Goal: Task Accomplishment & Management: Manage account settings

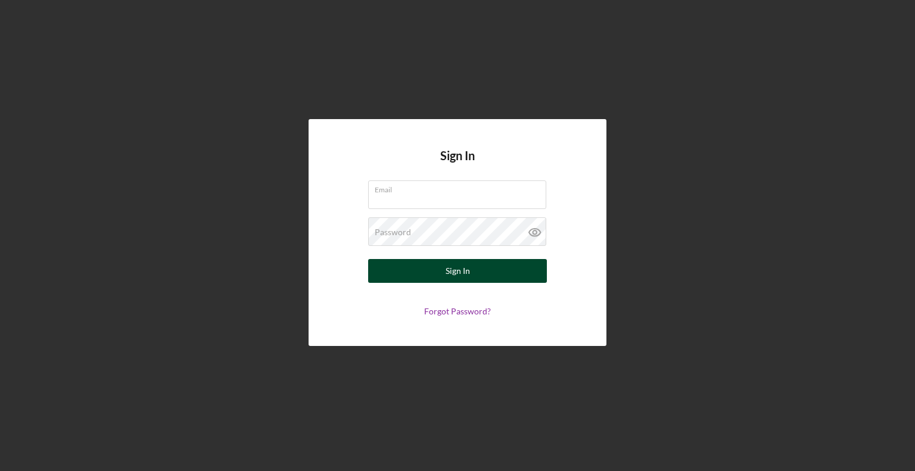
type input "[EMAIL_ADDRESS][DOMAIN_NAME]"
click at [517, 278] on button "Sign In" at bounding box center [457, 271] width 179 height 24
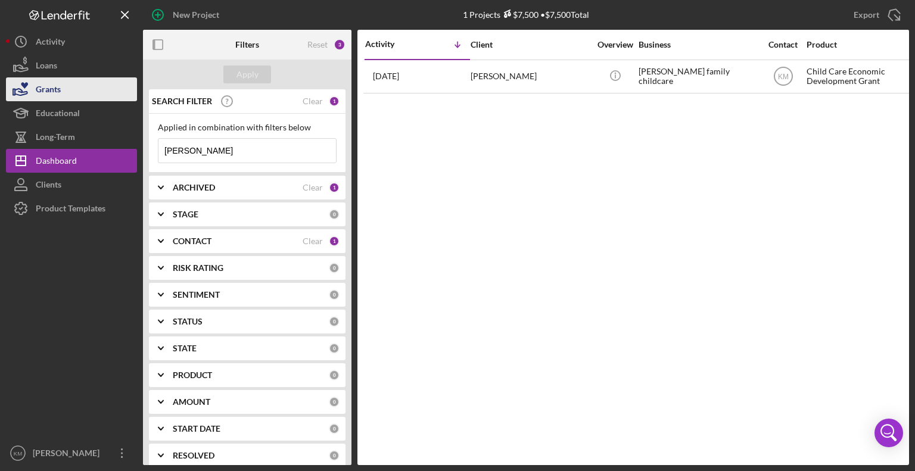
click at [107, 95] on button "Grants" at bounding box center [71, 89] width 131 height 24
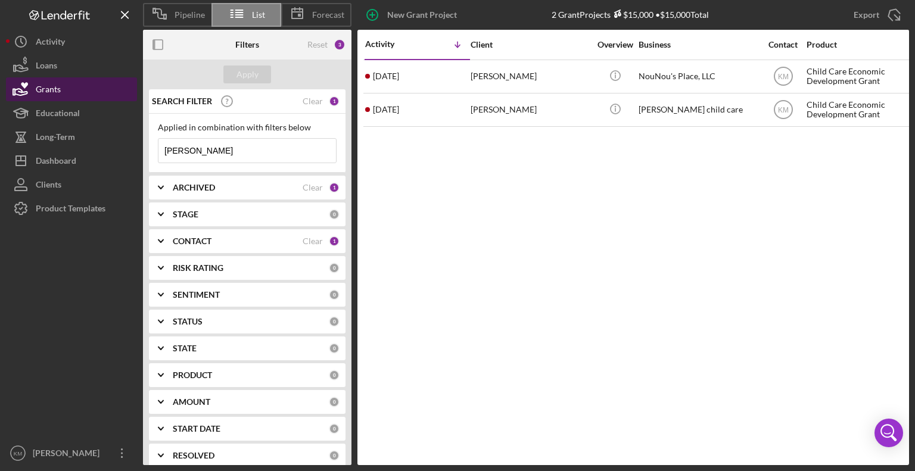
click at [95, 95] on button "Grants" at bounding box center [71, 89] width 131 height 24
click at [216, 156] on input "[PERSON_NAME]" at bounding box center [248, 151] width 178 height 24
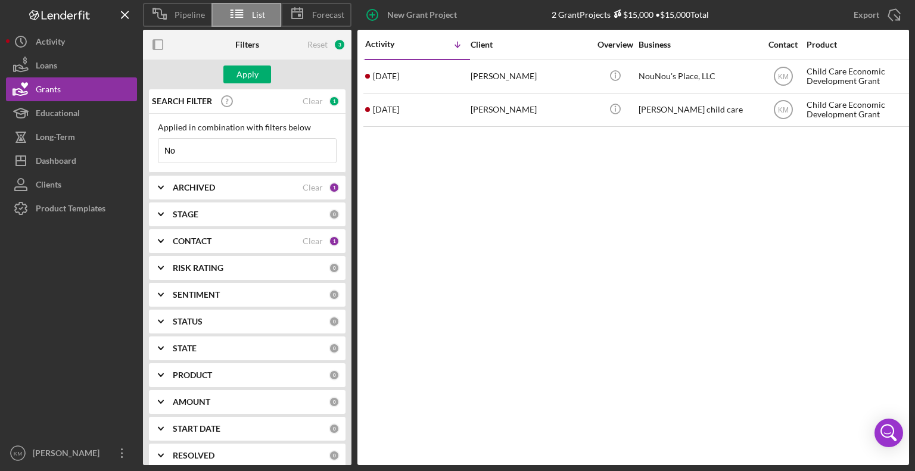
type input "N"
click at [83, 91] on button "Grants" at bounding box center [71, 89] width 131 height 24
drag, startPoint x: 207, startPoint y: 153, endPoint x: 139, endPoint y: 159, distance: 68.8
click at [139, 159] on div "Pipeline List Forecast New Grant Project 2 Grant Projects $15,000 • $15,000 Tot…" at bounding box center [457, 232] width 903 height 465
click at [61, 89] on button "Grants" at bounding box center [71, 89] width 131 height 24
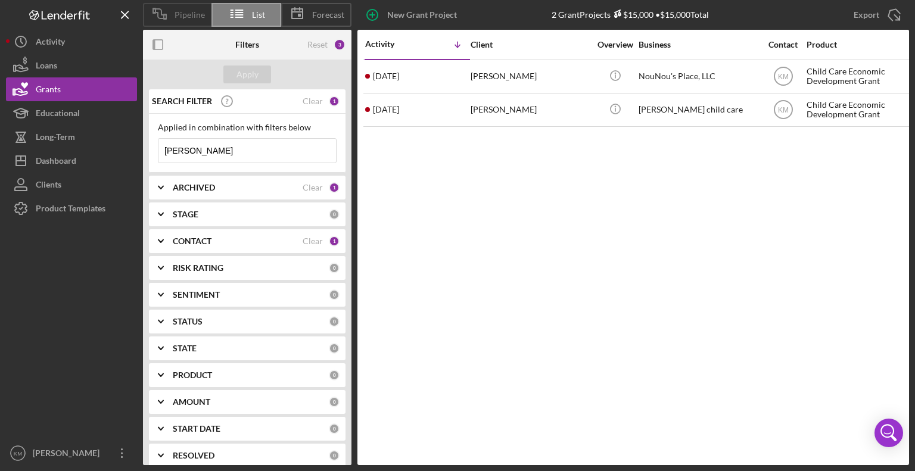
click at [197, 15] on span "Pipeline" at bounding box center [190, 15] width 30 height 10
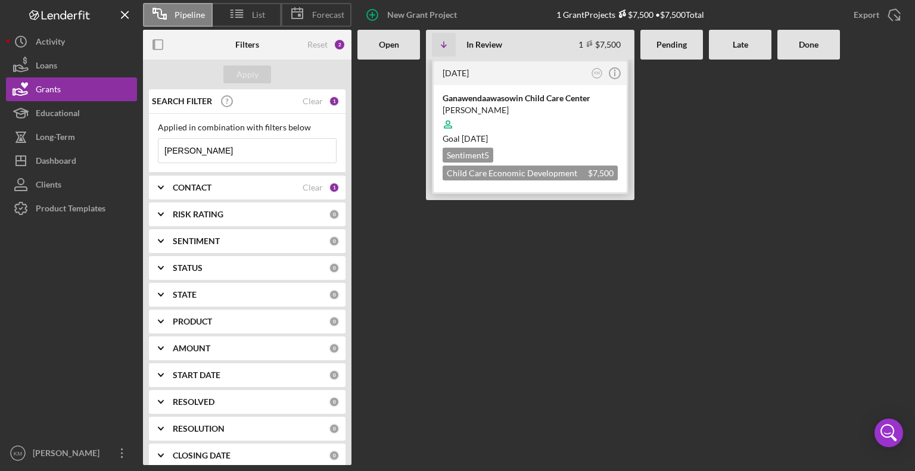
click at [487, 102] on div "Ganawendaawasowin Child Care Center" at bounding box center [530, 98] width 175 height 12
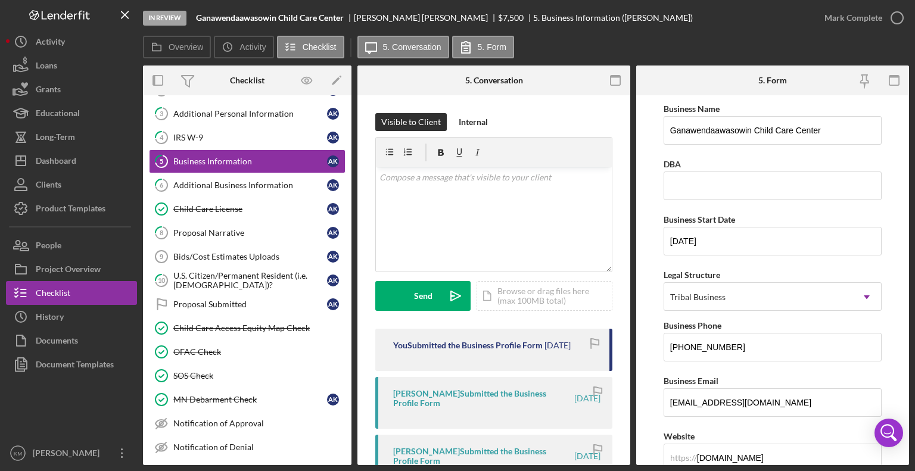
scroll to position [74, 0]
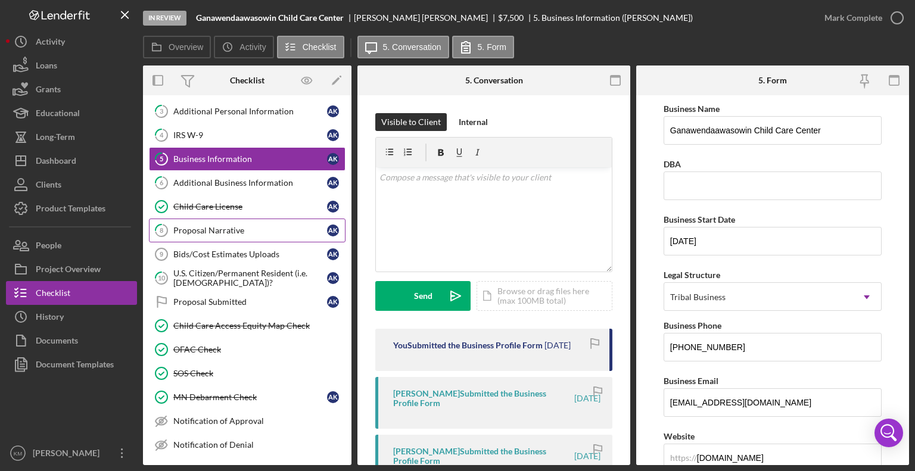
click at [234, 234] on link "8 Proposal Narrative A K" at bounding box center [247, 231] width 197 height 24
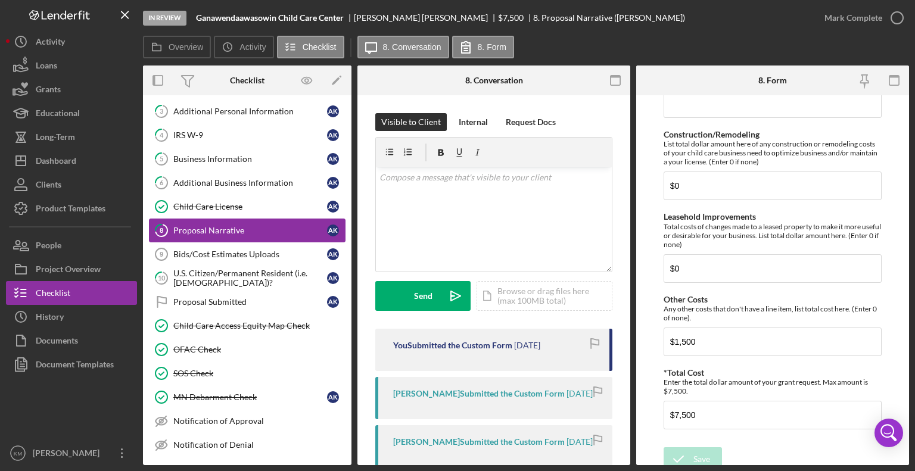
scroll to position [959, 0]
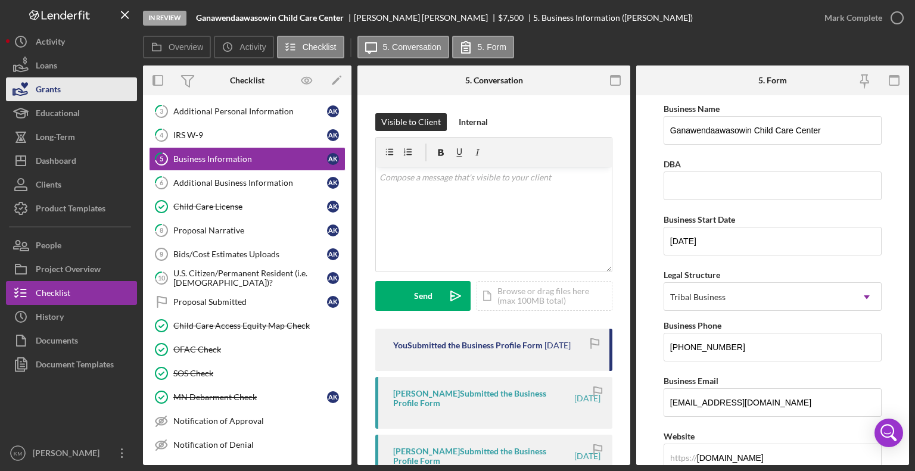
click at [54, 85] on div "Grants" at bounding box center [48, 90] width 25 height 27
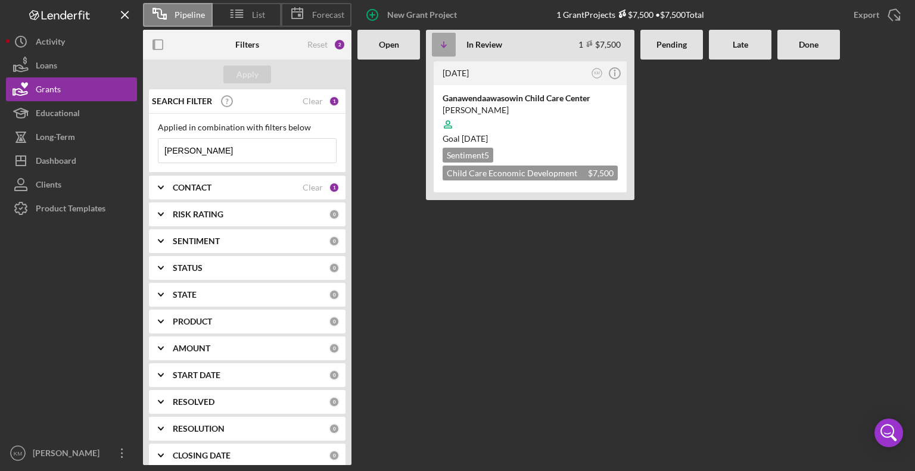
click at [442, 52] on icon "Icon/Table Sort Arrow" at bounding box center [444, 45] width 24 height 24
click at [217, 156] on input "[PERSON_NAME]" at bounding box center [248, 151] width 178 height 24
type input "a"
click at [255, 72] on div "Apply" at bounding box center [248, 75] width 22 height 18
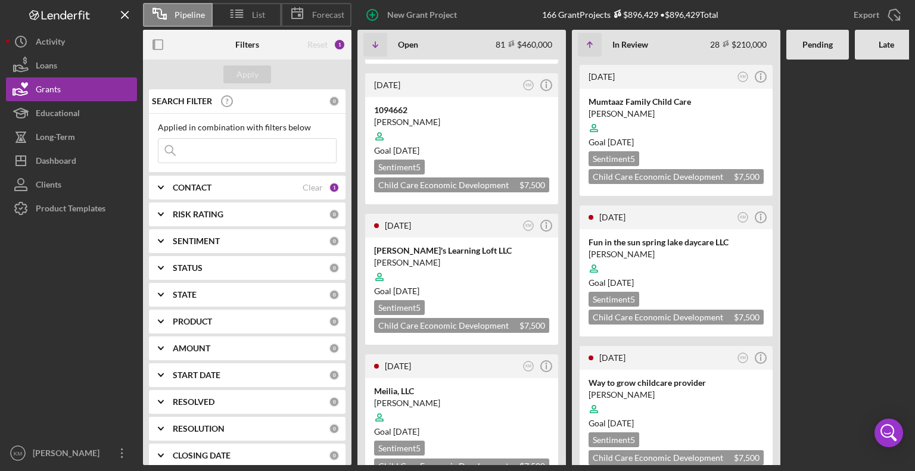
scroll to position [3725, 0]
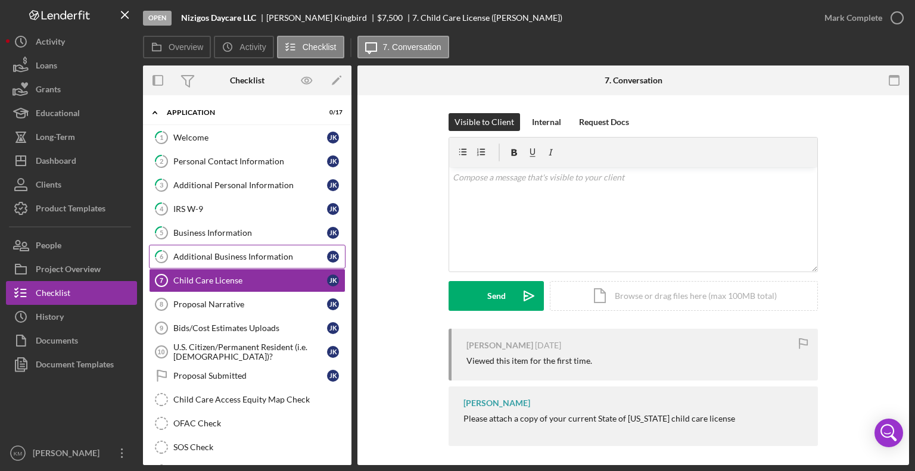
click at [250, 266] on link "6 Additional Business Information J K" at bounding box center [247, 257] width 197 height 24
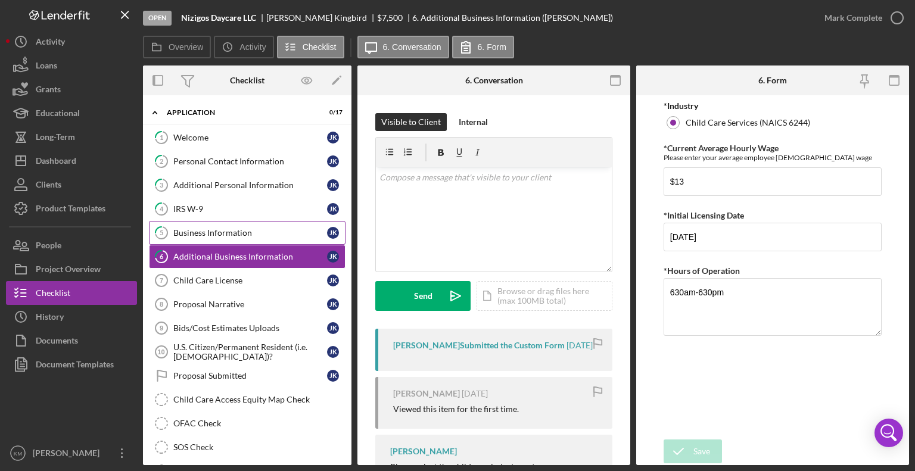
click at [243, 228] on div "Business Information" at bounding box center [250, 233] width 154 height 10
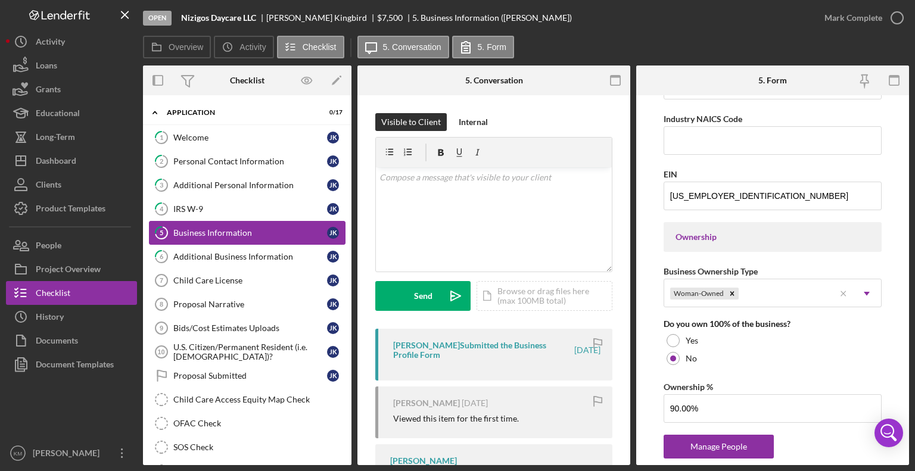
scroll to position [431, 0]
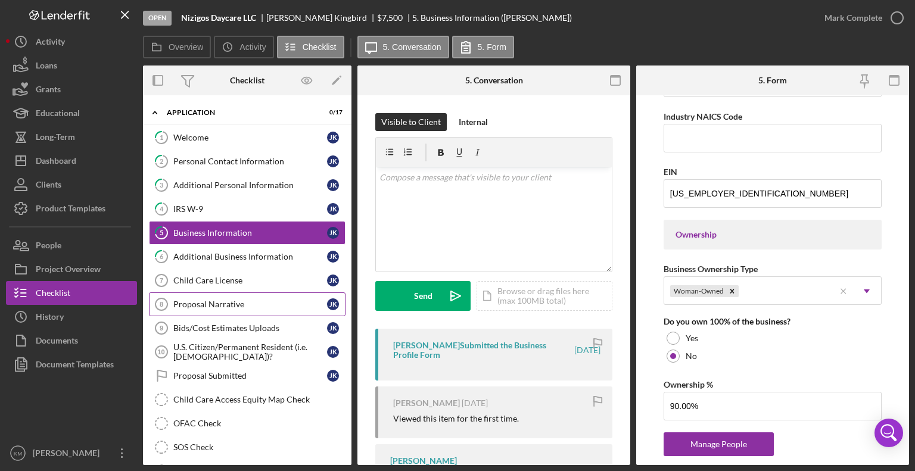
click at [231, 300] on div "Proposal Narrative" at bounding box center [250, 305] width 154 height 10
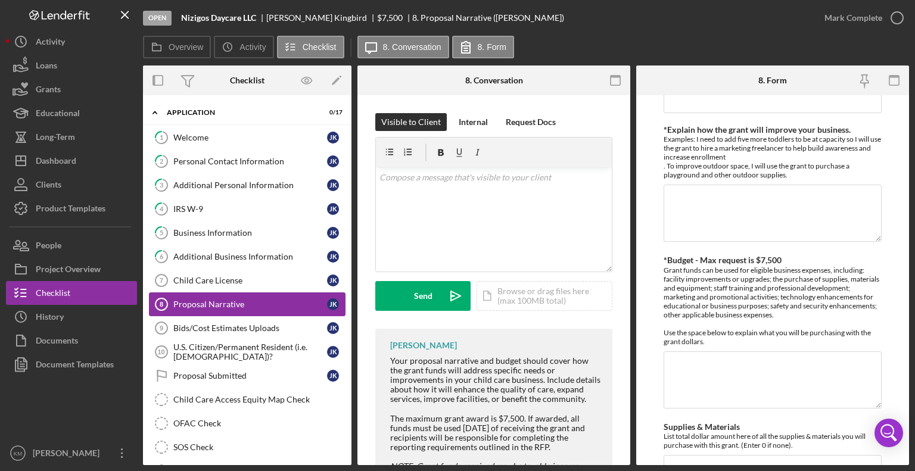
scroll to position [227, 0]
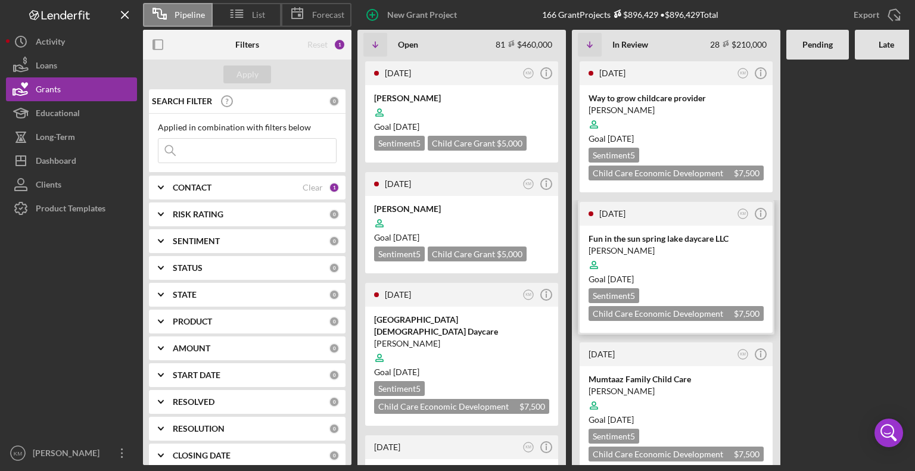
click at [641, 241] on div "Fun in the sun spring lake daycare LLC" at bounding box center [676, 239] width 175 height 12
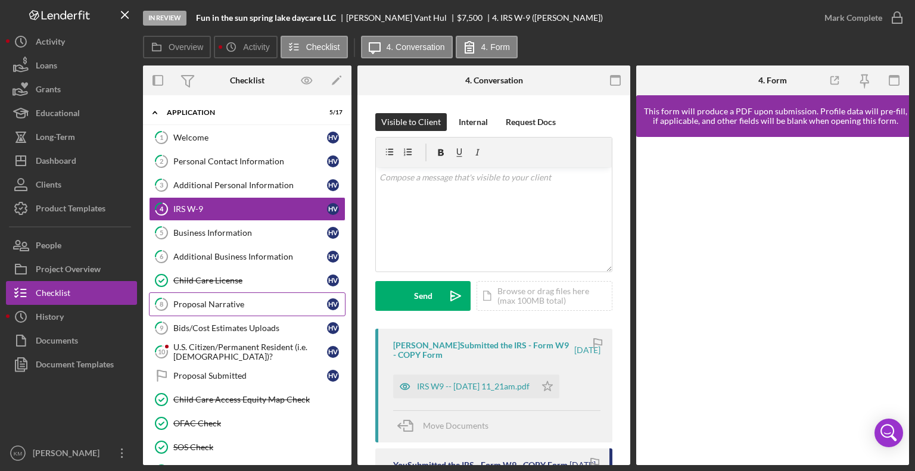
click at [241, 305] on div "Proposal Narrative" at bounding box center [250, 305] width 154 height 10
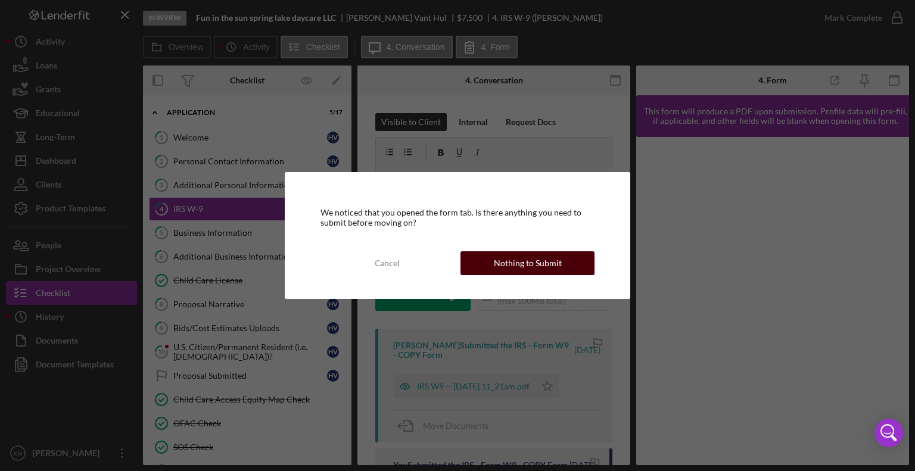
click at [491, 261] on button "Nothing to Submit" at bounding box center [528, 263] width 134 height 24
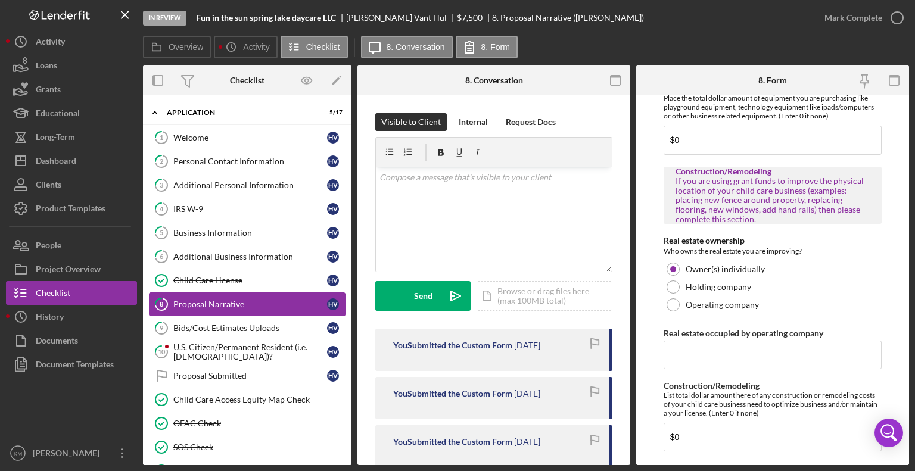
scroll to position [704, 0]
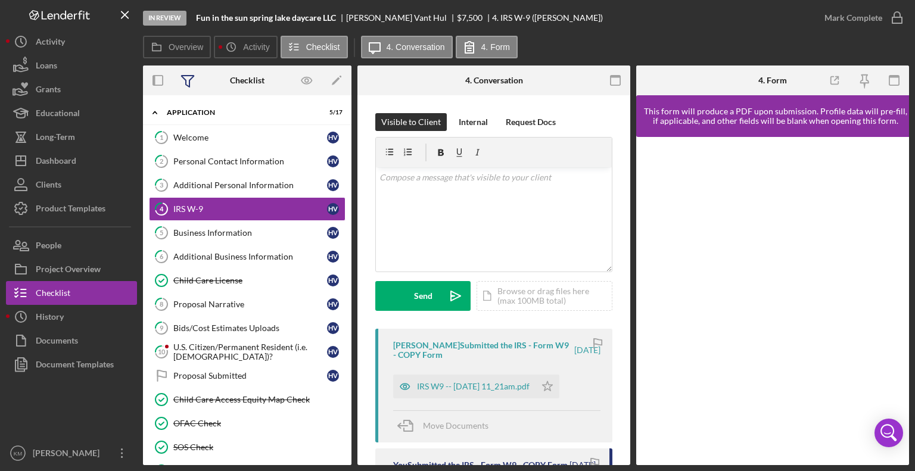
click at [189, 81] on icon at bounding box center [188, 81] width 13 height 11
click at [55, 94] on div "Grants" at bounding box center [48, 90] width 25 height 27
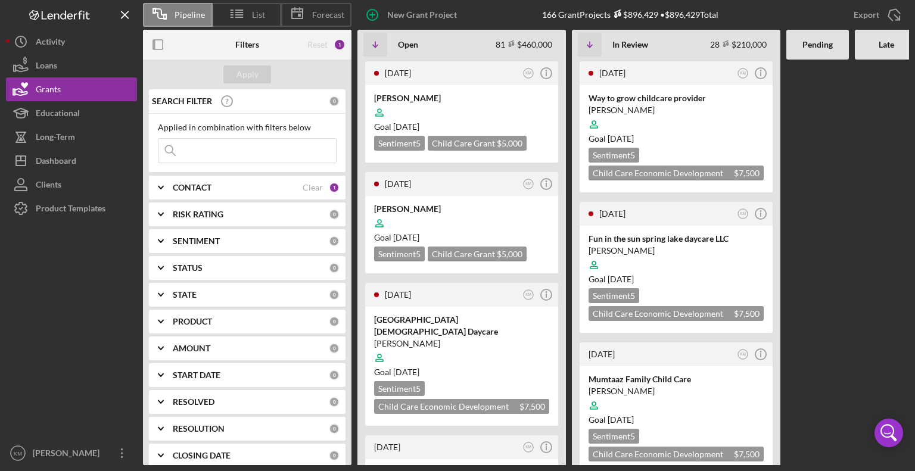
click at [200, 148] on input at bounding box center [248, 151] width 178 height 24
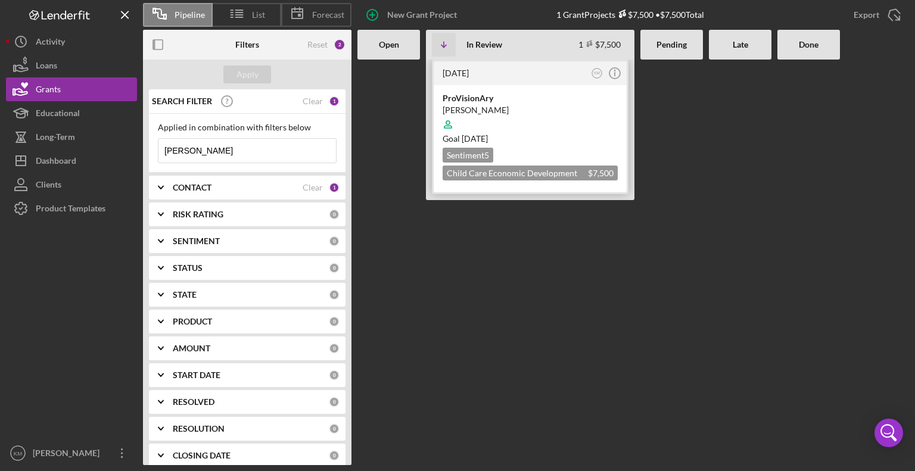
type input "[PERSON_NAME]"
click at [483, 108] on div "[PERSON_NAME]" at bounding box center [530, 110] width 175 height 12
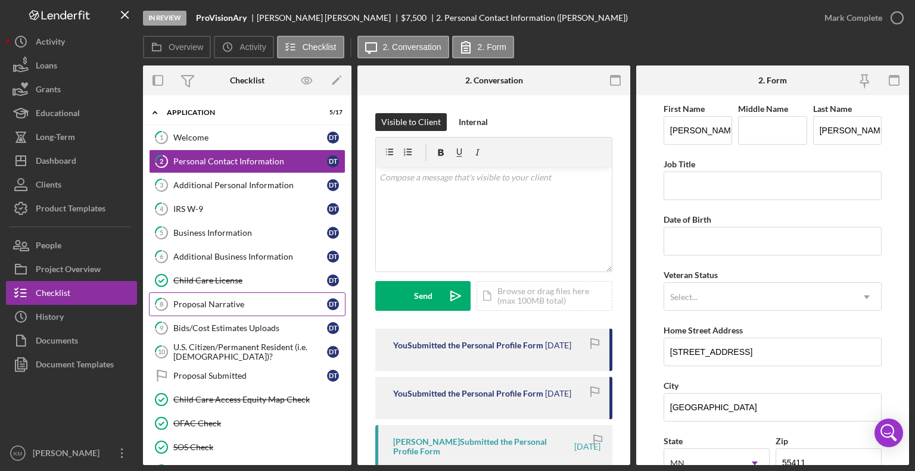
click at [222, 300] on div "Proposal Narrative" at bounding box center [250, 305] width 154 height 10
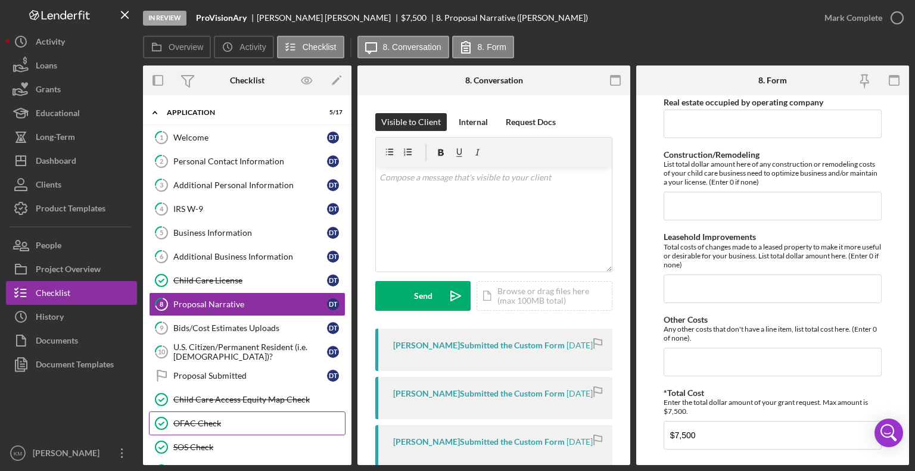
scroll to position [959, 0]
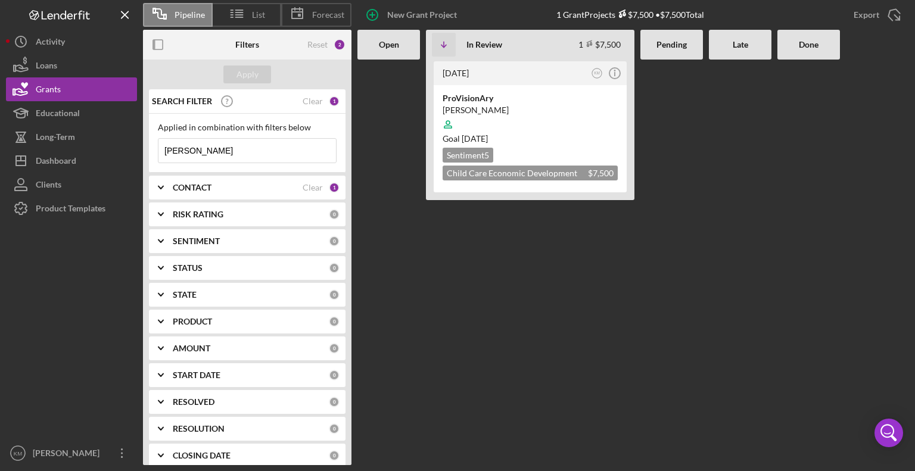
click at [196, 155] on input "[PERSON_NAME]" at bounding box center [248, 151] width 178 height 24
type input "T"
type input "M"
type input "Niessen"
click at [490, 97] on div "The Cub Club Daycare" at bounding box center [530, 98] width 175 height 12
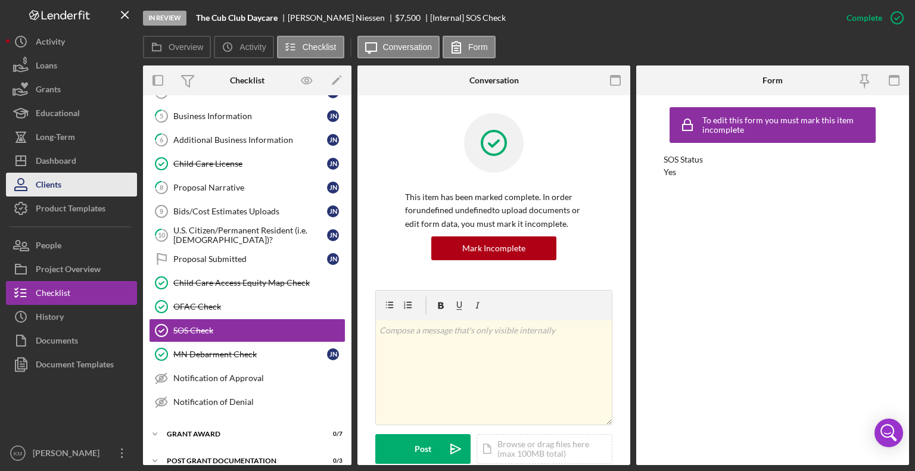
scroll to position [126, 0]
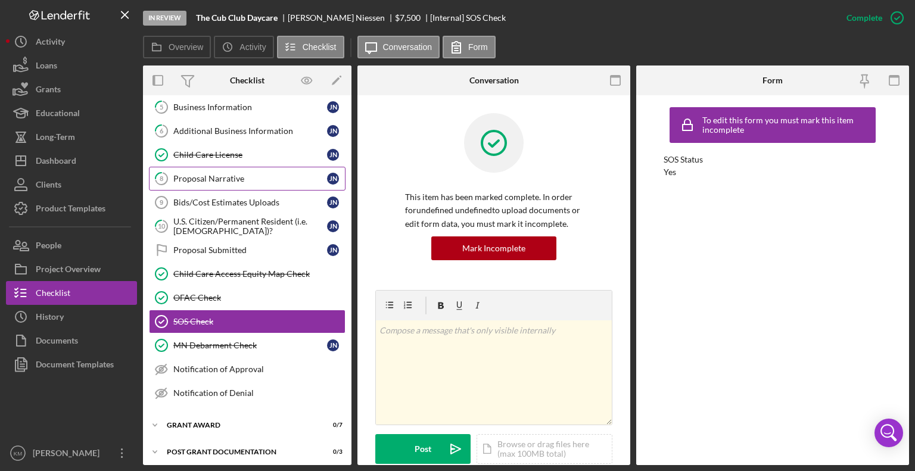
click at [240, 178] on div "Proposal Narrative" at bounding box center [250, 179] width 154 height 10
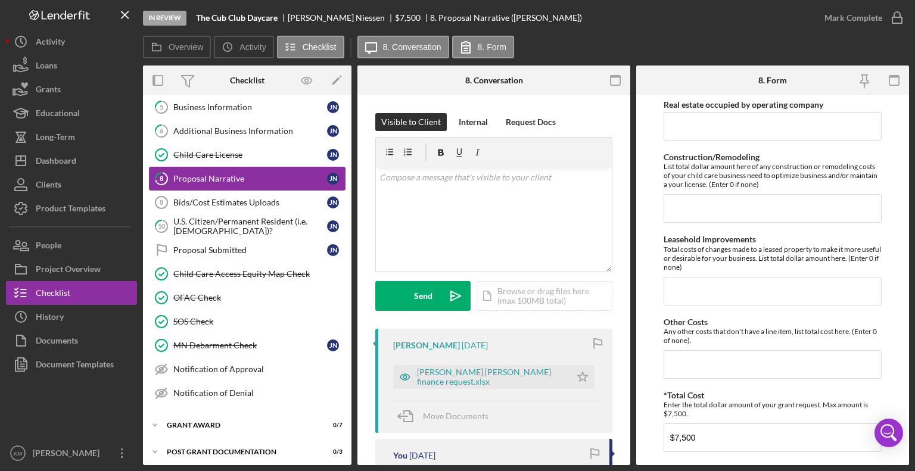
scroll to position [959, 0]
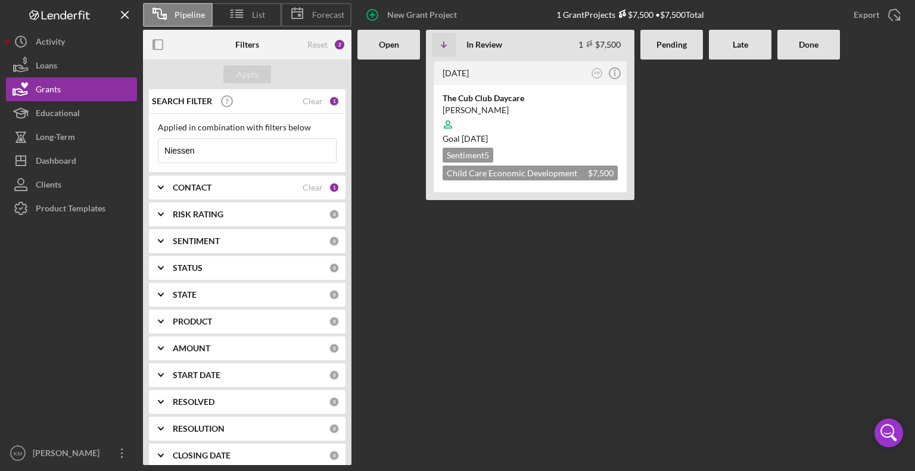
click at [210, 145] on input "Niessen" at bounding box center [248, 151] width 178 height 24
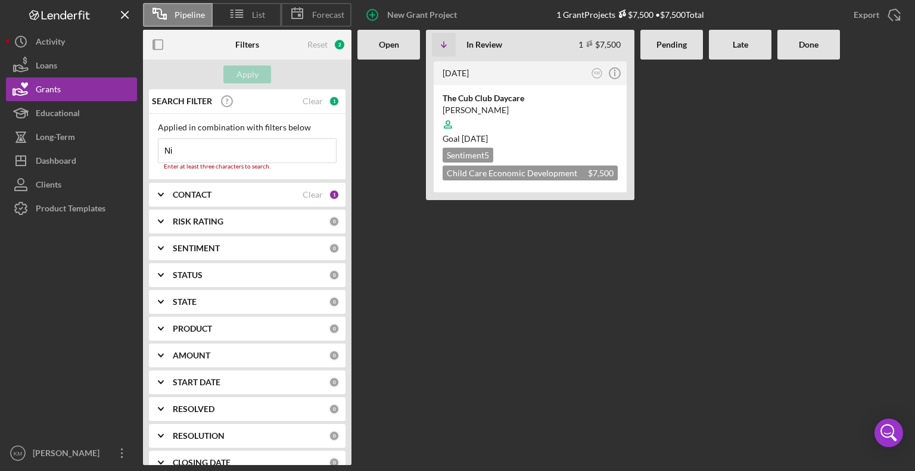
type input "N"
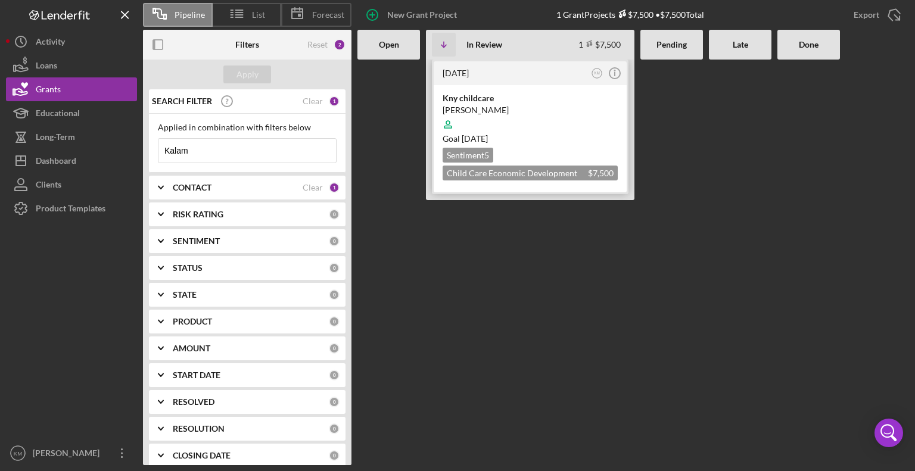
type input "Kalam"
click at [460, 100] on div "Kny childcare" at bounding box center [530, 98] width 175 height 12
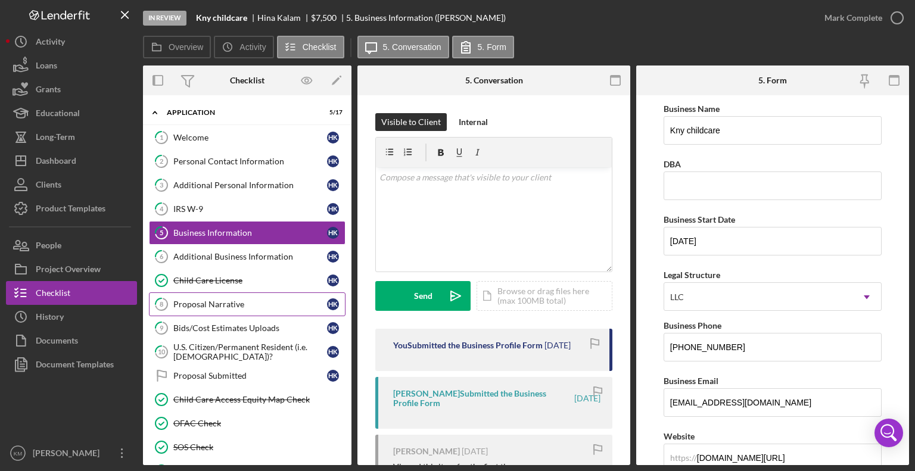
click at [239, 300] on div "Proposal Narrative" at bounding box center [250, 305] width 154 height 10
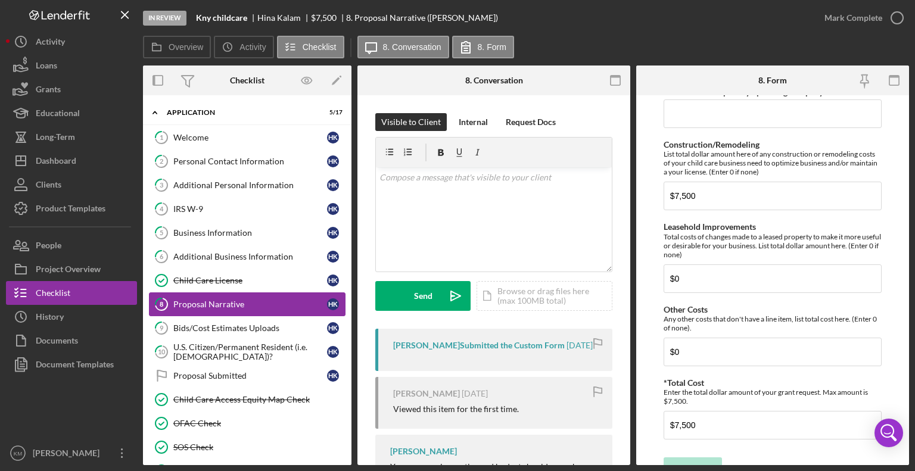
scroll to position [959, 0]
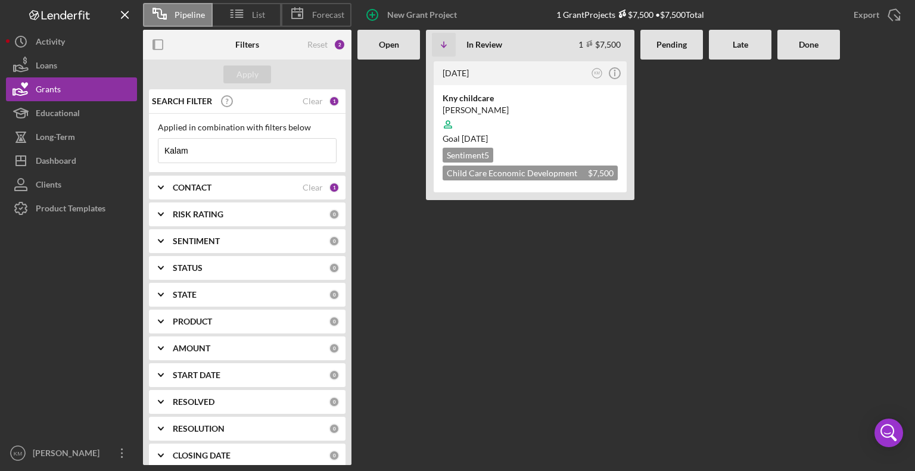
click at [225, 159] on input "Kalam" at bounding box center [248, 151] width 178 height 24
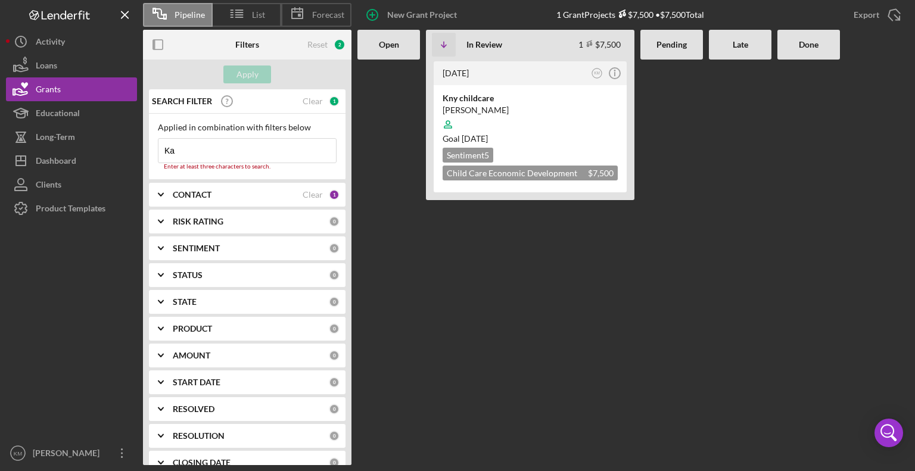
type input "K"
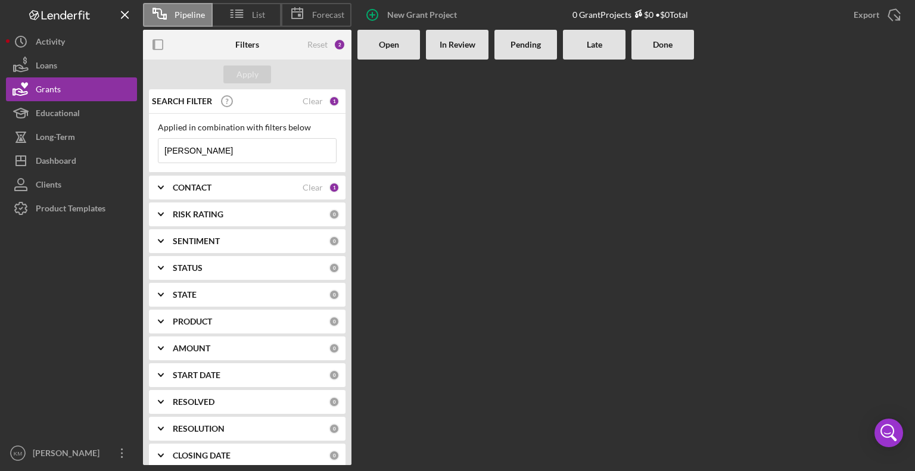
click at [224, 161] on input "[PERSON_NAME]" at bounding box center [248, 151] width 178 height 24
click at [224, 161] on input "Ibr" at bounding box center [248, 151] width 178 height 24
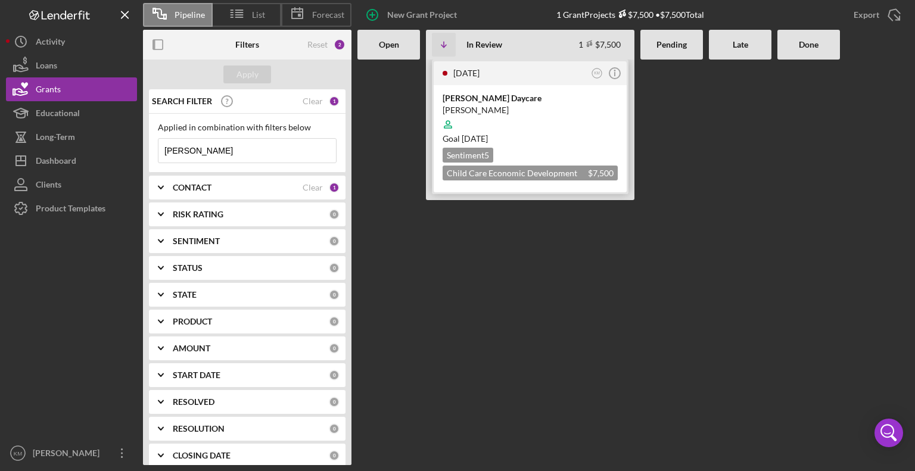
type input "[PERSON_NAME]"
click at [467, 100] on div "[PERSON_NAME] Daycare" at bounding box center [530, 98] width 175 height 12
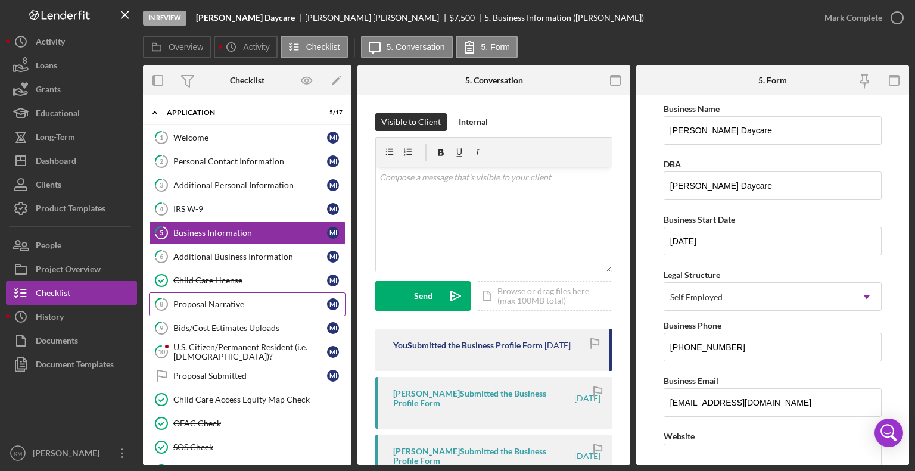
click at [225, 301] on div "Proposal Narrative" at bounding box center [250, 305] width 154 height 10
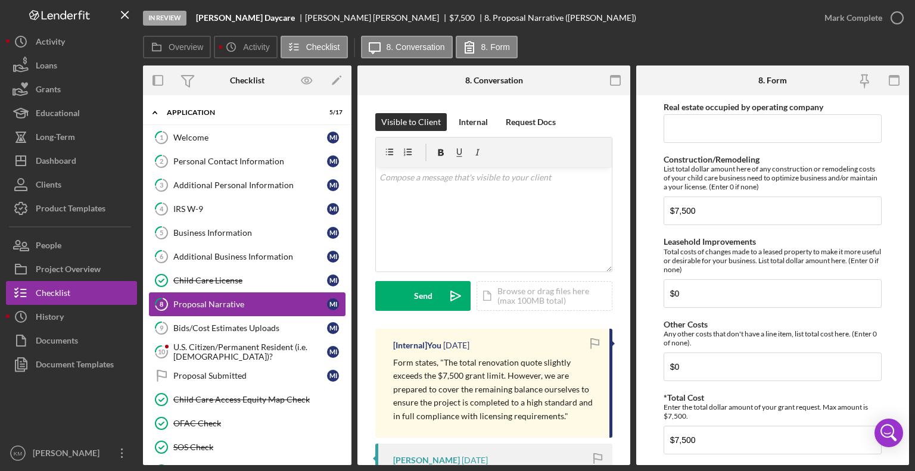
scroll to position [959, 0]
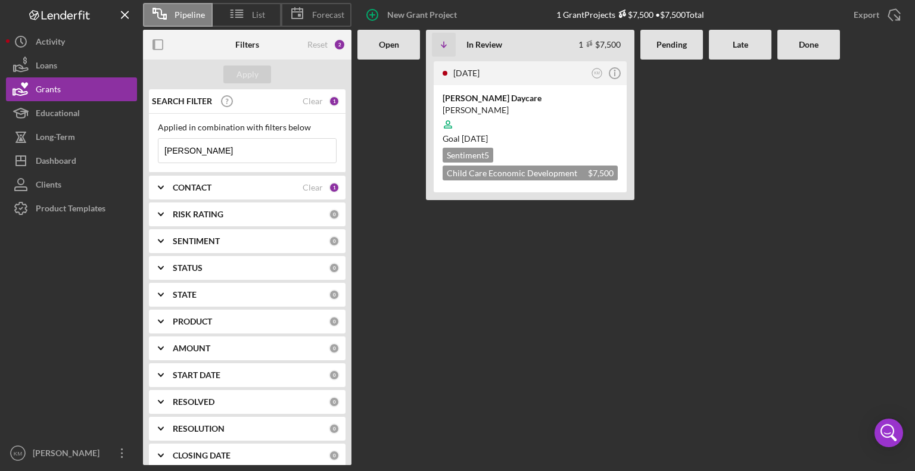
click at [211, 153] on input "[PERSON_NAME]" at bounding box center [248, 151] width 178 height 24
type input "I"
type input "[PERSON_NAME]"
click at [465, 97] on div "Sandbox Daycare" at bounding box center [530, 98] width 175 height 12
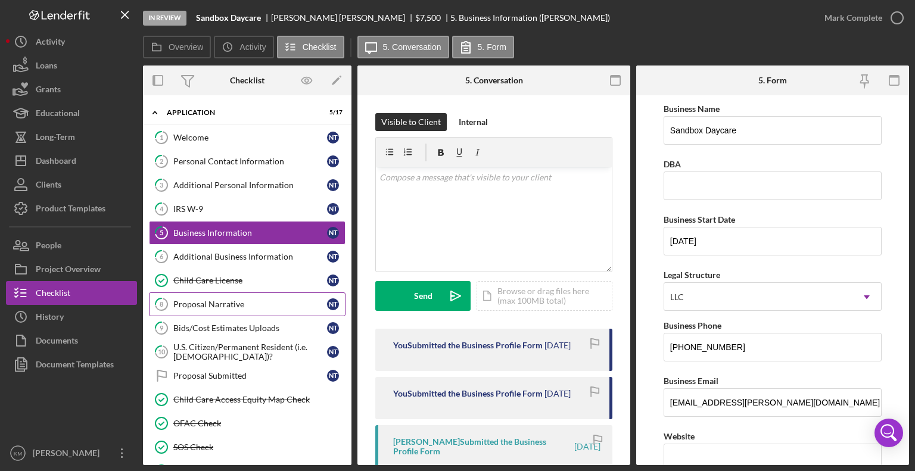
click at [233, 300] on div "Proposal Narrative" at bounding box center [250, 305] width 154 height 10
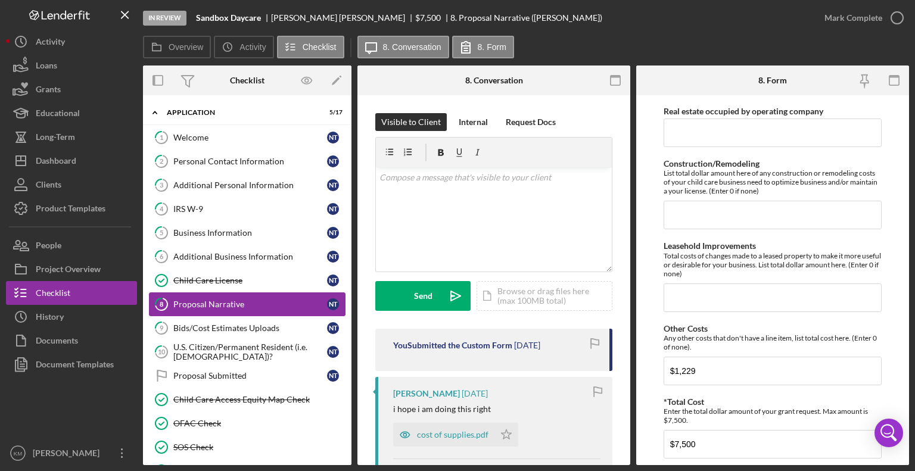
scroll to position [928, 0]
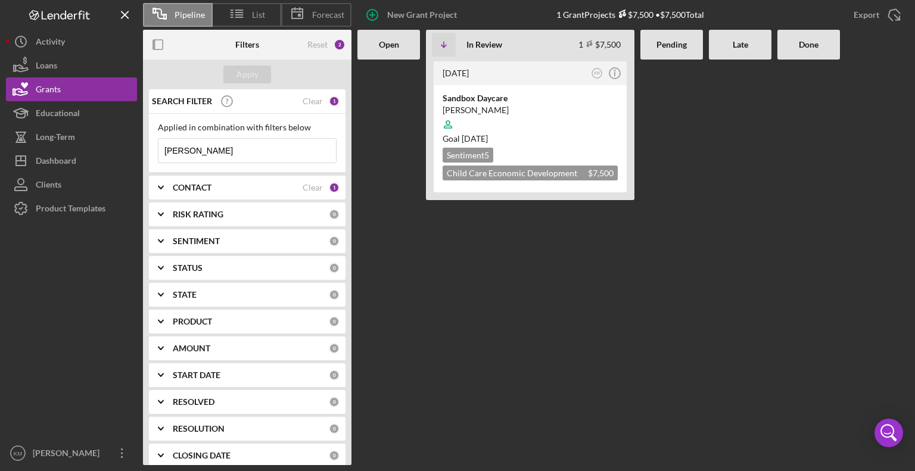
click at [210, 151] on input "[PERSON_NAME]" at bounding box center [248, 151] width 178 height 24
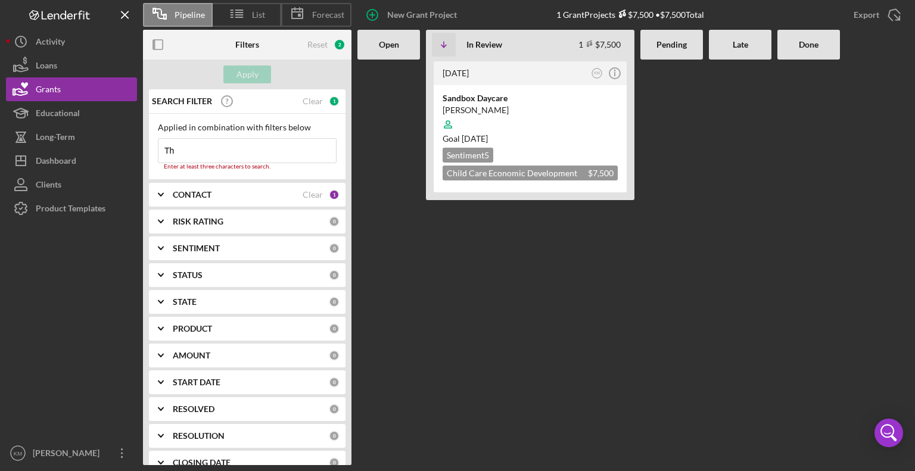
type input "T"
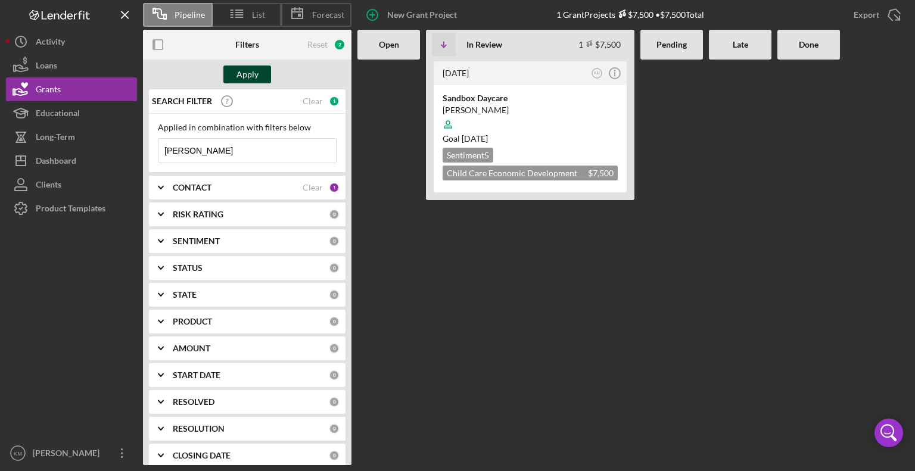
click at [253, 73] on div "Apply" at bounding box center [248, 75] width 22 height 18
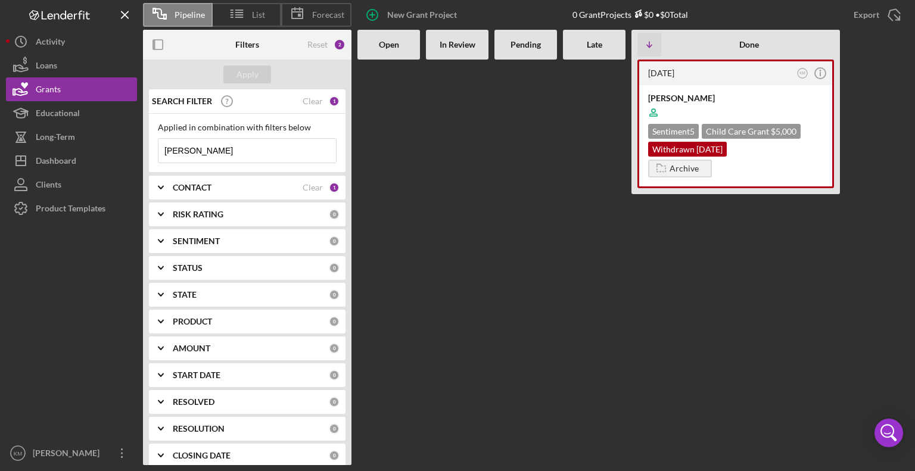
click at [209, 158] on input "[PERSON_NAME]" at bounding box center [248, 151] width 178 height 24
click at [178, 150] on input "[PERSON_NAME]" at bounding box center [248, 151] width 178 height 24
type input "Johhnson"
click at [248, 76] on div "Apply" at bounding box center [248, 75] width 22 height 18
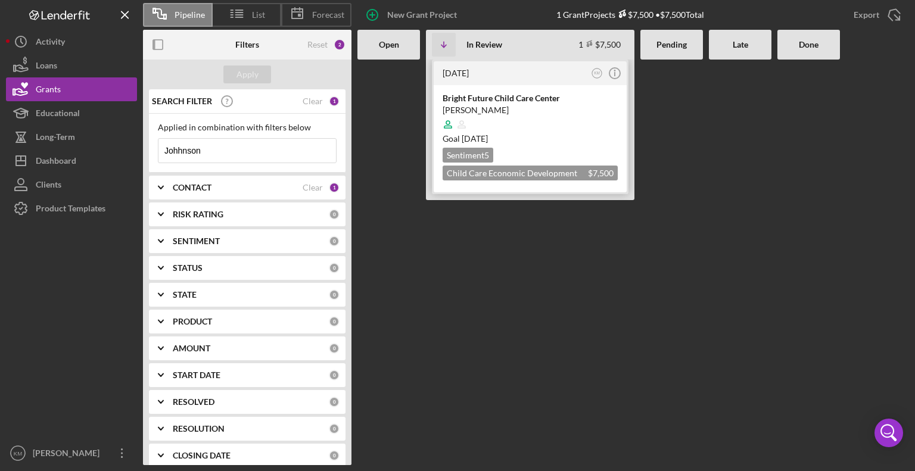
click at [520, 104] on div "[PERSON_NAME]" at bounding box center [530, 110] width 175 height 12
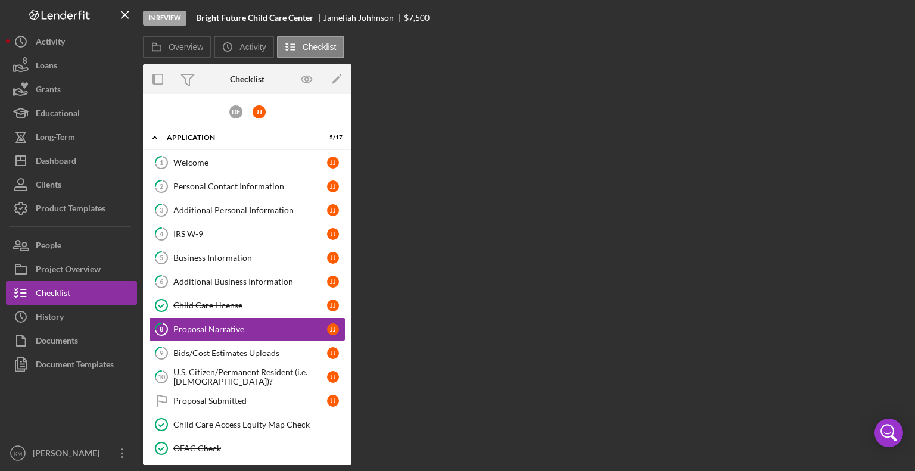
scroll to position [47, 0]
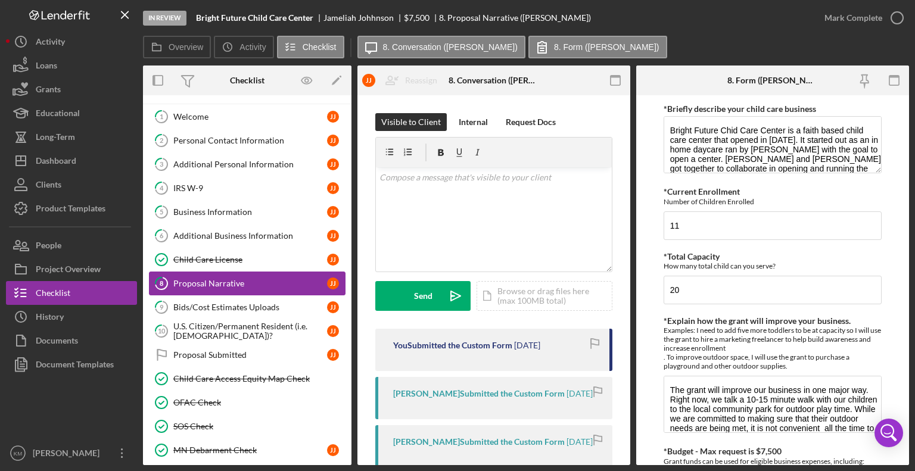
click at [253, 282] on div "Proposal Narrative" at bounding box center [250, 284] width 154 height 10
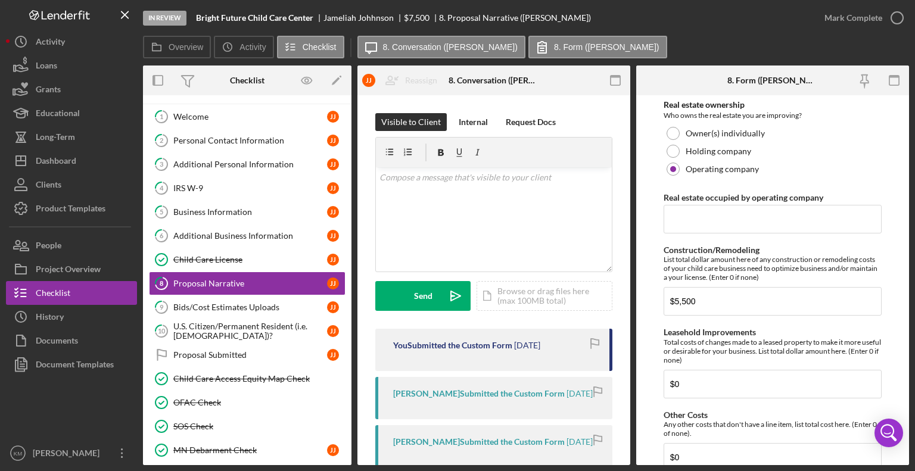
scroll to position [959, 0]
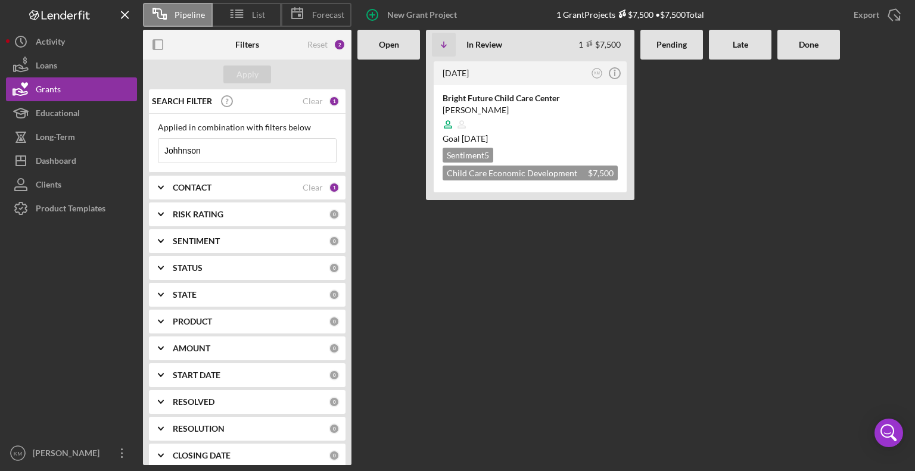
click at [218, 142] on input "Johhnson" at bounding box center [248, 151] width 178 height 24
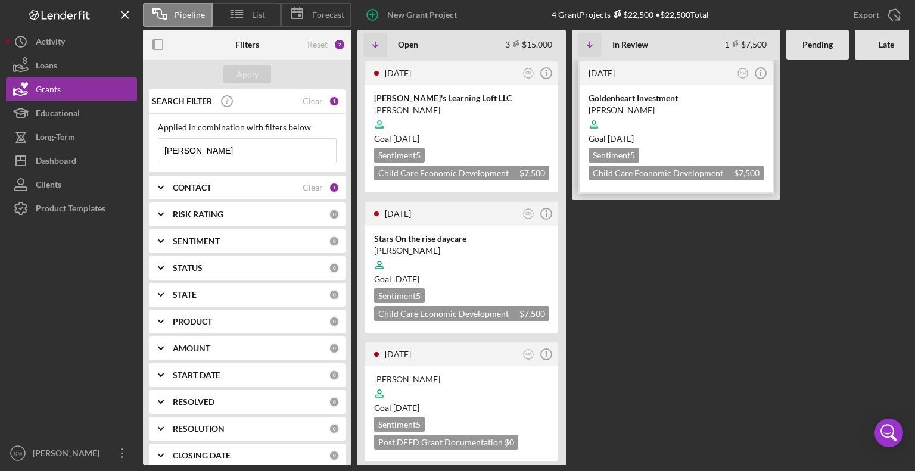
type input "[PERSON_NAME]"
drag, startPoint x: 644, startPoint y: 113, endPoint x: 628, endPoint y: 95, distance: 24.1
click at [628, 95] on div "Goldenheart Investment" at bounding box center [676, 98] width 175 height 12
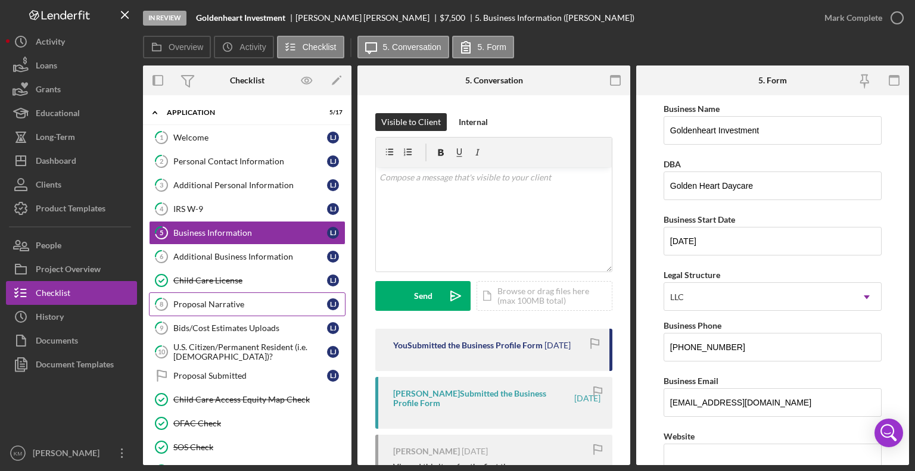
click at [207, 302] on div "Proposal Narrative" at bounding box center [250, 305] width 154 height 10
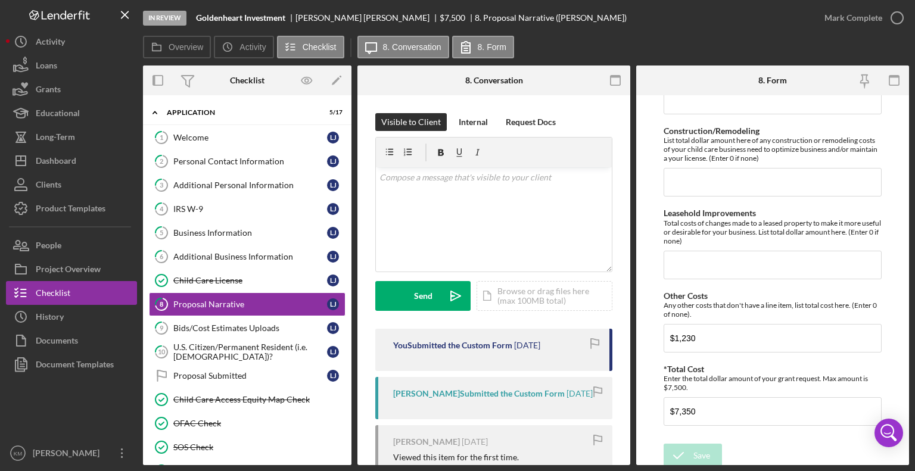
scroll to position [959, 0]
click at [699, 412] on input "$7,350" at bounding box center [773, 410] width 218 height 29
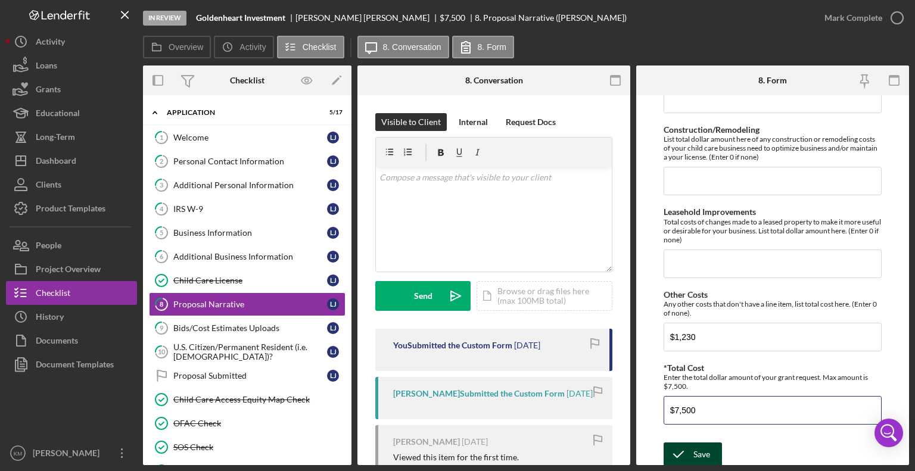
type input "$7,500"
click at [694, 451] on div "Save" at bounding box center [702, 455] width 17 height 24
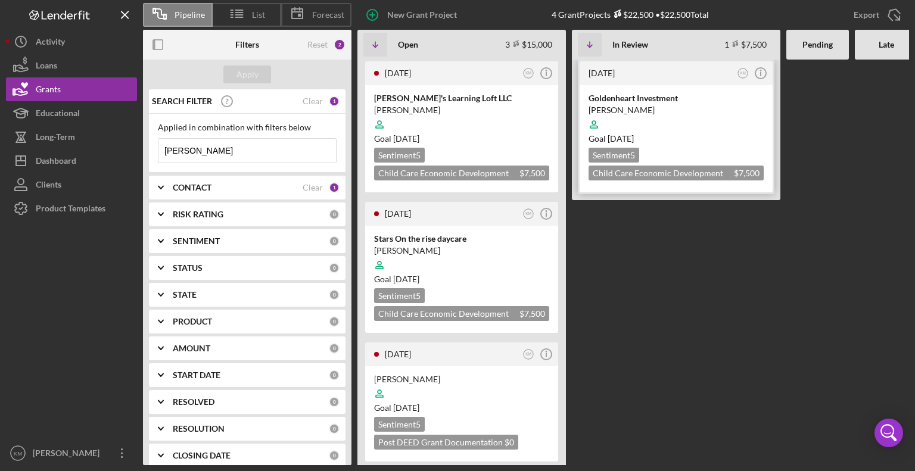
click at [688, 90] on div "Goldenheart Investment [PERSON_NAME] Goal [DATE] Sentiment 5 Child Care Economi…" at bounding box center [676, 138] width 193 height 107
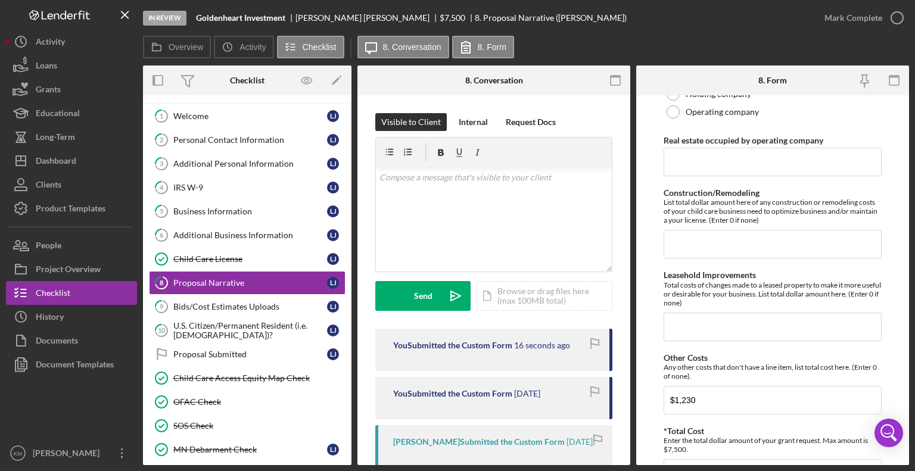
scroll to position [959, 0]
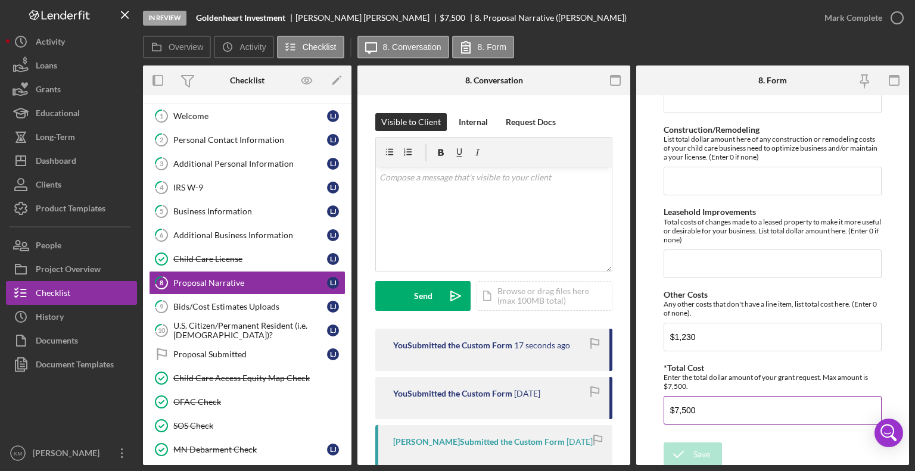
click at [835, 374] on div "Enter the total dollar amount of your grant request. Max amount is $7,500." at bounding box center [773, 382] width 218 height 18
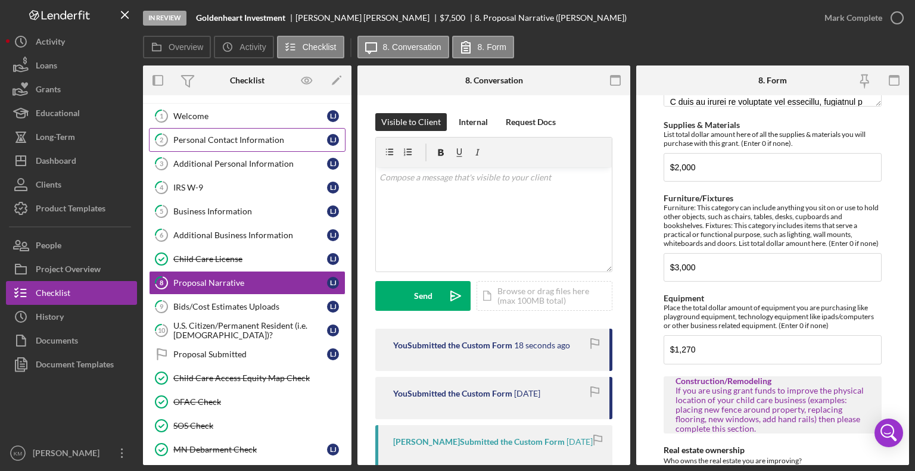
scroll to position [493, 0]
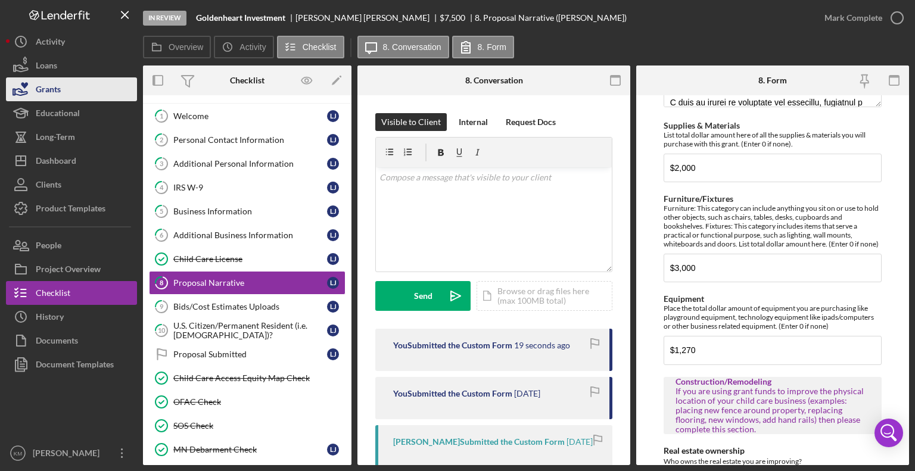
click at [102, 94] on button "Grants" at bounding box center [71, 89] width 131 height 24
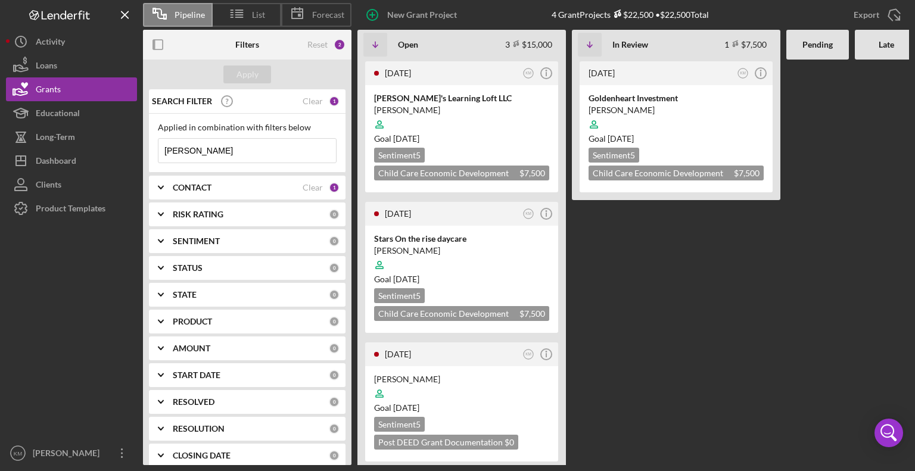
click at [209, 154] on input "[PERSON_NAME]" at bounding box center [248, 151] width 178 height 24
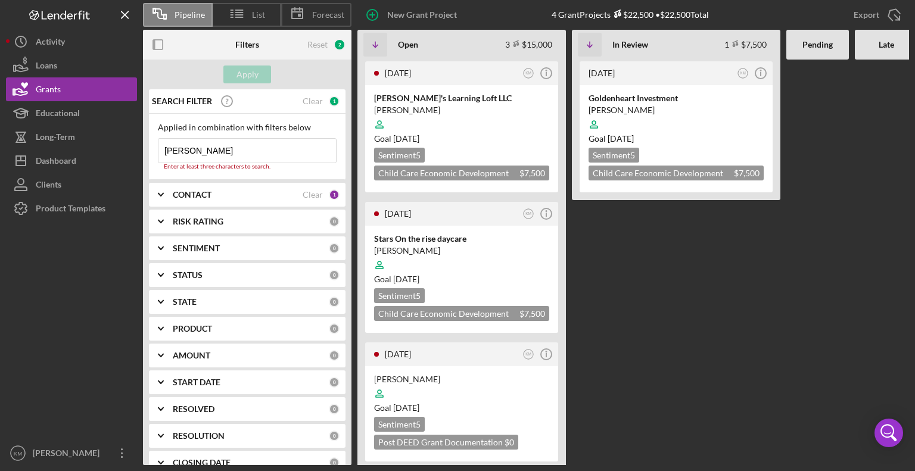
type input "J"
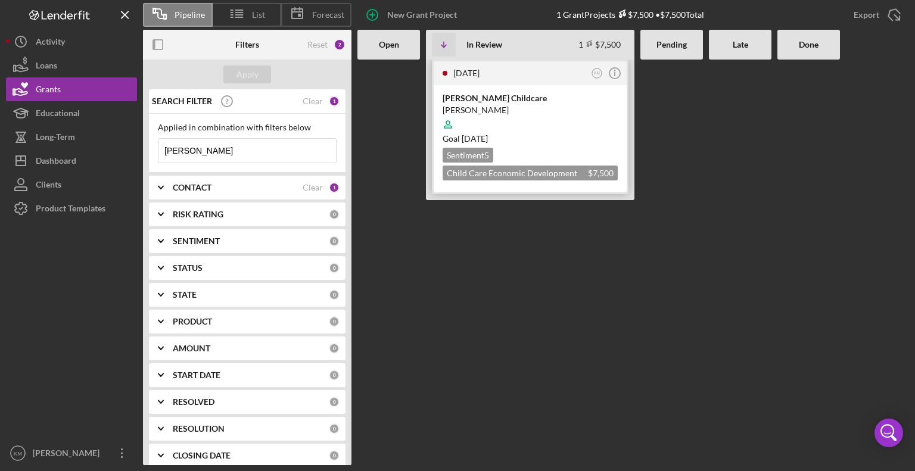
type input "[PERSON_NAME]"
click at [518, 106] on div "[PERSON_NAME]" at bounding box center [530, 110] width 175 height 12
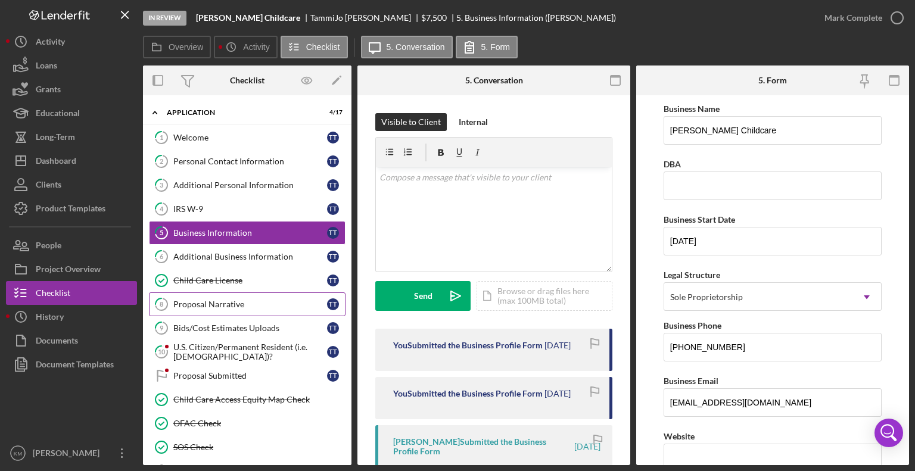
click at [234, 300] on div "Proposal Narrative" at bounding box center [250, 305] width 154 height 10
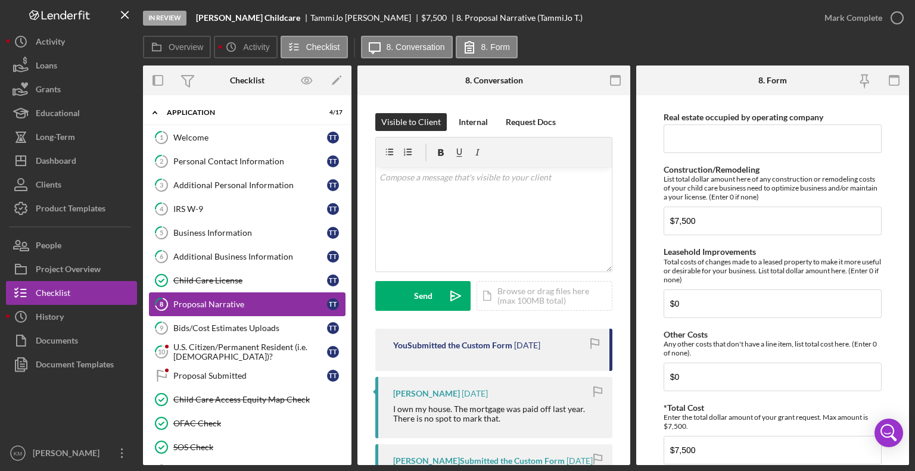
scroll to position [959, 0]
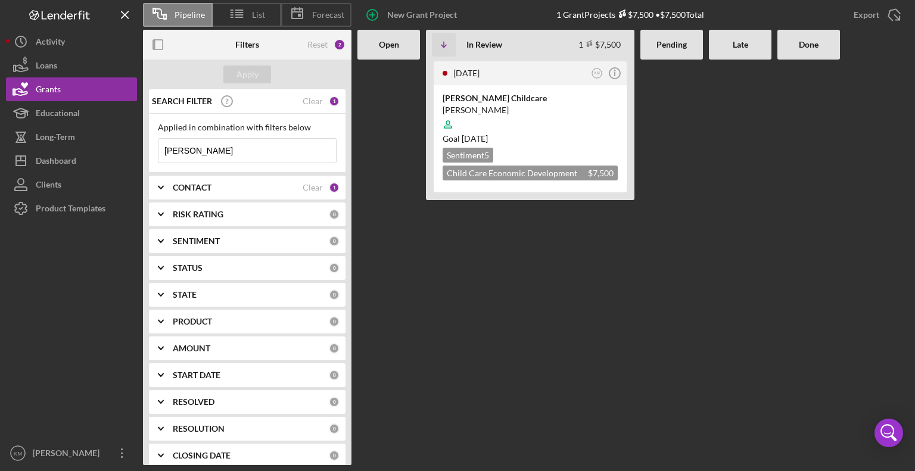
click at [188, 147] on input "[PERSON_NAME]" at bounding box center [248, 151] width 178 height 24
type input "T"
type input "[PERSON_NAME]"
click at [528, 97] on div "Tee-Riffic Kids Daycare LLC" at bounding box center [530, 98] width 175 height 12
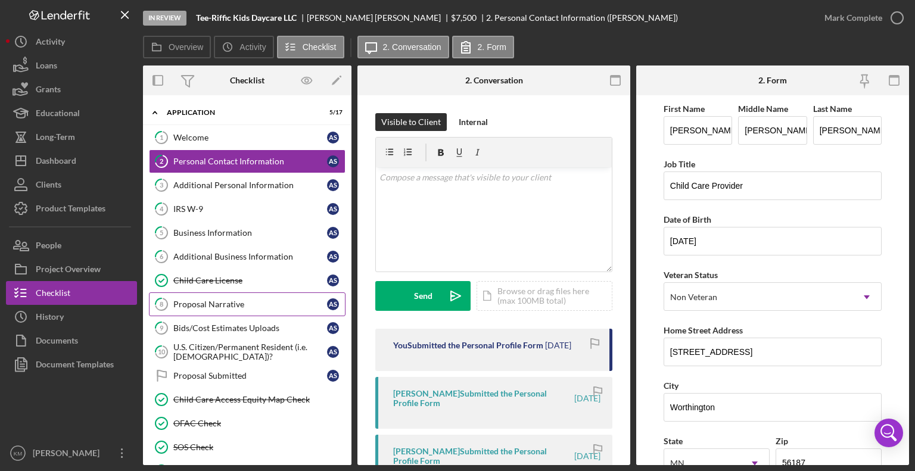
click at [239, 305] on div "Proposal Narrative" at bounding box center [250, 305] width 154 height 10
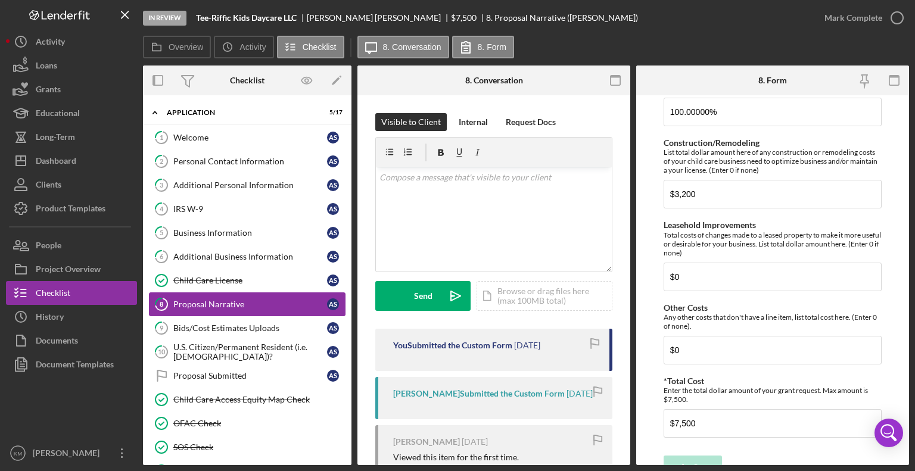
scroll to position [959, 0]
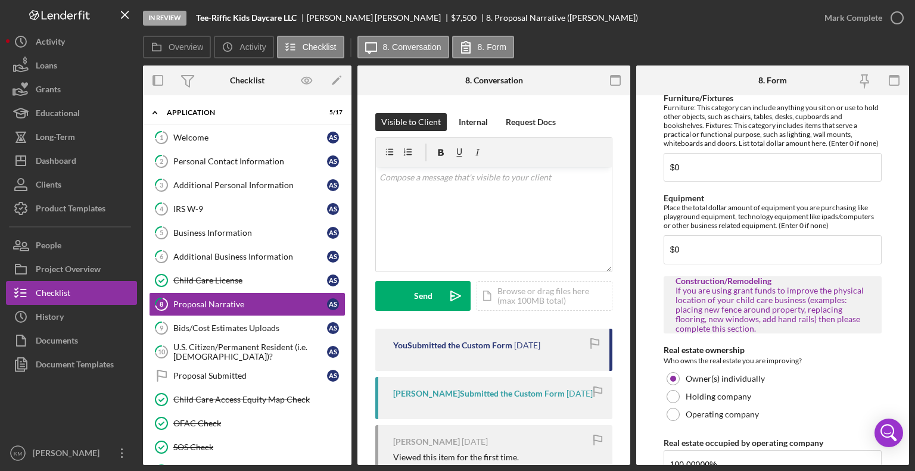
click at [846, 300] on div "If you are using grant funds to improve the physical location of your child car…" at bounding box center [773, 310] width 194 height 48
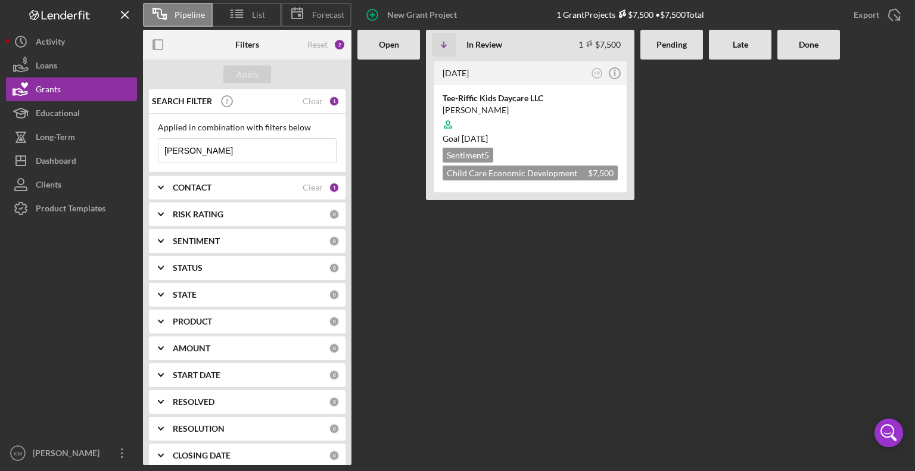
click at [202, 156] on input "[PERSON_NAME]" at bounding box center [248, 151] width 178 height 24
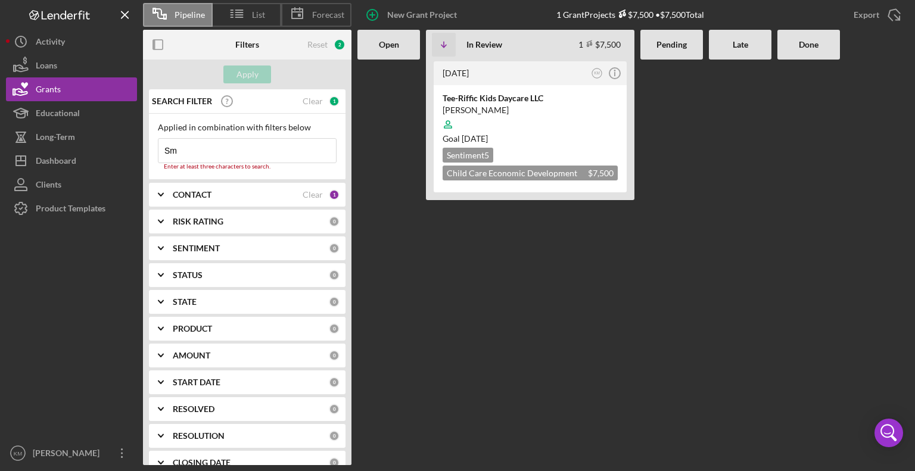
type input "S"
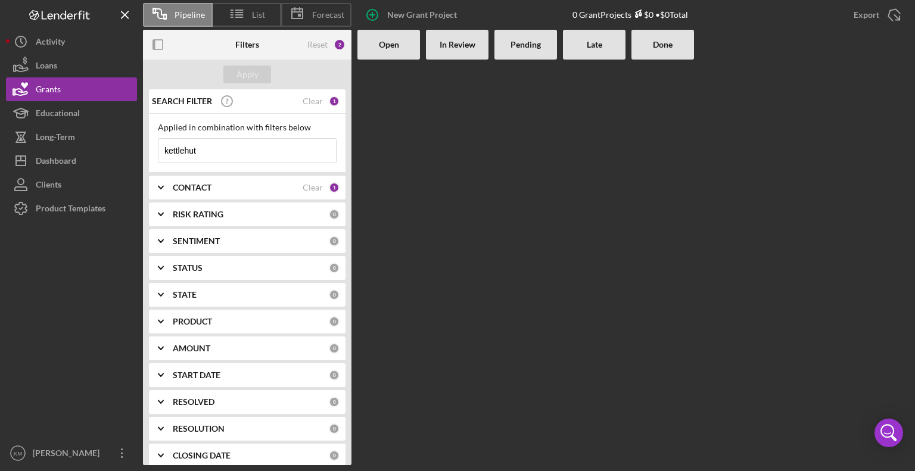
click at [222, 155] on input "kettlehut" at bounding box center [248, 151] width 178 height 24
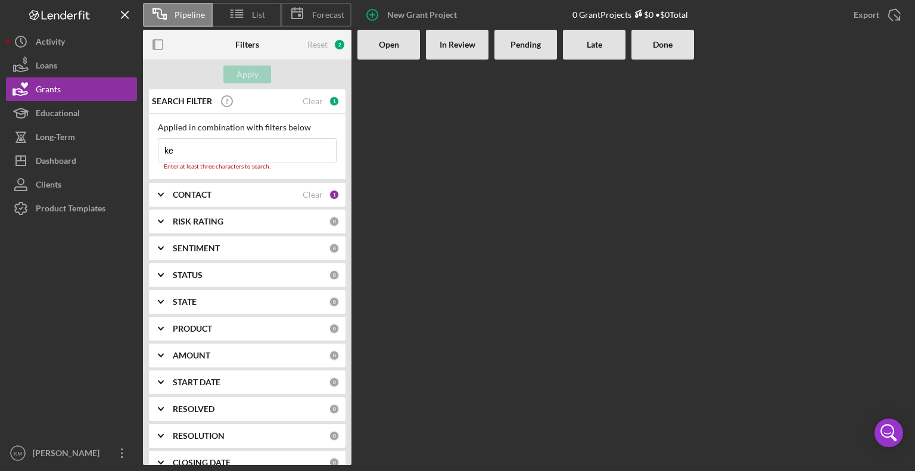
type input "k"
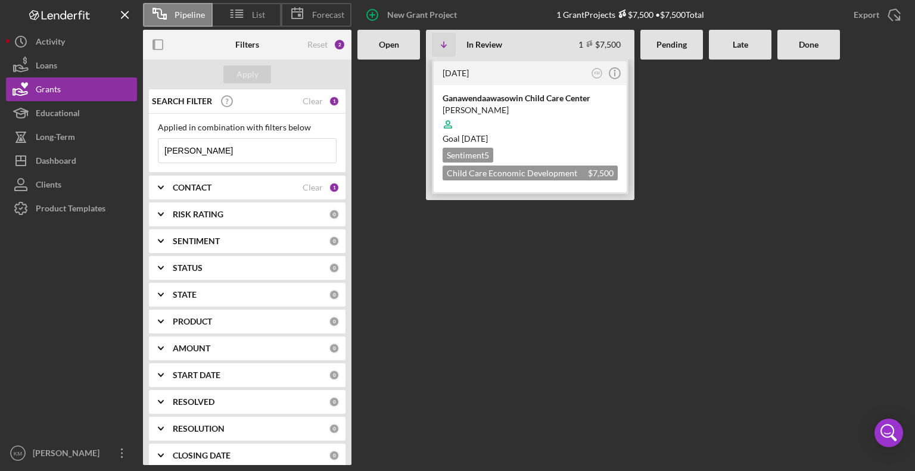
type input "[PERSON_NAME]"
click at [538, 100] on div "Ganawendaawasowin Child Care Center" at bounding box center [530, 98] width 175 height 12
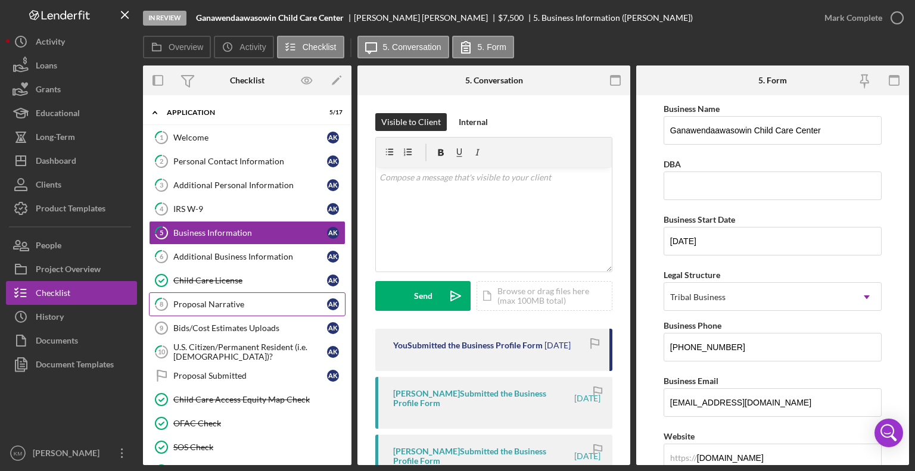
click at [241, 303] on div "Proposal Narrative" at bounding box center [250, 305] width 154 height 10
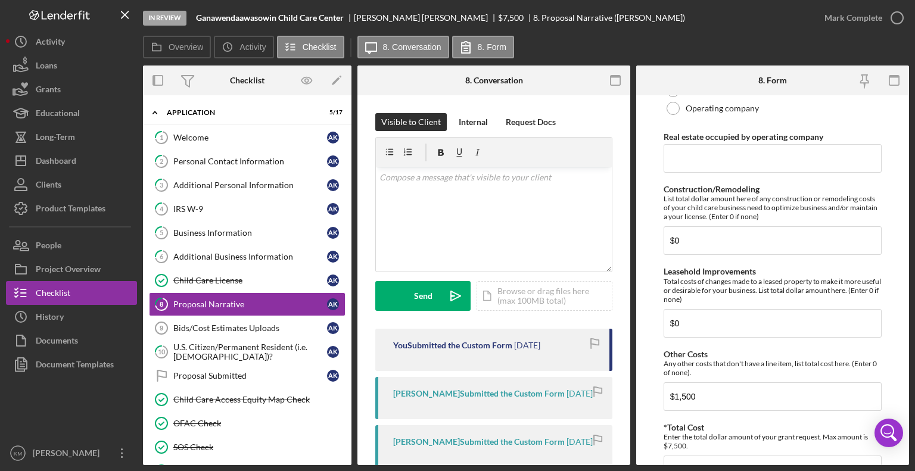
scroll to position [901, 0]
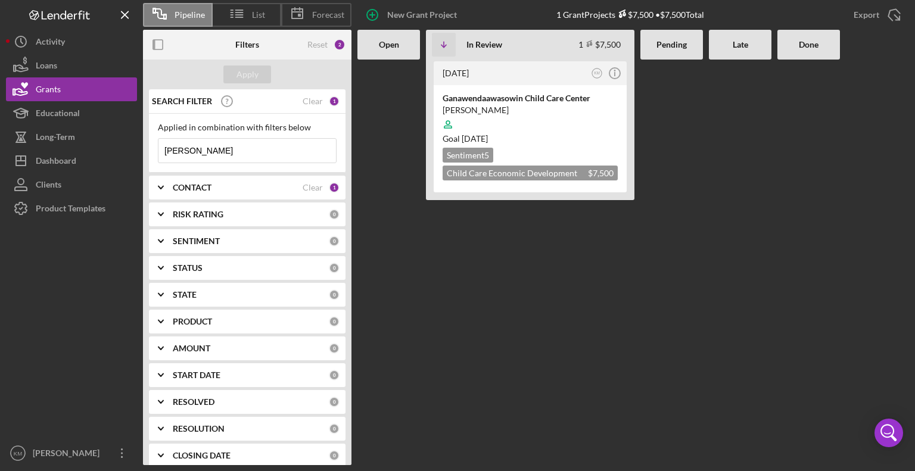
click at [194, 149] on input "[PERSON_NAME]" at bounding box center [248, 151] width 178 height 24
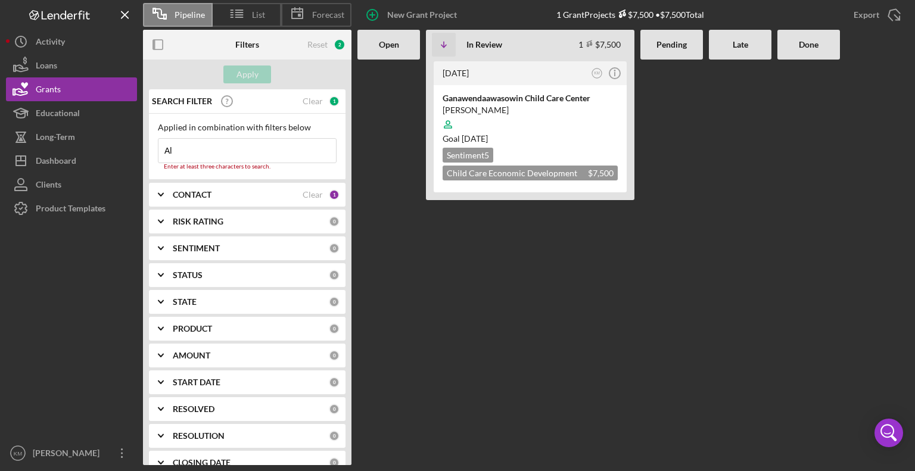
type input "A"
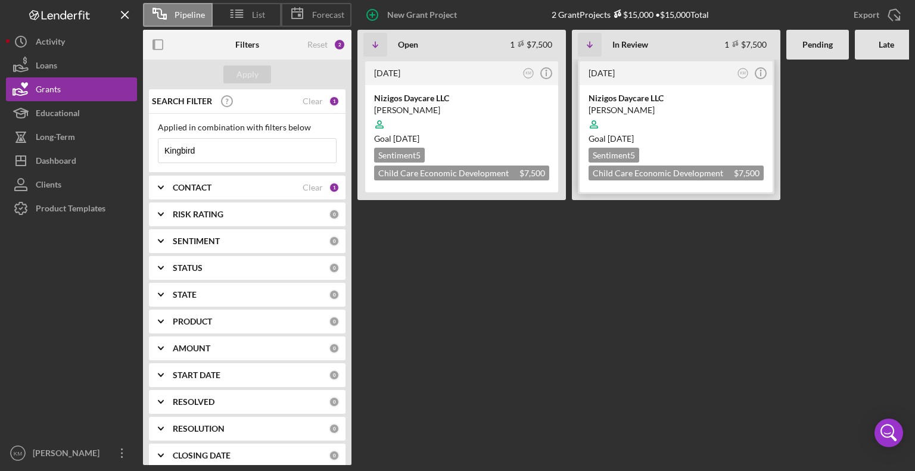
type input "Kingbird"
click at [619, 101] on div "Nizigos Daycare LLC" at bounding box center [676, 98] width 175 height 12
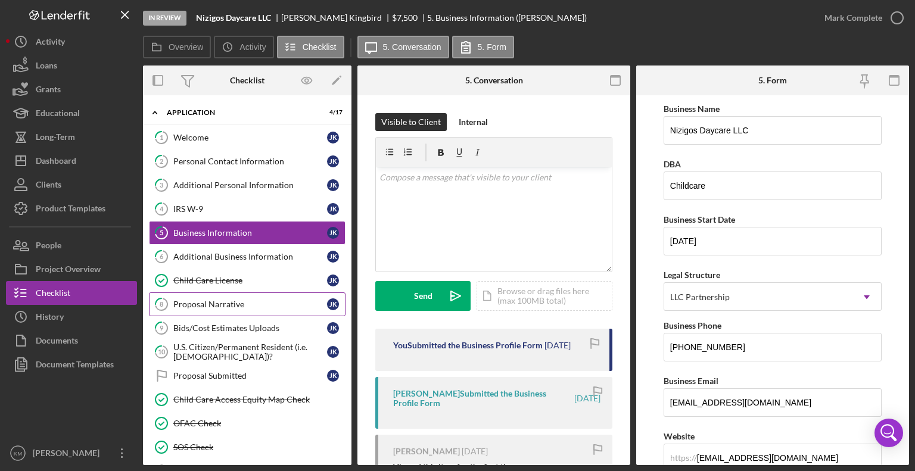
click at [234, 312] on link "8 Proposal Narrative J K" at bounding box center [247, 305] width 197 height 24
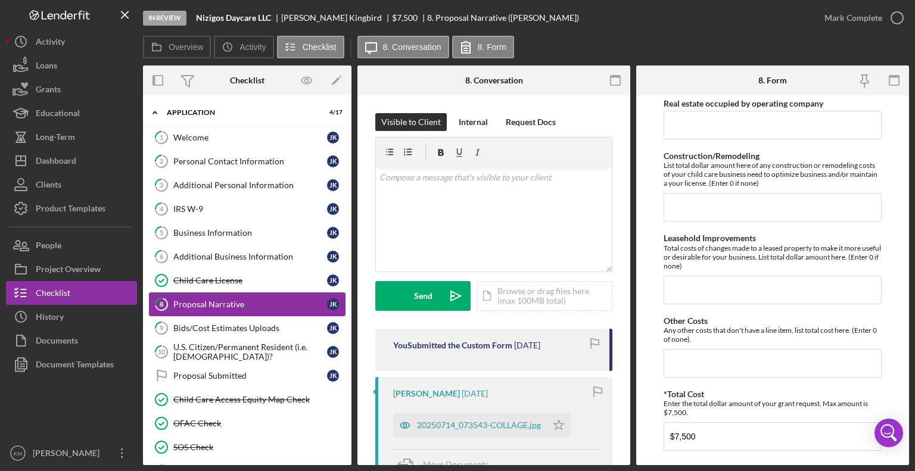
scroll to position [959, 0]
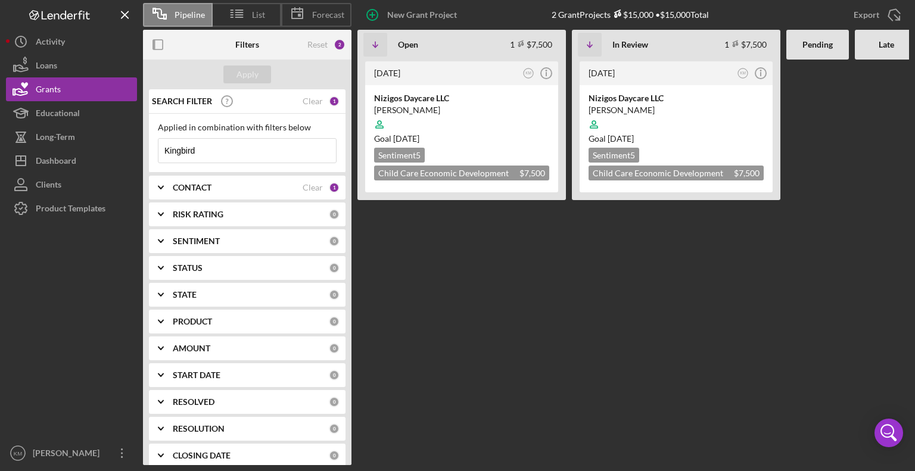
click at [219, 154] on input "Kingbird" at bounding box center [248, 151] width 178 height 24
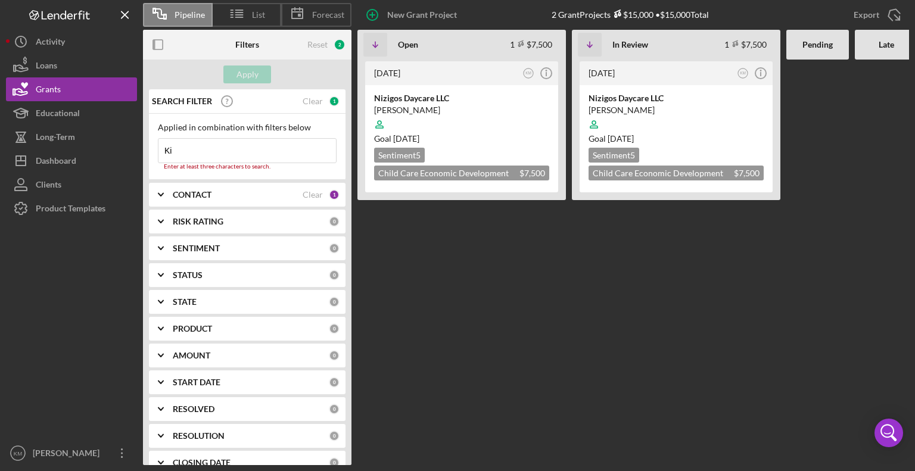
type input "K"
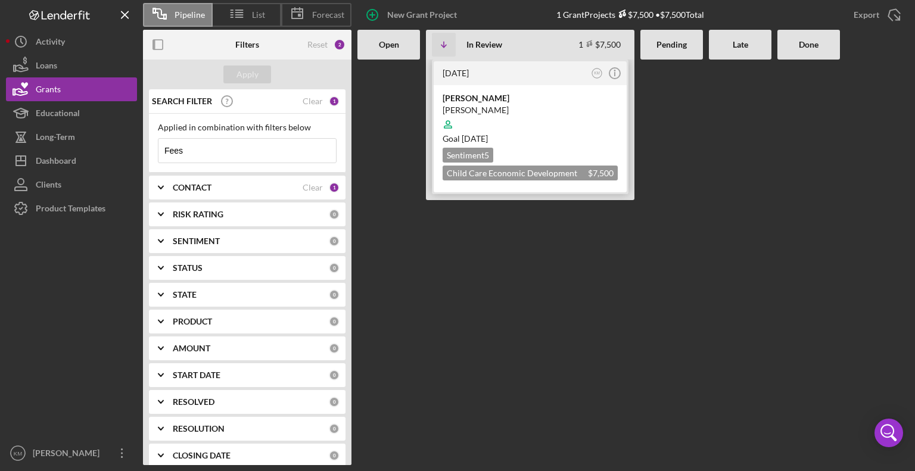
type input "Fees"
click at [466, 102] on div "[PERSON_NAME]" at bounding box center [530, 98] width 175 height 12
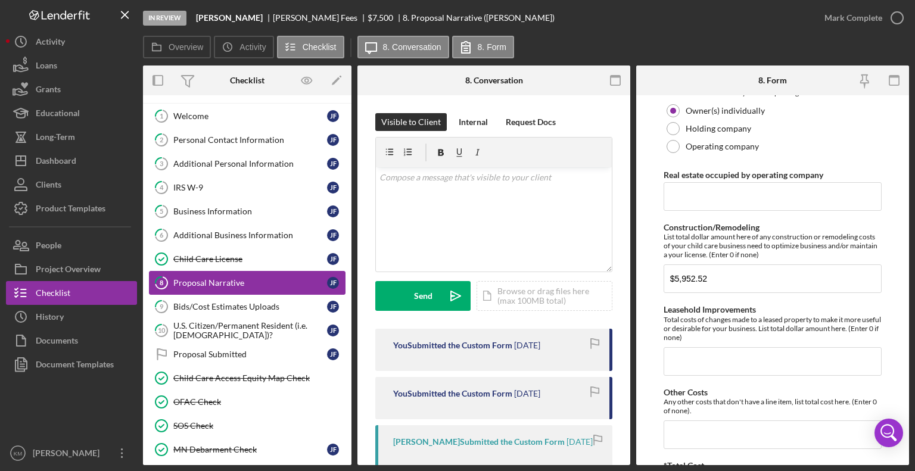
scroll to position [862, 0]
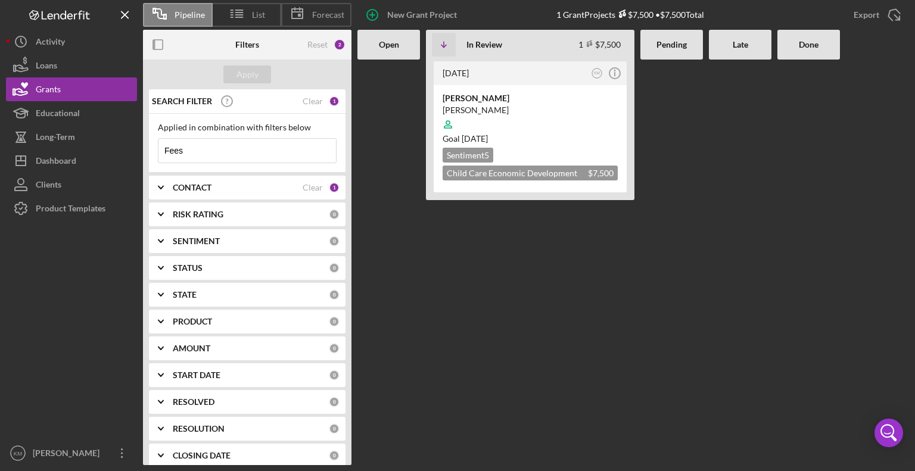
click at [198, 147] on input "Fees" at bounding box center [248, 151] width 178 height 24
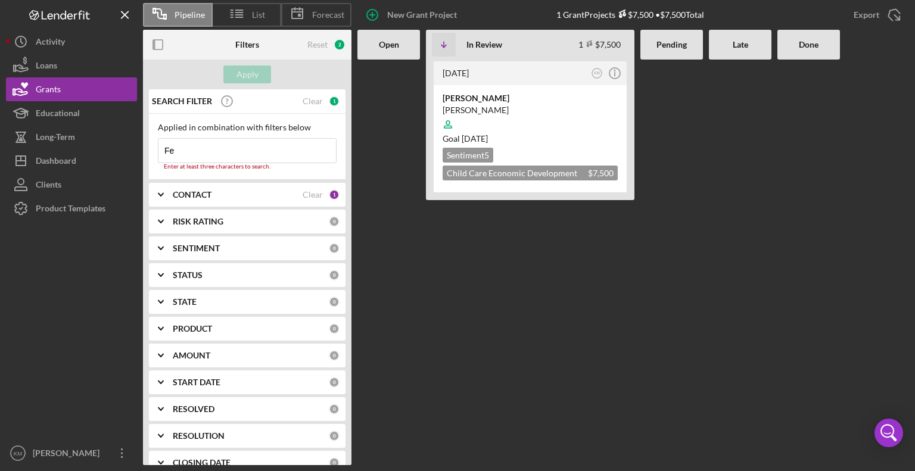
type input "F"
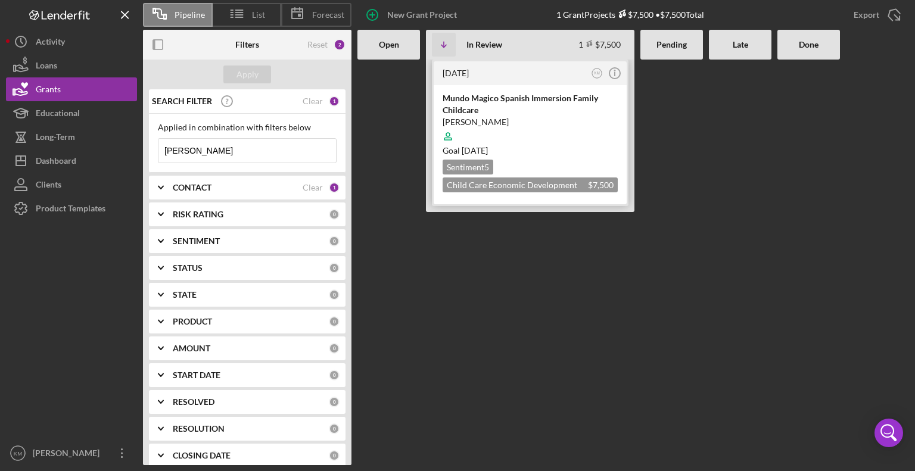
type input "[PERSON_NAME]"
click at [538, 102] on div "Mundo Magico Spanish Immersion Family Childcare" at bounding box center [530, 104] width 175 height 24
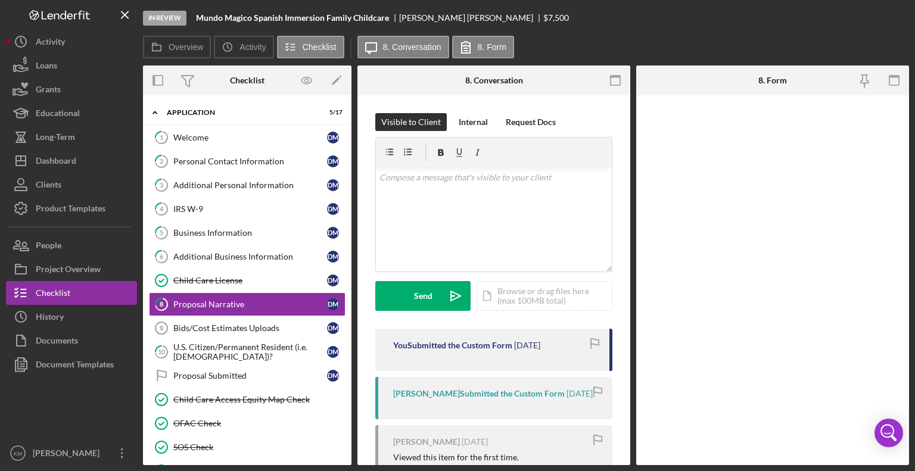
scroll to position [21, 0]
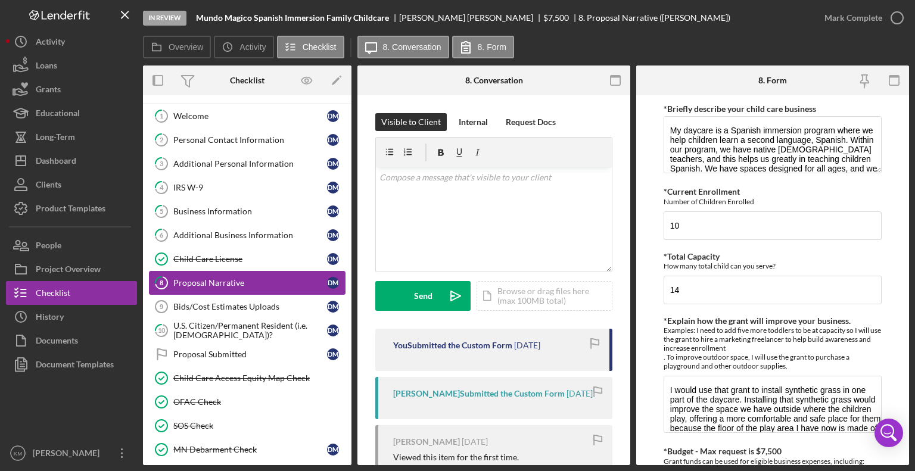
click at [248, 278] on div "Proposal Narrative" at bounding box center [250, 283] width 154 height 10
drag, startPoint x: 248, startPoint y: 278, endPoint x: 905, endPoint y: 276, distance: 656.7
click at [905, 276] on form "*Briefly describe your child care business My daycare is a Spanish immersion pr…" at bounding box center [772, 280] width 273 height 370
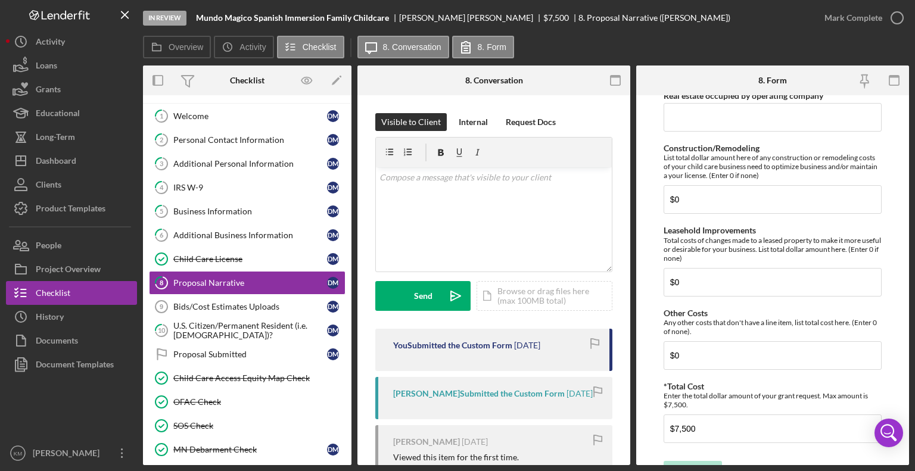
scroll to position [959, 0]
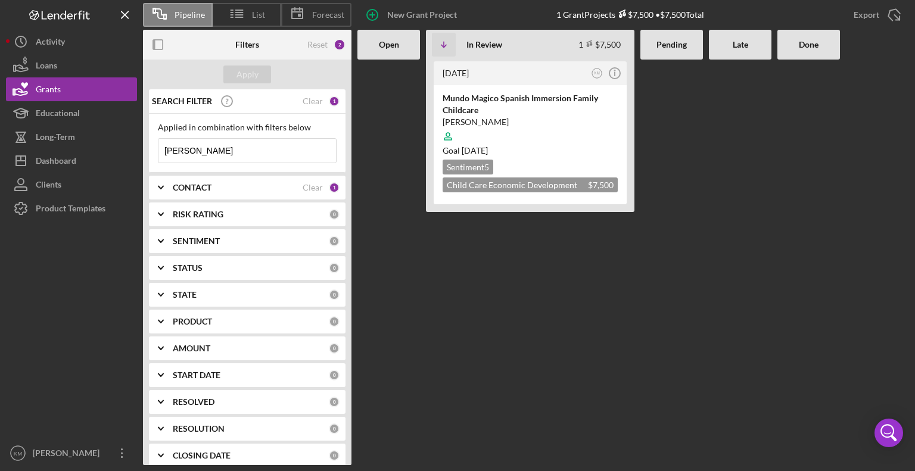
click at [212, 147] on input "[PERSON_NAME]" at bounding box center [248, 151] width 178 height 24
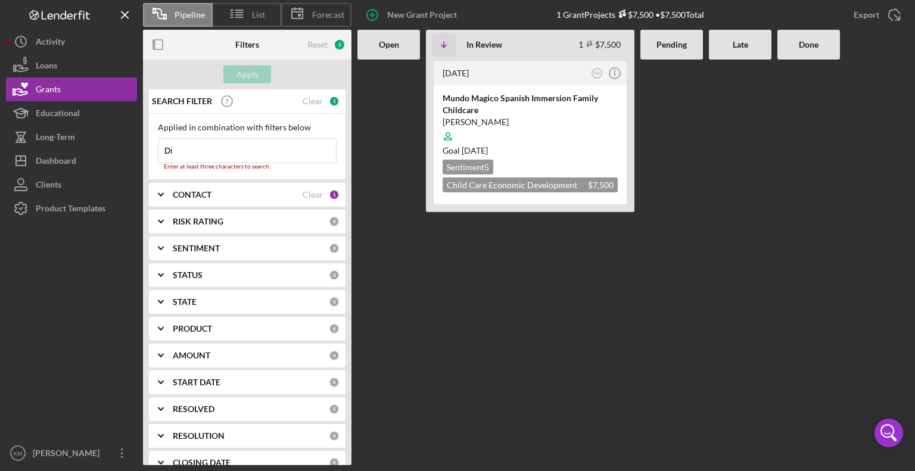
type input "D"
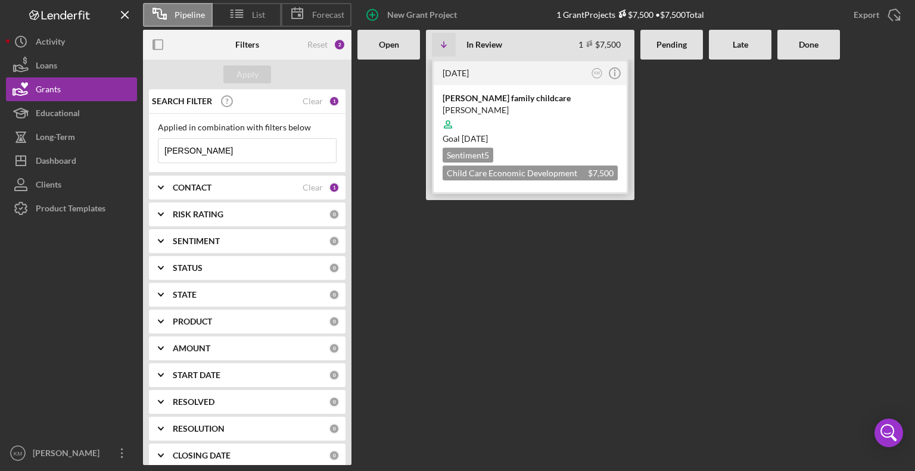
type input "[PERSON_NAME]"
drag, startPoint x: 483, startPoint y: 97, endPoint x: 473, endPoint y: 99, distance: 10.3
click at [473, 99] on div "[PERSON_NAME] family childcare" at bounding box center [530, 98] width 175 height 12
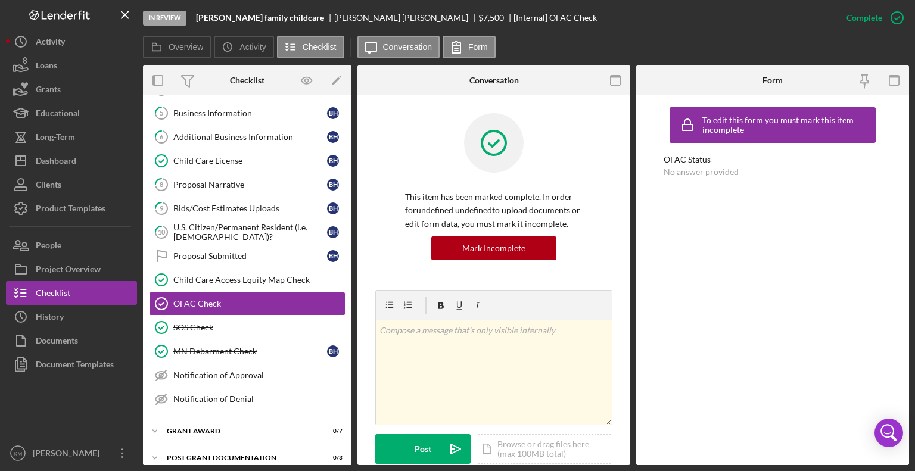
scroll to position [126, 0]
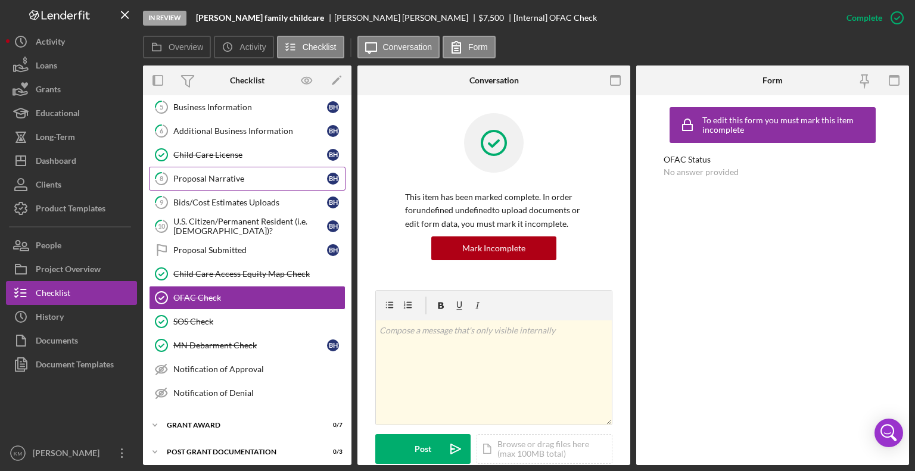
click at [234, 181] on div "Proposal Narrative" at bounding box center [250, 179] width 154 height 10
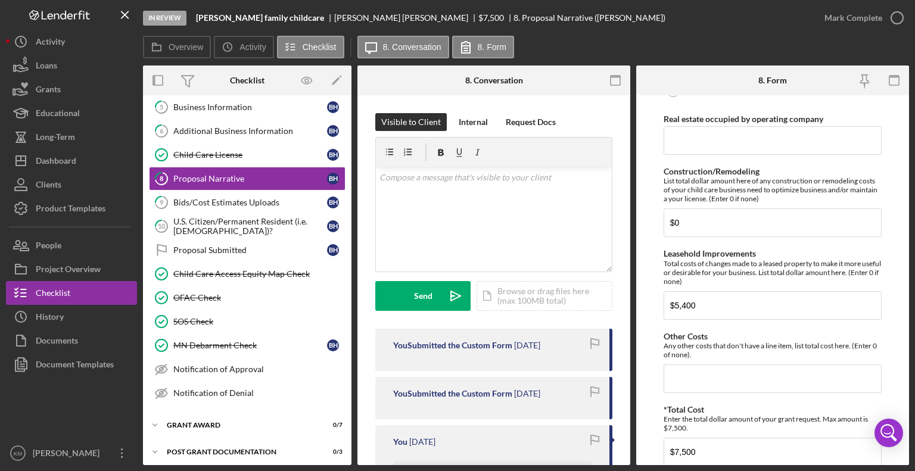
scroll to position [959, 0]
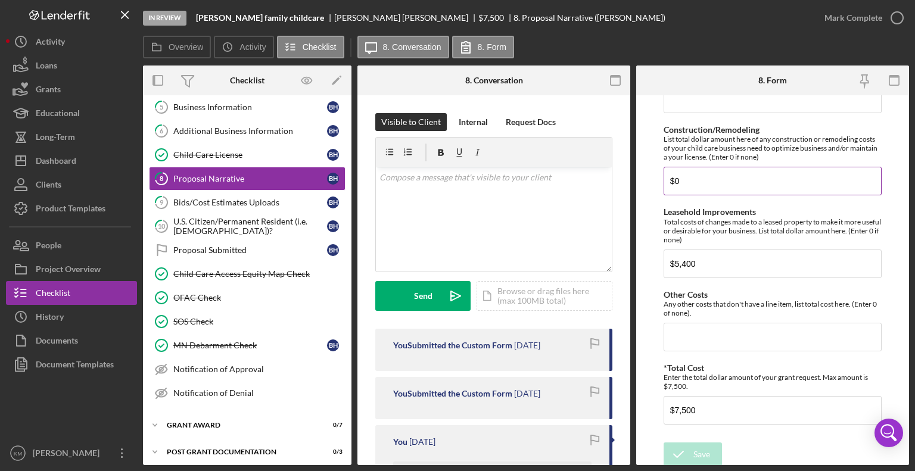
click at [877, 192] on input "$0" at bounding box center [773, 181] width 218 height 29
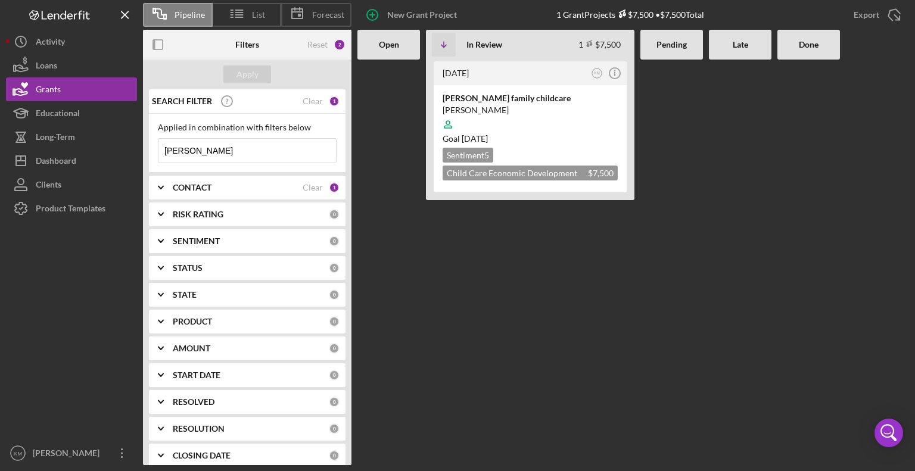
click at [217, 156] on input "[PERSON_NAME]" at bounding box center [248, 151] width 178 height 24
type input "H"
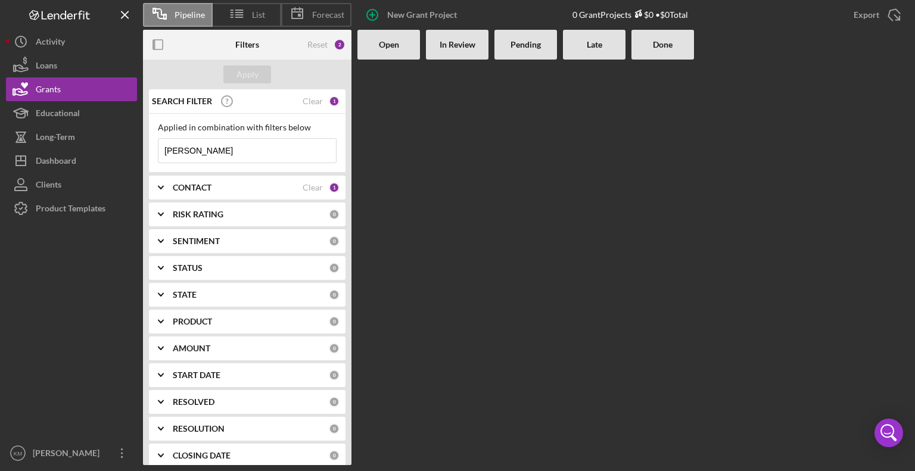
click at [223, 141] on input "[PERSON_NAME]" at bounding box center [248, 151] width 178 height 24
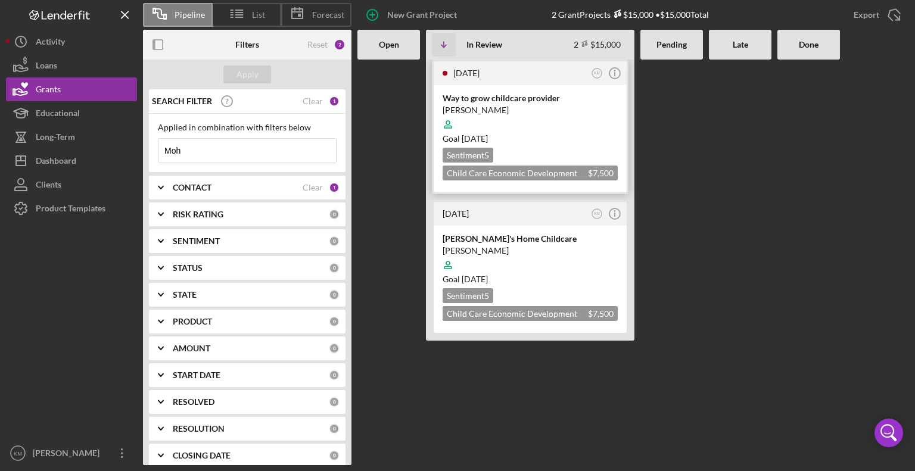
type input "Moh"
click at [499, 95] on div "Way to grow childcare provider" at bounding box center [530, 98] width 175 height 12
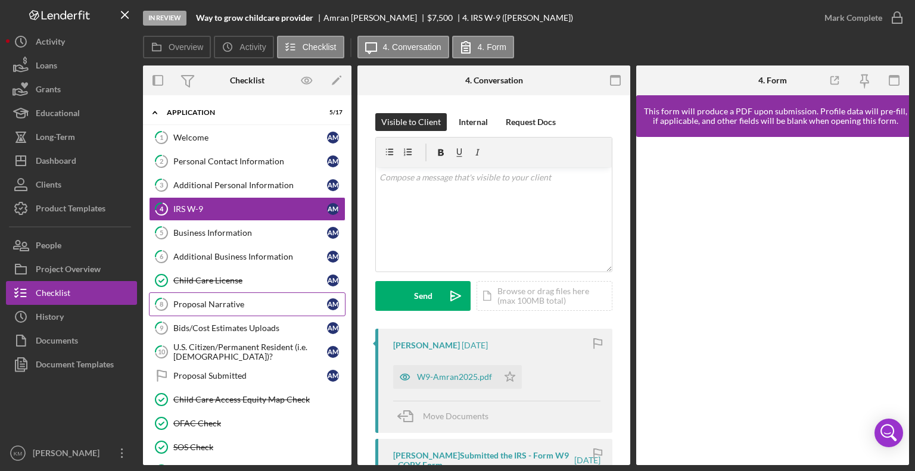
click at [243, 300] on div "Proposal Narrative" at bounding box center [250, 305] width 154 height 10
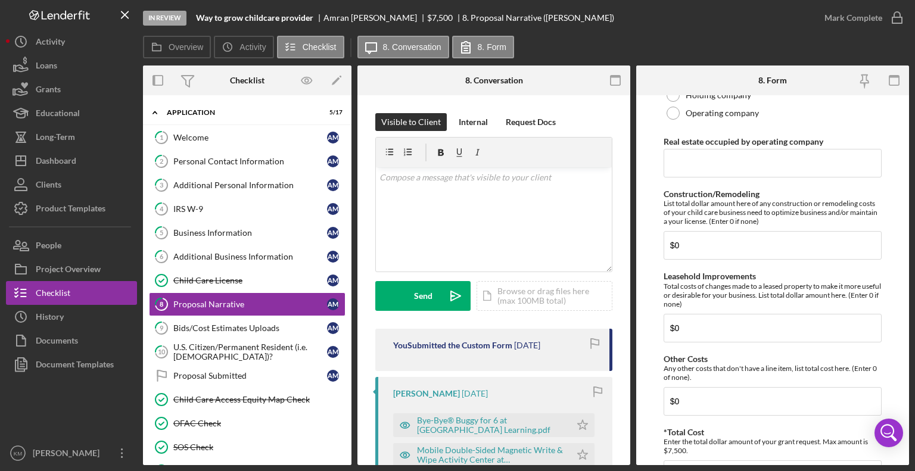
scroll to position [959, 0]
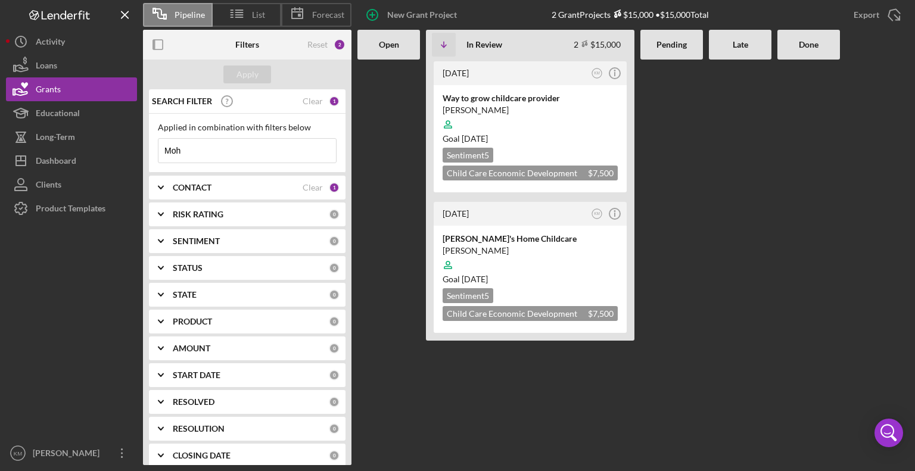
click at [219, 152] on input "Moh" at bounding box center [248, 151] width 178 height 24
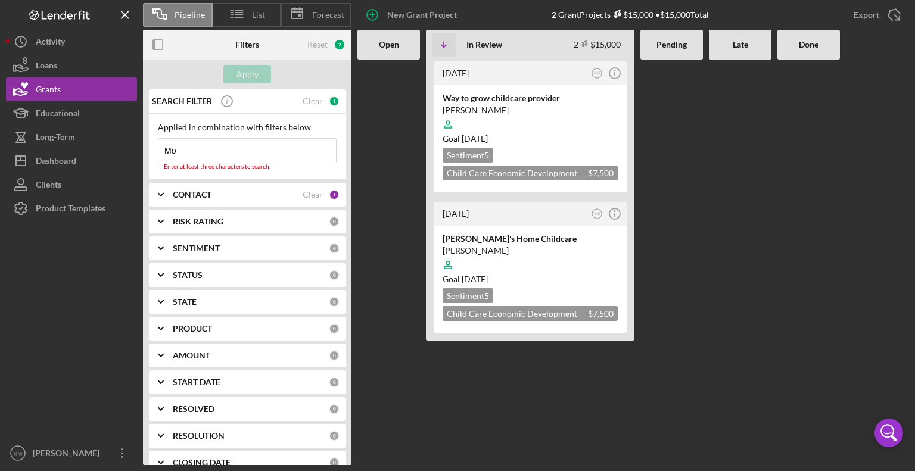
type input "M"
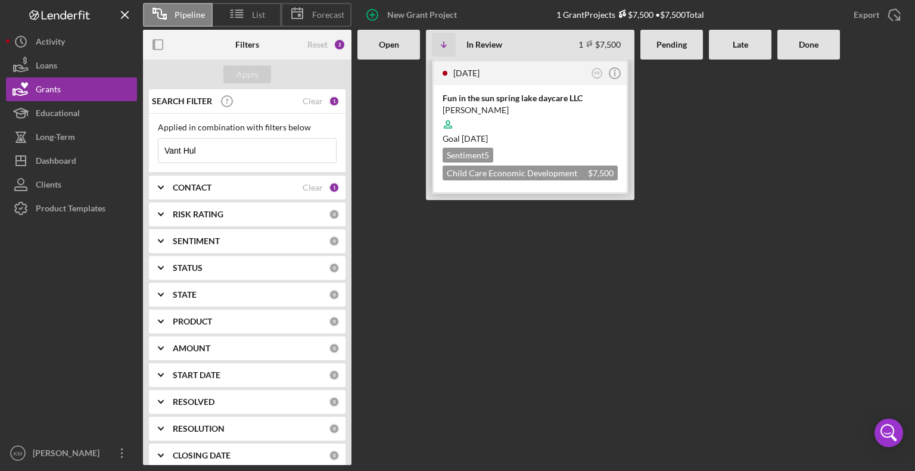
type input "Vant Hul"
click at [480, 94] on div "Fun in the sun spring lake daycare LLC" at bounding box center [530, 98] width 175 height 12
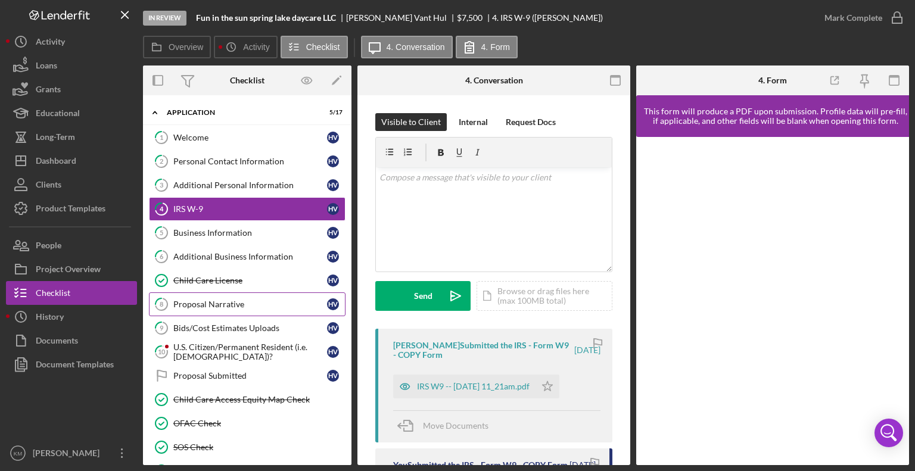
click at [207, 300] on div "Proposal Narrative" at bounding box center [250, 305] width 154 height 10
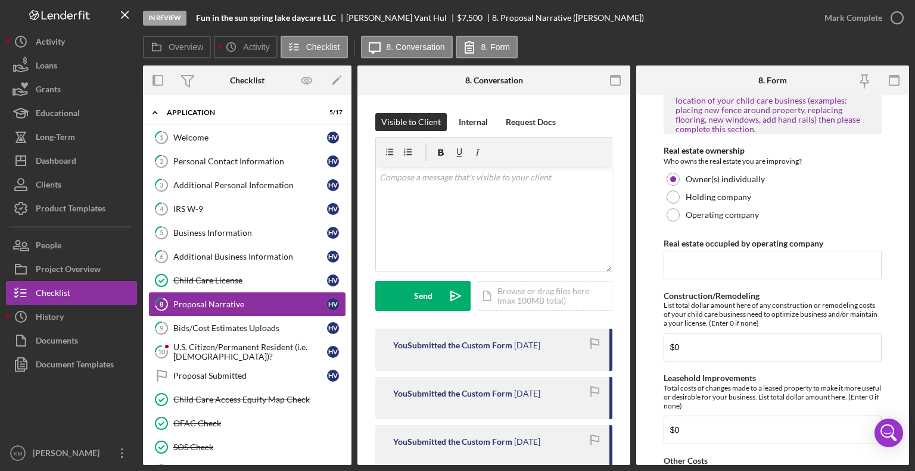
scroll to position [883, 0]
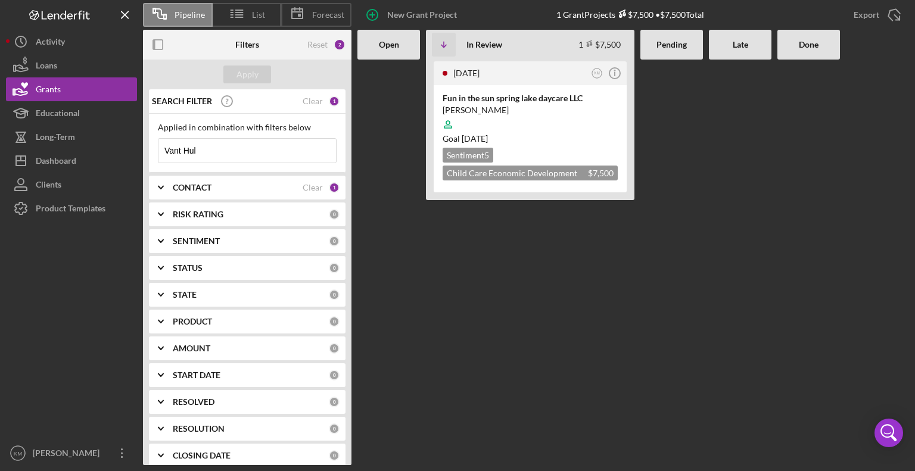
click at [216, 150] on input "Vant Hul" at bounding box center [248, 151] width 178 height 24
type input "V"
click at [216, 150] on input at bounding box center [248, 151] width 178 height 24
type input "[PERSON_NAME]"
click at [510, 104] on div "[PERSON_NAME]" at bounding box center [530, 110] width 175 height 12
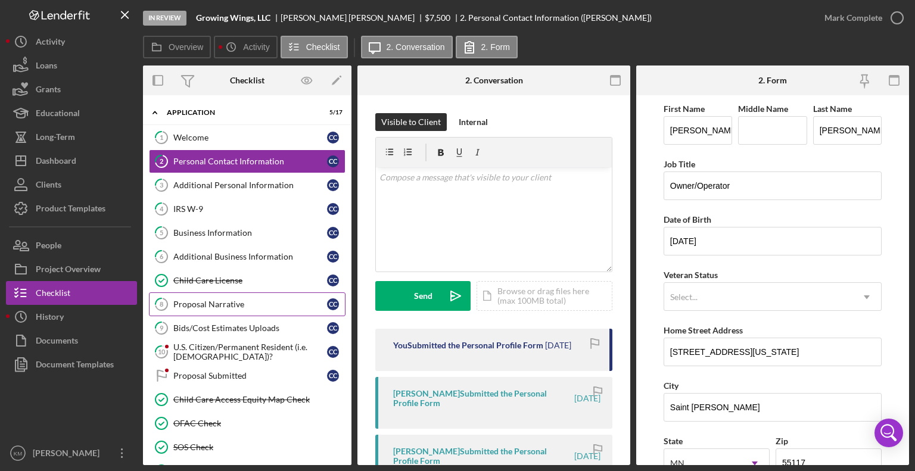
click at [235, 304] on div "Proposal Narrative" at bounding box center [250, 305] width 154 height 10
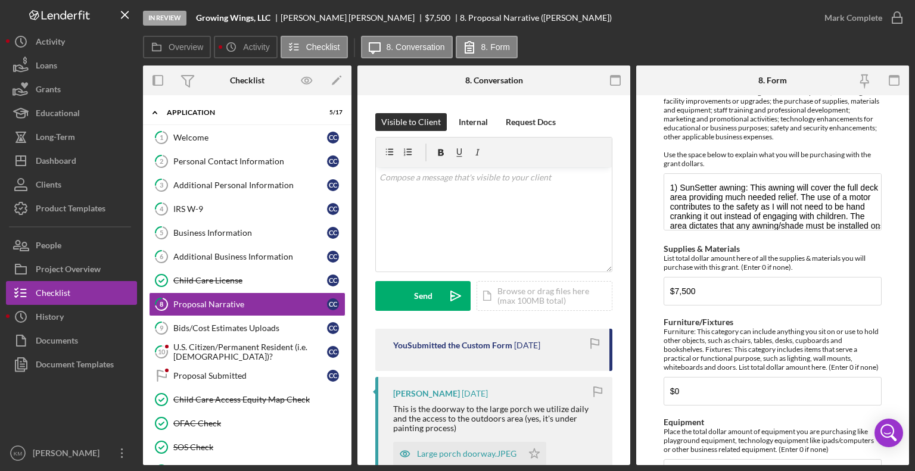
scroll to position [369, 0]
click at [24, 95] on icon "button" at bounding box center [21, 89] width 30 height 30
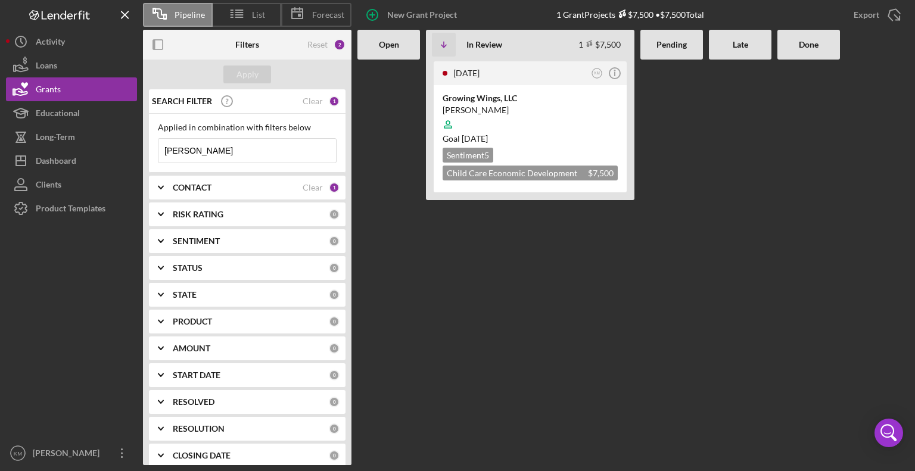
click at [217, 145] on input "[PERSON_NAME]" at bounding box center [248, 151] width 178 height 24
type input "[PERSON_NAME]"
click at [539, 98] on div "Hands of Hope Discovery Learning" at bounding box center [530, 98] width 175 height 12
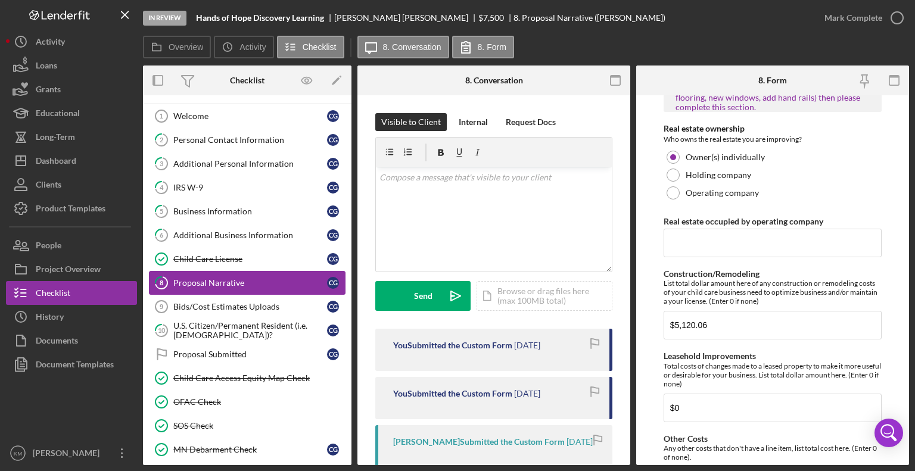
scroll to position [816, 0]
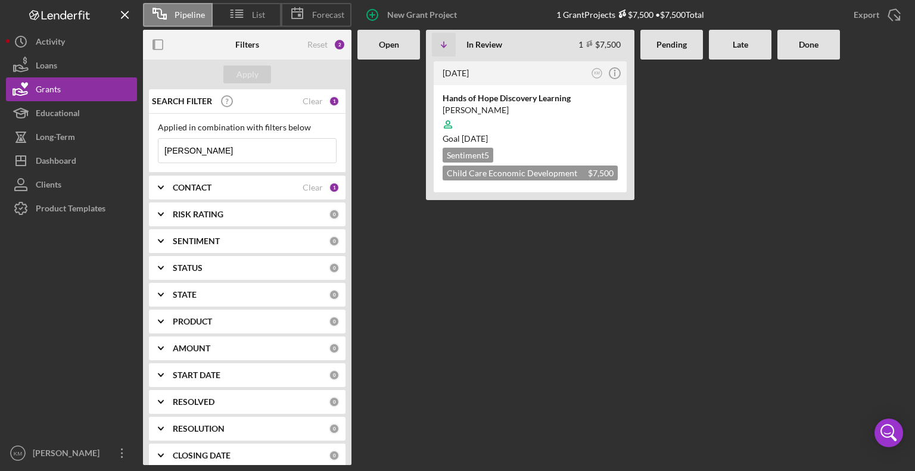
click at [204, 157] on input "[PERSON_NAME]" at bounding box center [248, 151] width 178 height 24
type input "C"
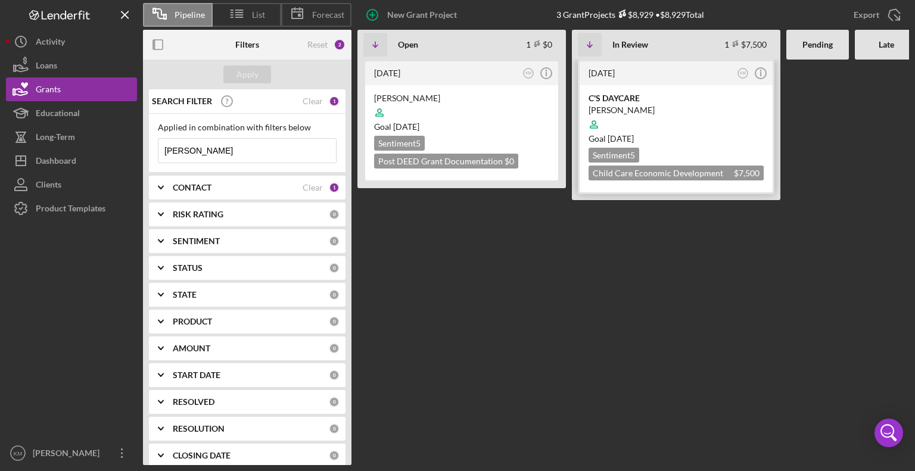
type input "[PERSON_NAME]"
click at [608, 111] on div "[PERSON_NAME]" at bounding box center [676, 110] width 175 height 12
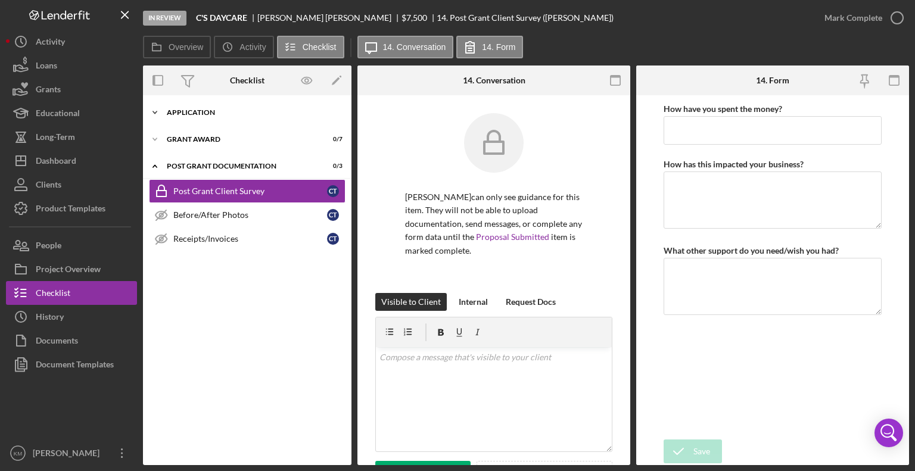
click at [150, 114] on icon "Icon/Expander" at bounding box center [155, 113] width 24 height 24
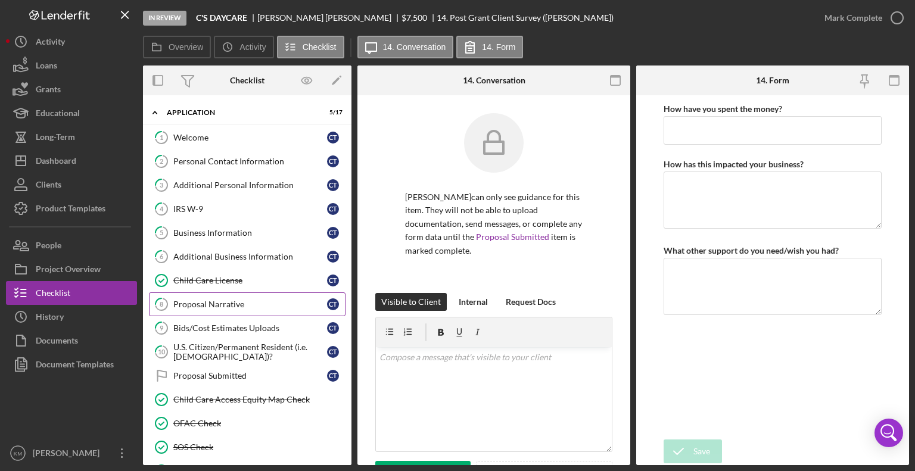
click at [243, 301] on div "Proposal Narrative" at bounding box center [250, 305] width 154 height 10
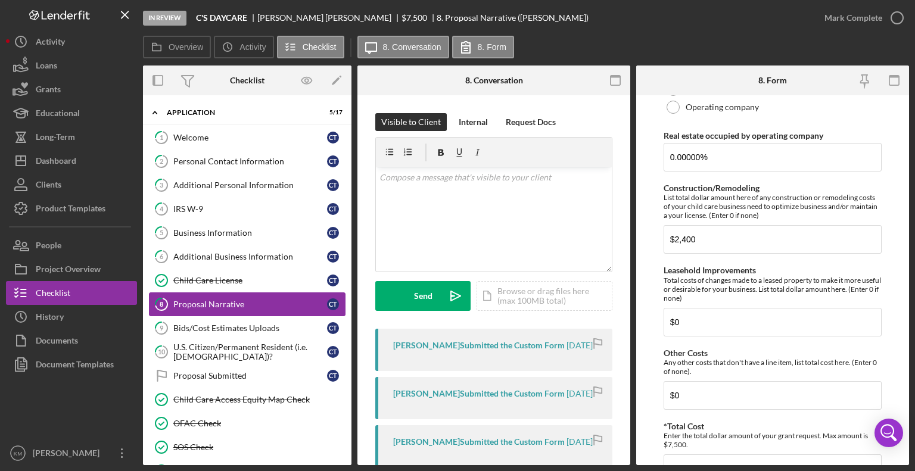
scroll to position [902, 0]
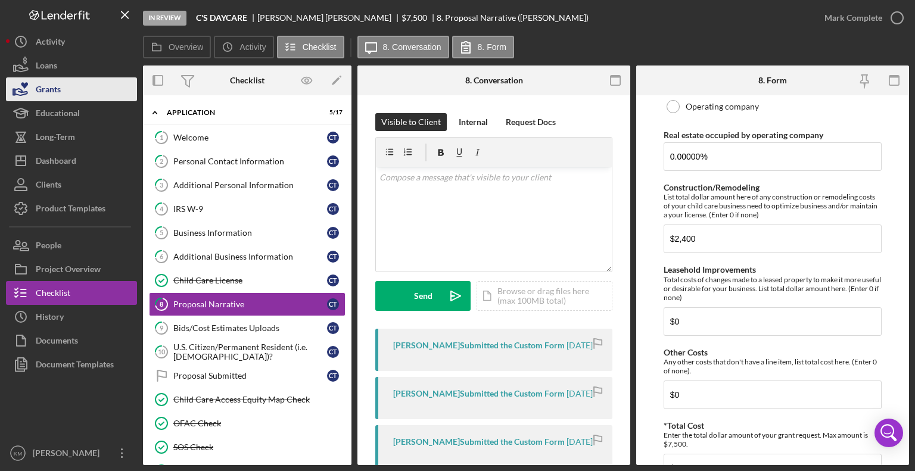
click at [51, 92] on div "Grants" at bounding box center [48, 90] width 25 height 27
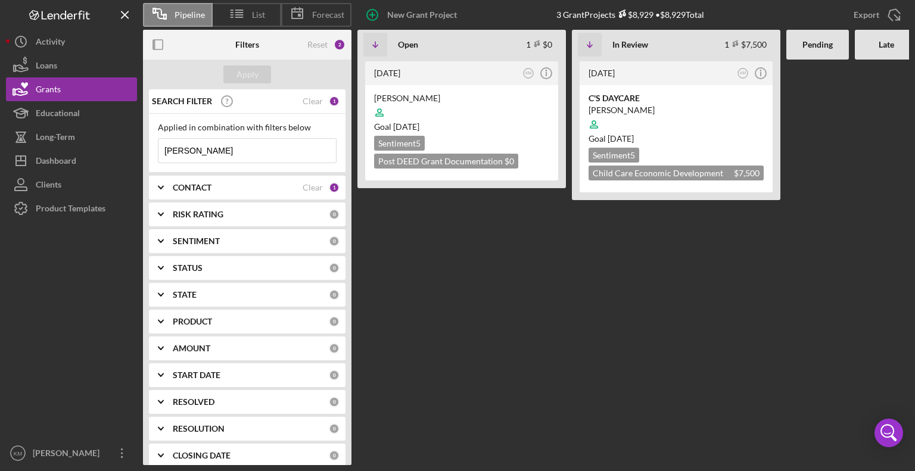
click at [203, 151] on input "[PERSON_NAME]" at bounding box center [248, 151] width 178 height 24
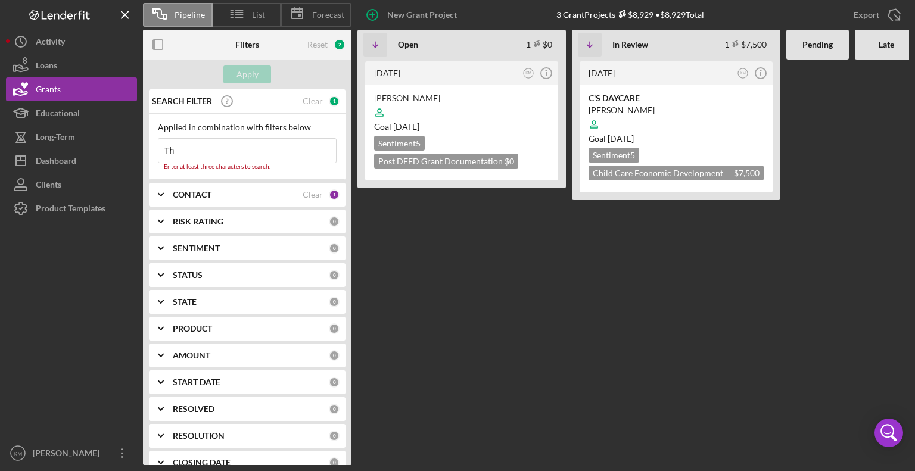
type input "T"
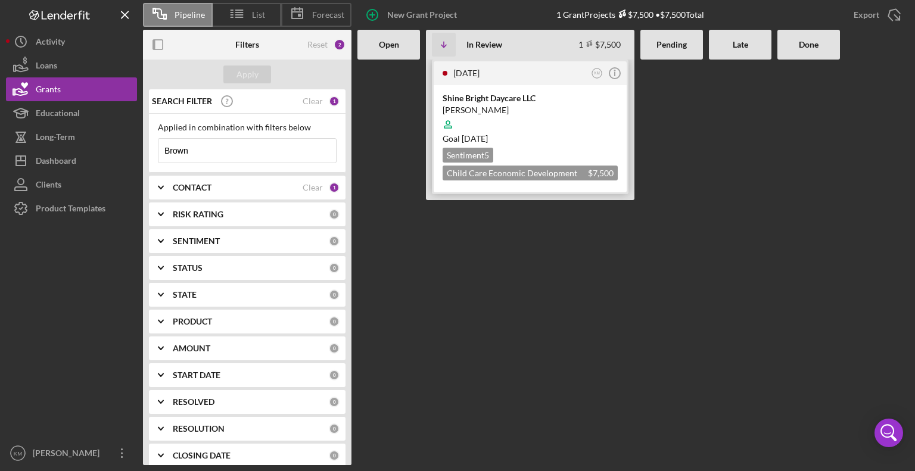
type input "Brown"
click at [468, 104] on div "[PERSON_NAME]" at bounding box center [530, 110] width 175 height 12
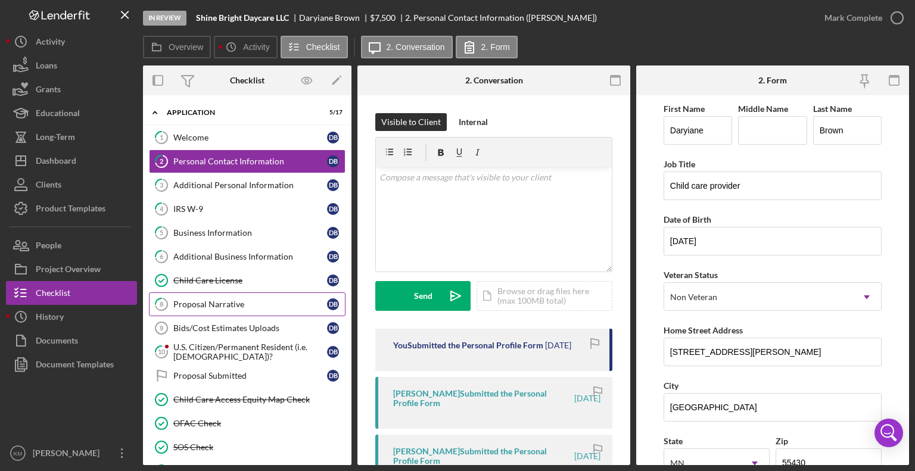
click at [248, 307] on div "Proposal Narrative" at bounding box center [250, 305] width 154 height 10
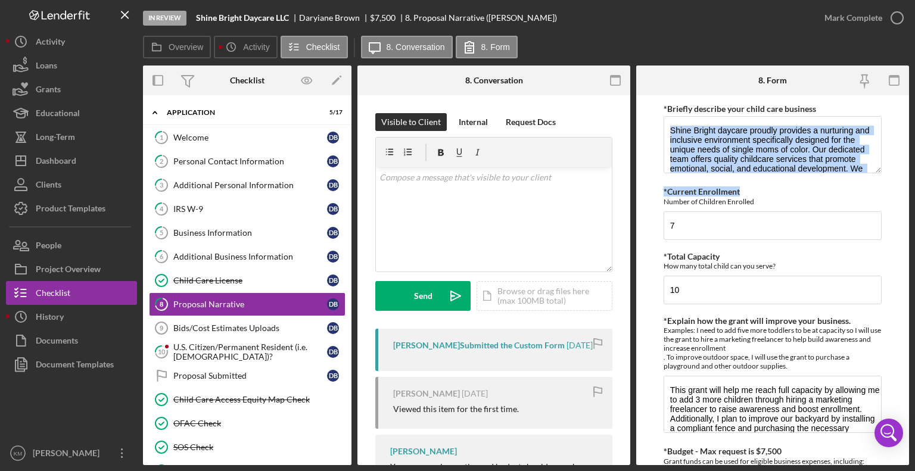
drag, startPoint x: 905, startPoint y: 175, endPoint x: 911, endPoint y: 195, distance: 21.0
click at [911, 195] on div "In Review Shine Bright Daycare LLC [PERSON_NAME] $7,500 $7,500 8. Proposal Narr…" at bounding box center [457, 235] width 915 height 471
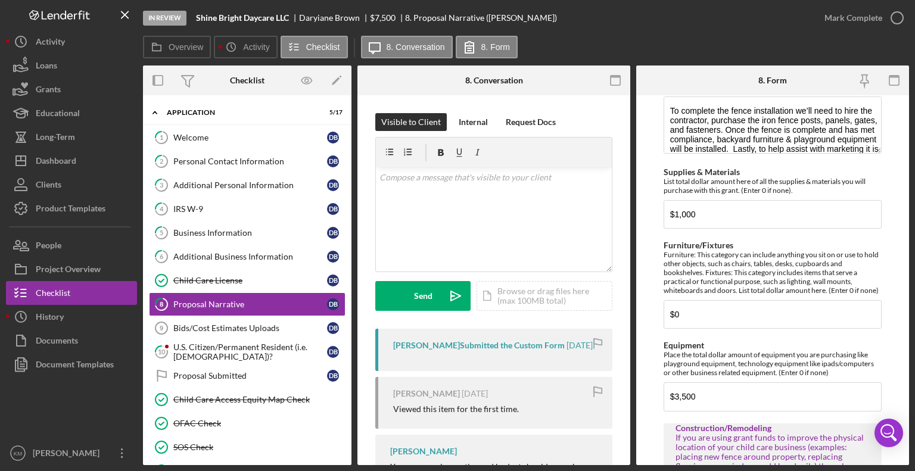
scroll to position [443, 0]
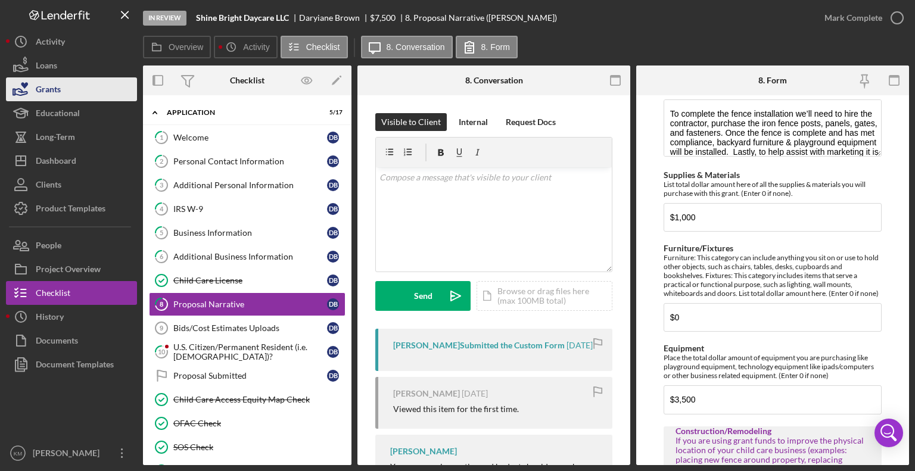
click at [92, 89] on button "Grants" at bounding box center [71, 89] width 131 height 24
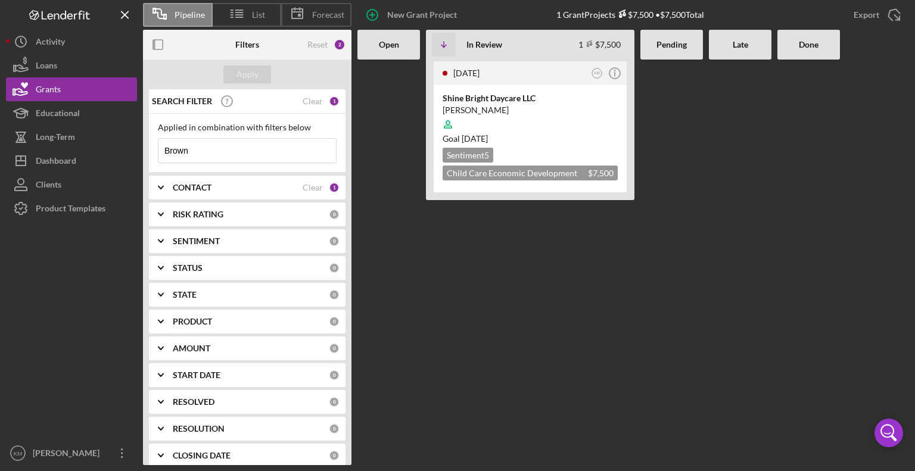
click at [217, 152] on input "Brown" at bounding box center [248, 151] width 178 height 24
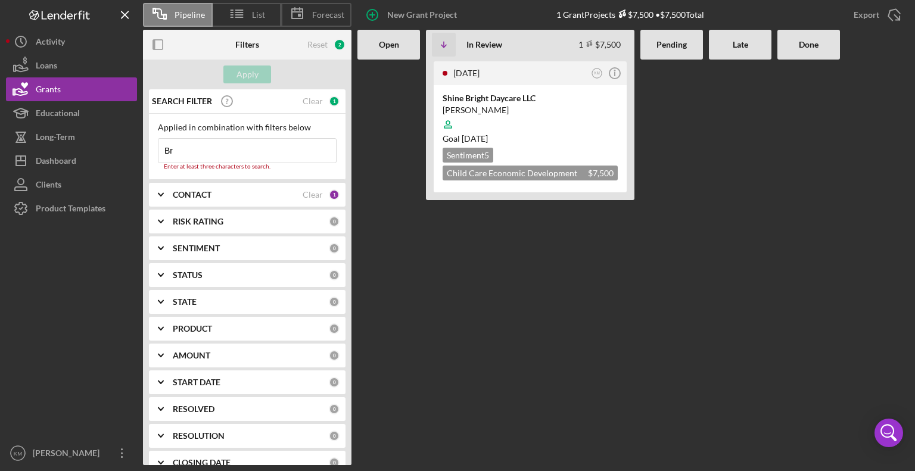
type input "B"
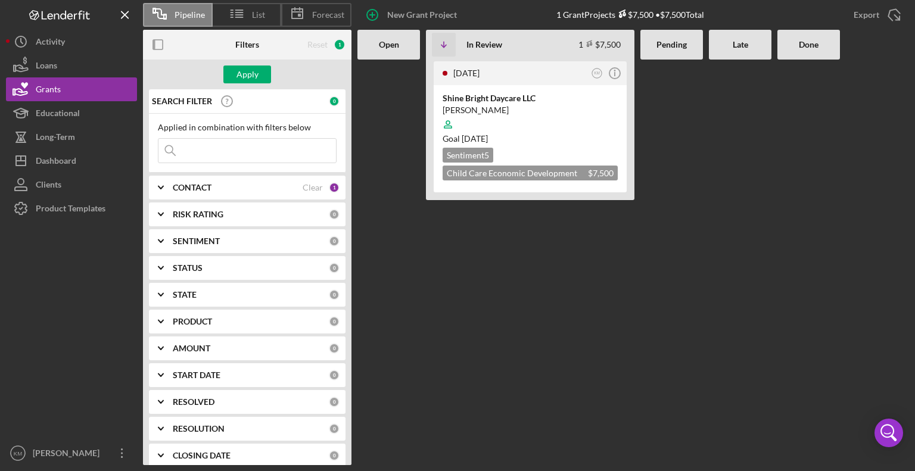
type input "J"
type input "[DEMOGRAPHIC_DATA]"
click at [478, 95] on div "Happy Home Daycare Inc" at bounding box center [530, 98] width 175 height 12
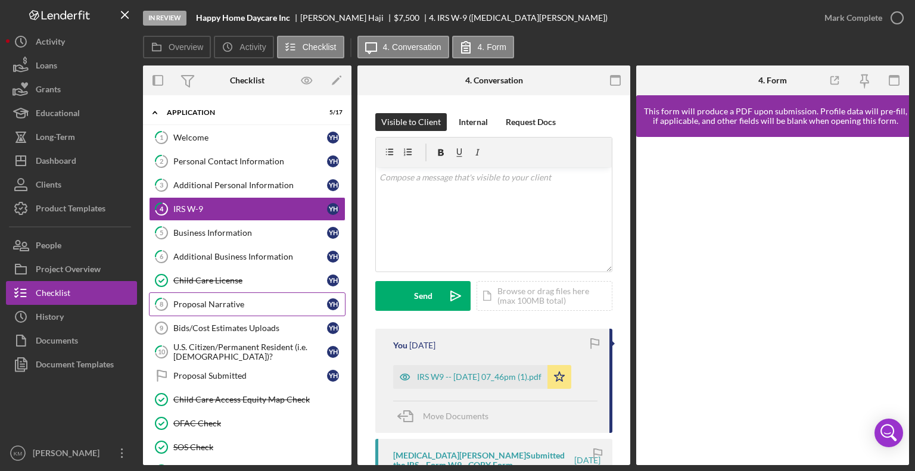
click at [253, 300] on div "Proposal Narrative" at bounding box center [250, 305] width 154 height 10
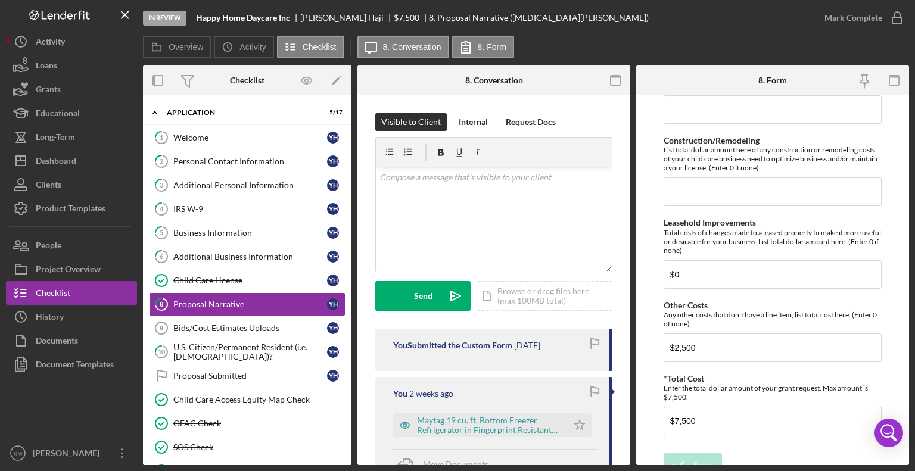
scroll to position [959, 0]
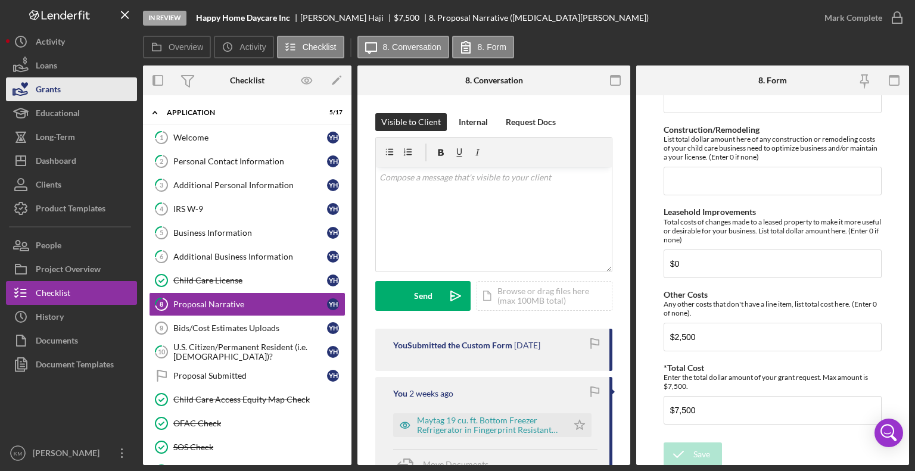
click at [80, 93] on button "Grants" at bounding box center [71, 89] width 131 height 24
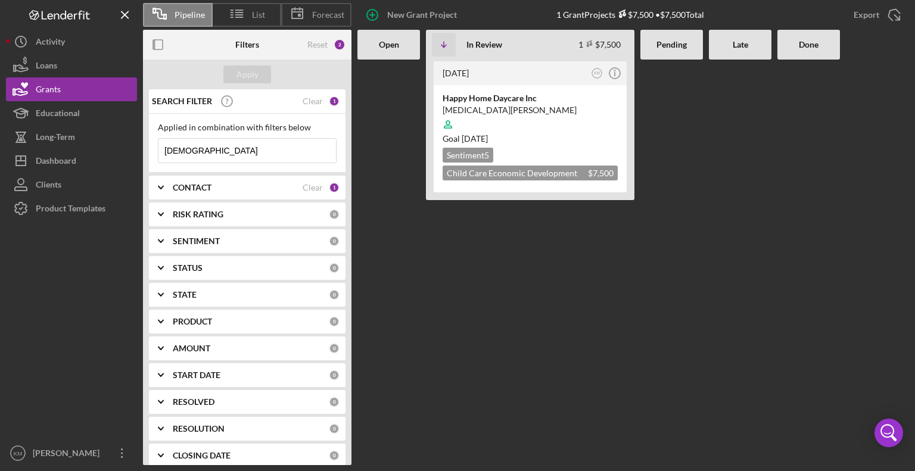
click at [186, 154] on input "[DEMOGRAPHIC_DATA]" at bounding box center [248, 151] width 178 height 24
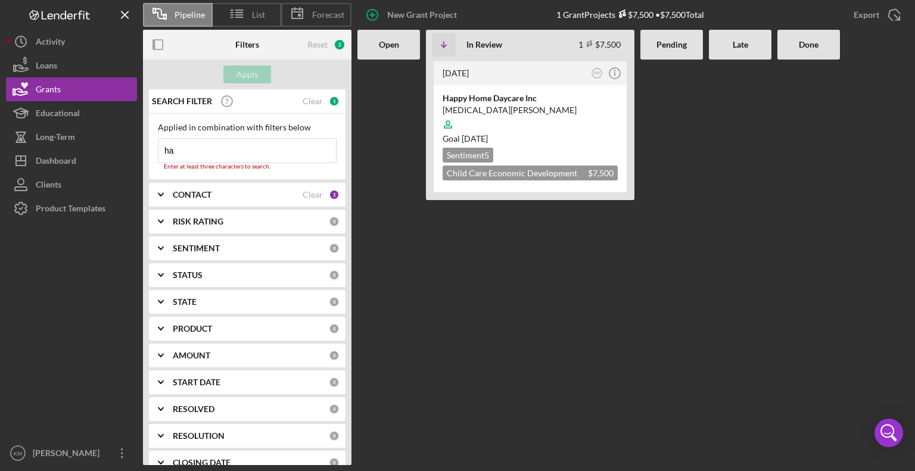
type input "h"
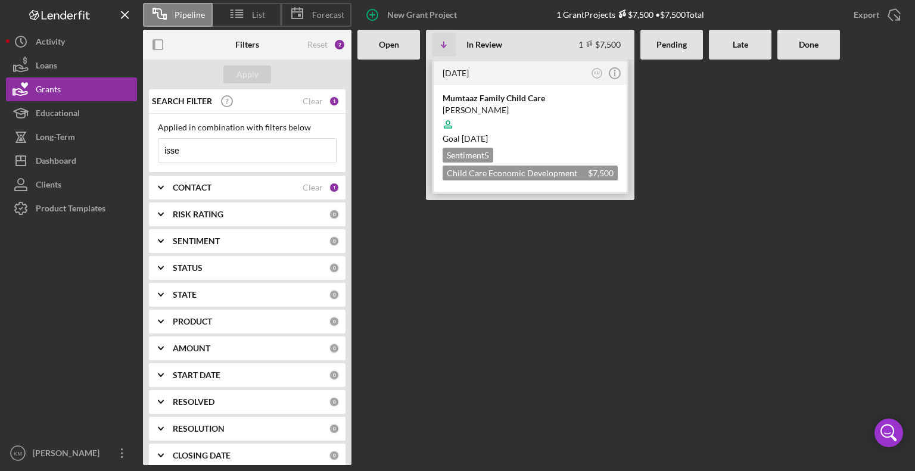
type input "isse"
click at [467, 100] on div "Mumtaaz Family Child Care" at bounding box center [530, 98] width 175 height 12
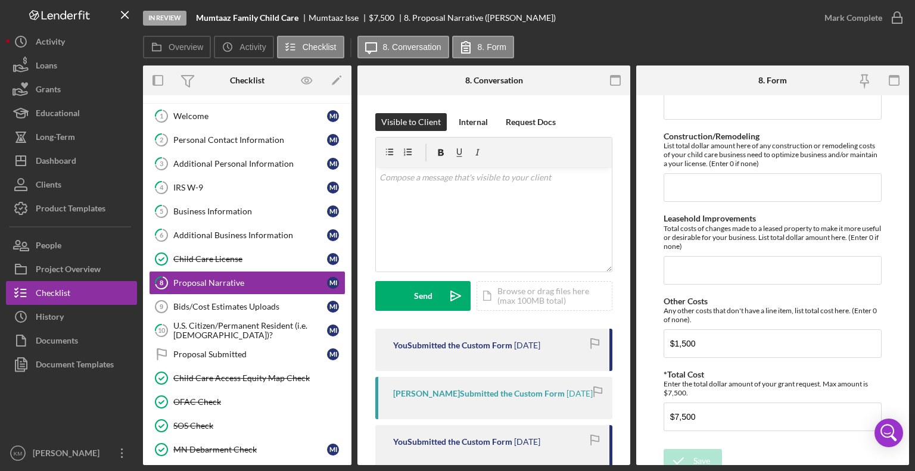
scroll to position [959, 0]
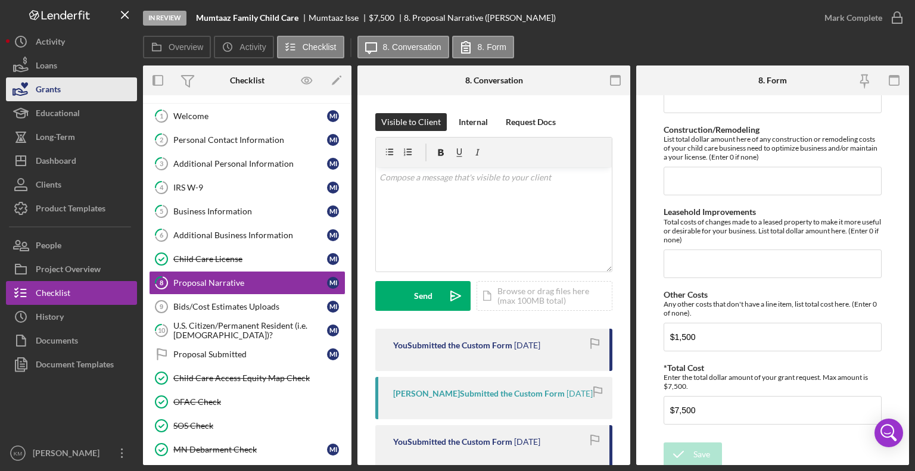
click at [79, 92] on button "Grants" at bounding box center [71, 89] width 131 height 24
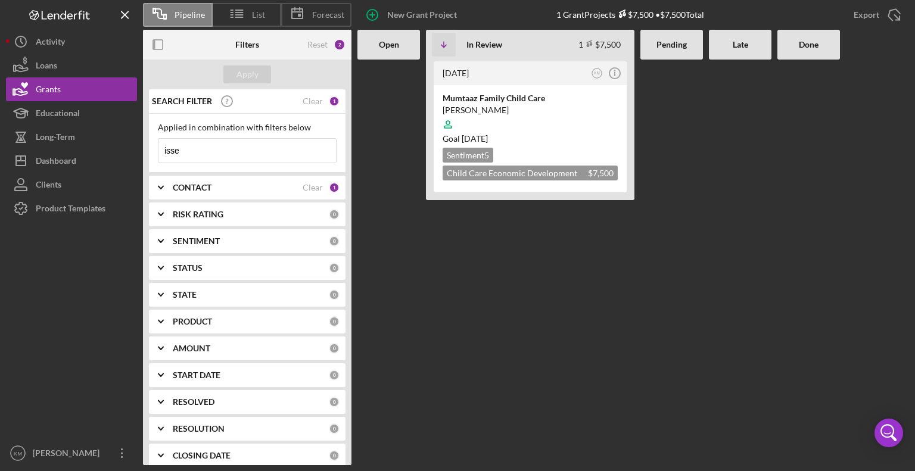
click at [205, 154] on input "isse" at bounding box center [248, 151] width 178 height 24
type input "i"
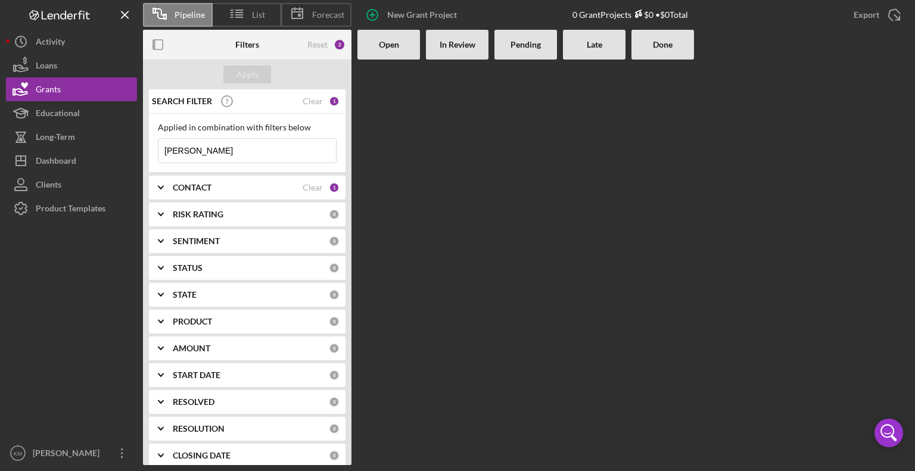
click at [257, 141] on input "[PERSON_NAME]" at bounding box center [248, 151] width 178 height 24
click at [226, 147] on input "Mohamm" at bounding box center [248, 151] width 178 height 24
click at [212, 153] on input "[PERSON_NAME]" at bounding box center [248, 151] width 178 height 24
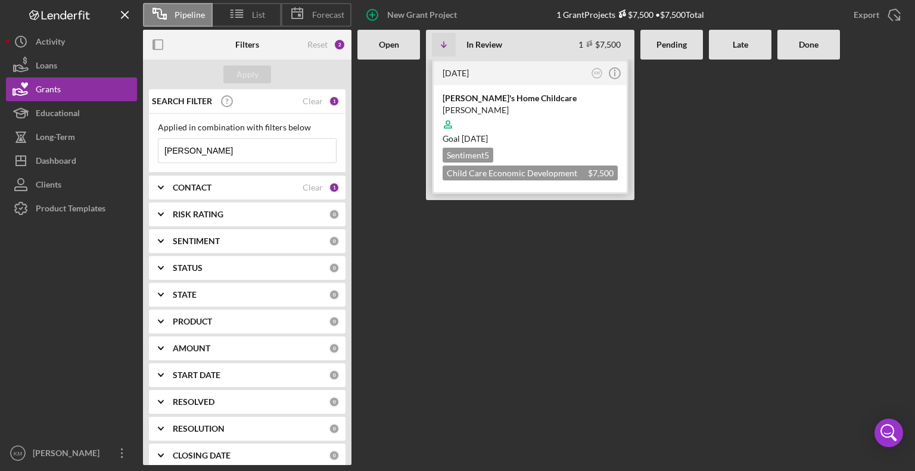
type input "[PERSON_NAME]"
click at [495, 99] on div "[PERSON_NAME]'s Home Childcare" at bounding box center [530, 98] width 175 height 12
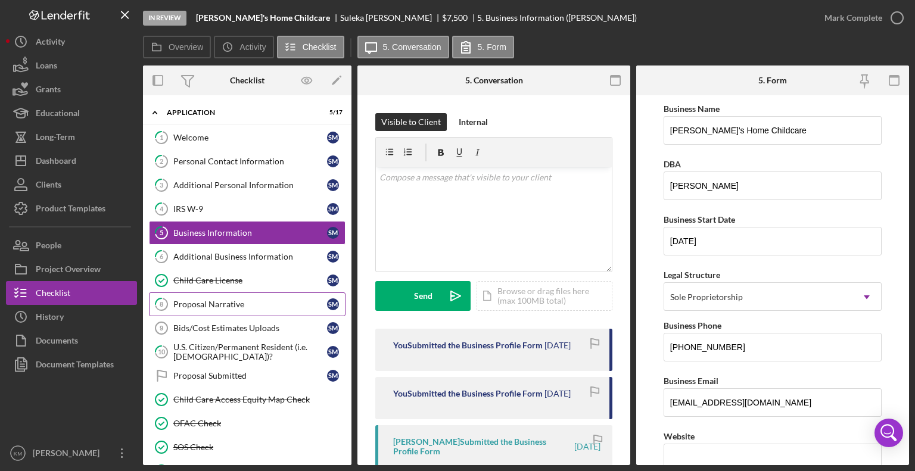
click at [257, 305] on div "Proposal Narrative" at bounding box center [250, 305] width 154 height 10
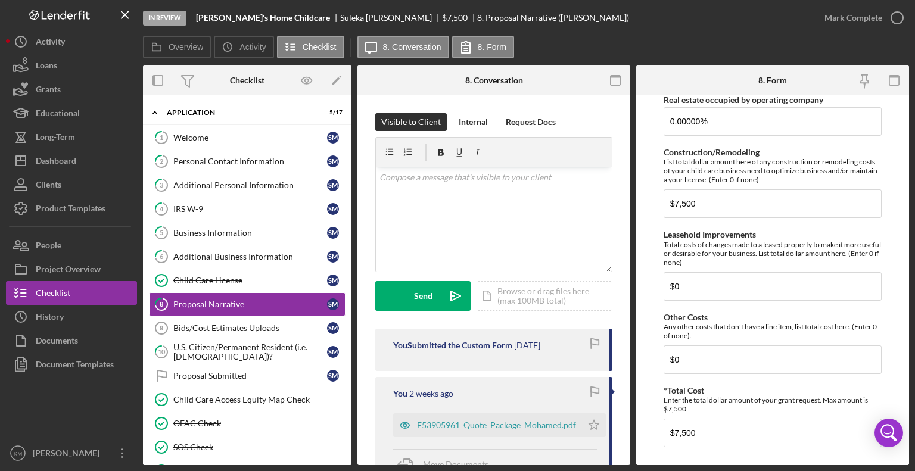
scroll to position [959, 0]
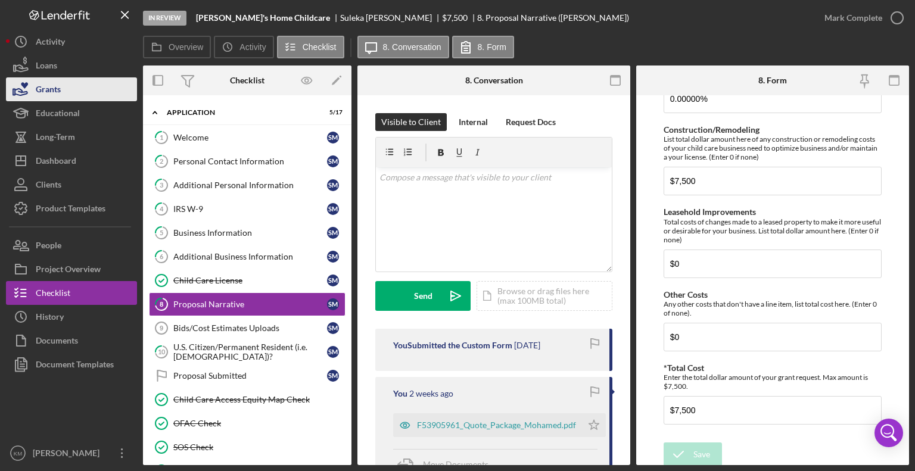
click at [76, 96] on button "Grants" at bounding box center [71, 89] width 131 height 24
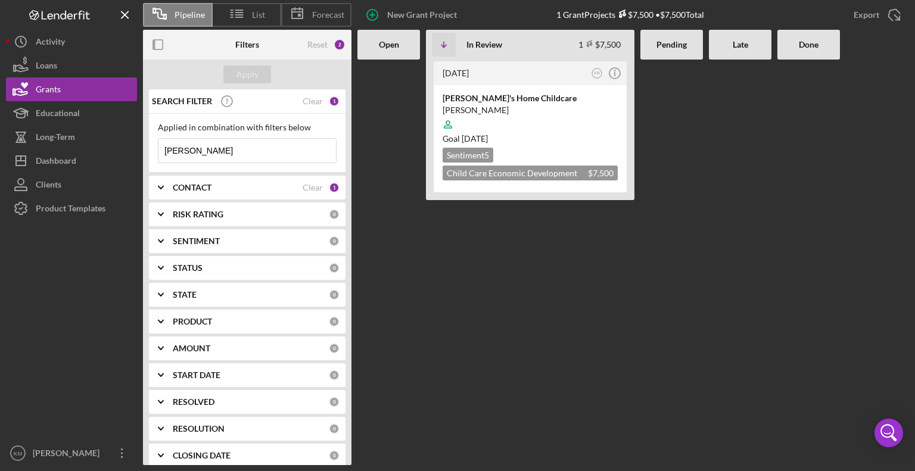
click at [234, 151] on input "[PERSON_NAME]" at bounding box center [248, 151] width 178 height 24
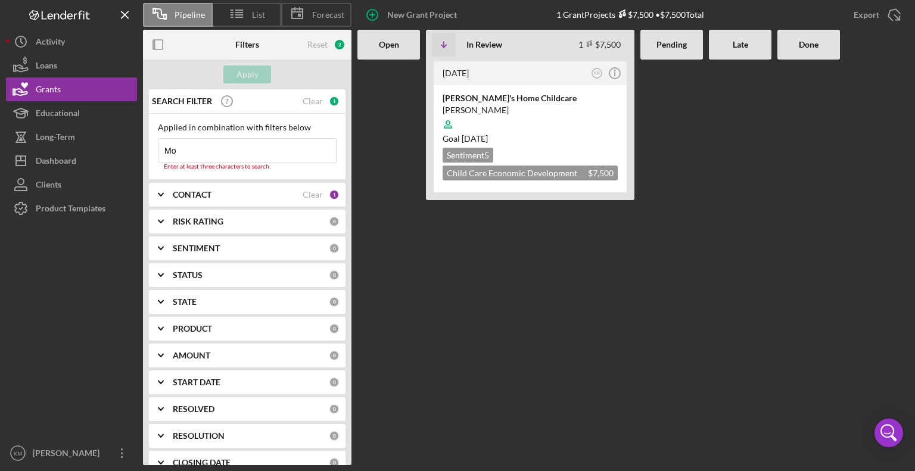
type input "M"
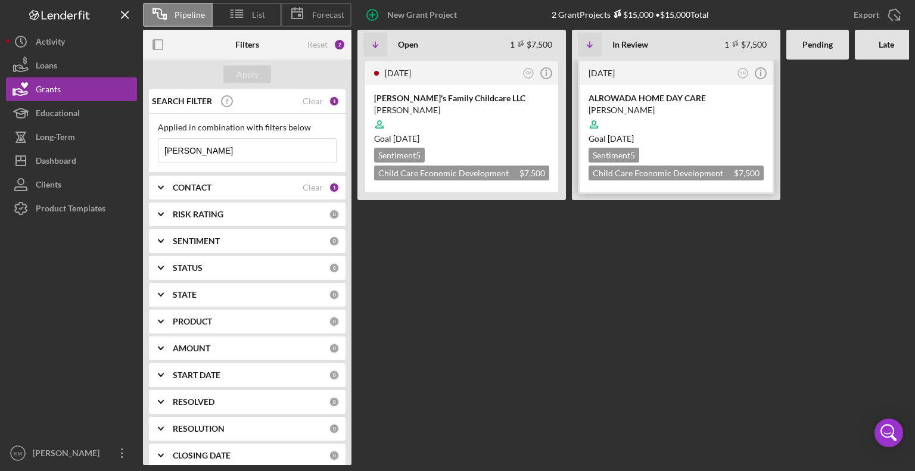
type input "[PERSON_NAME]"
click at [644, 105] on div "[PERSON_NAME]" at bounding box center [676, 110] width 175 height 12
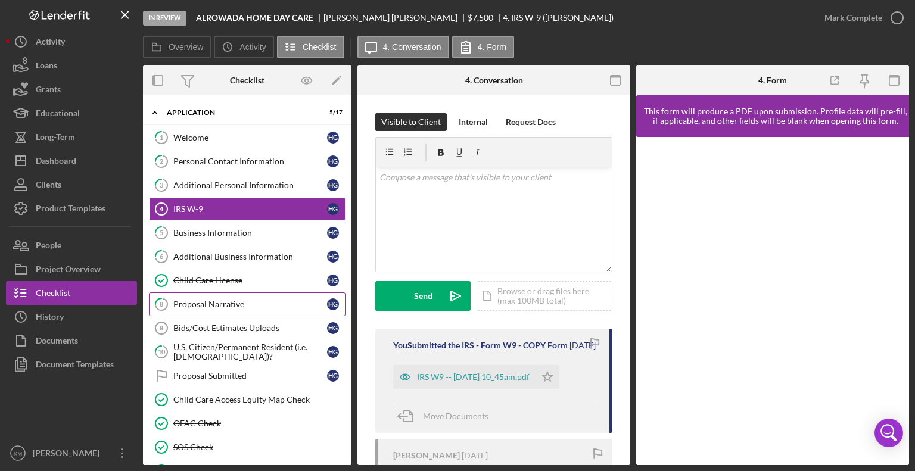
click at [206, 309] on link "8 Proposal Narrative H G" at bounding box center [247, 305] width 197 height 24
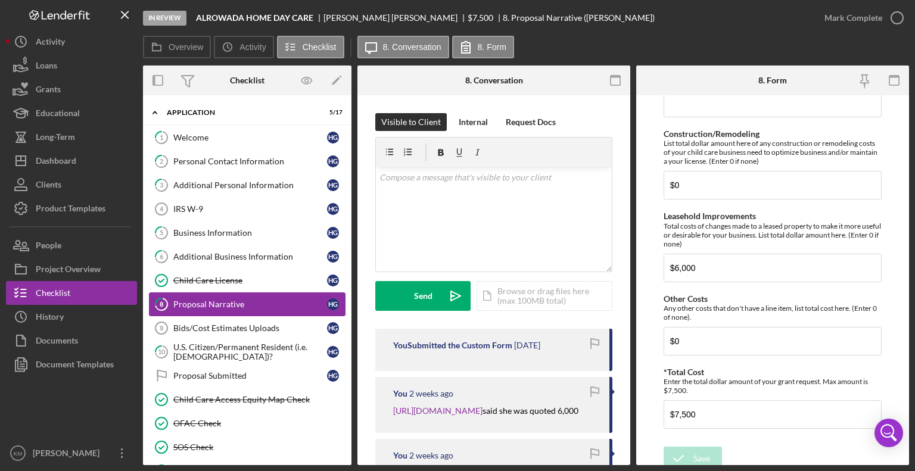
scroll to position [959, 0]
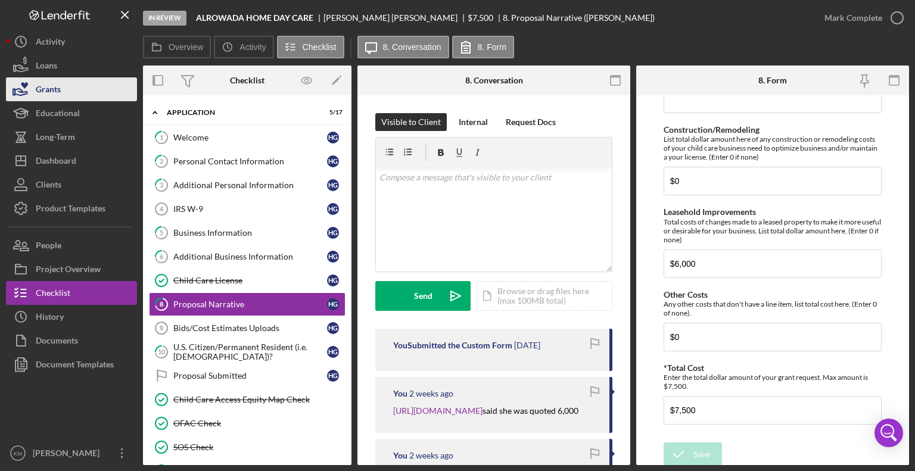
click at [32, 86] on icon "button" at bounding box center [21, 89] width 30 height 30
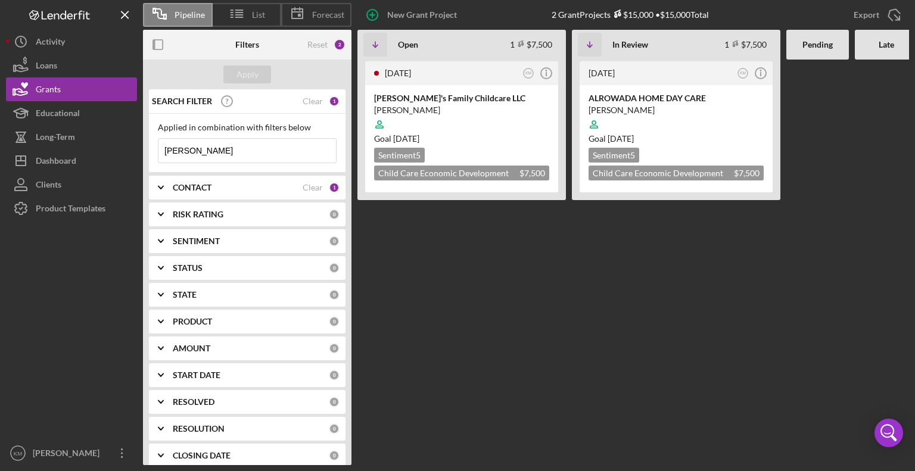
click at [213, 154] on input "[PERSON_NAME]" at bounding box center [248, 151] width 178 height 24
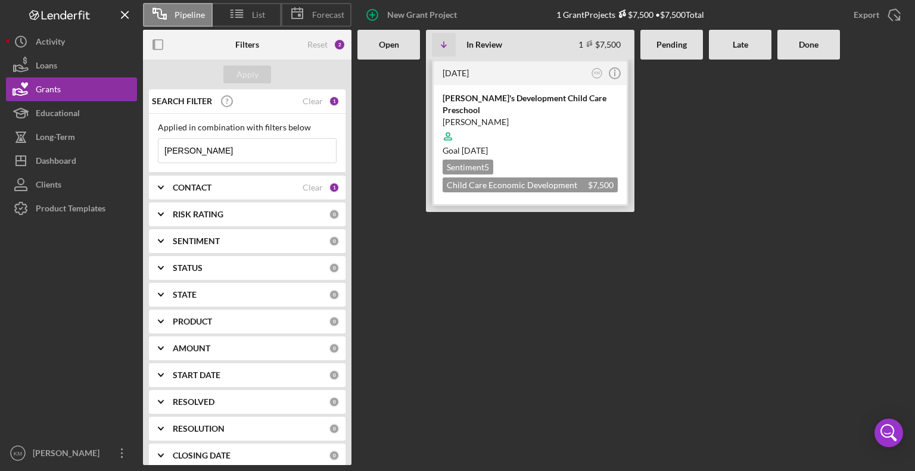
type input "[PERSON_NAME]"
click at [542, 103] on div "[PERSON_NAME]'s Development Child Care Preschool" at bounding box center [530, 104] width 175 height 24
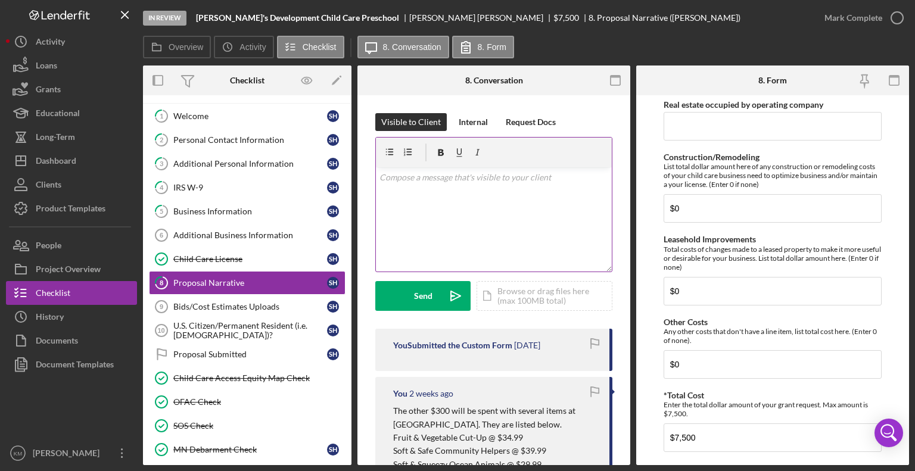
scroll to position [959, 0]
